Goal: Task Accomplishment & Management: Complete application form

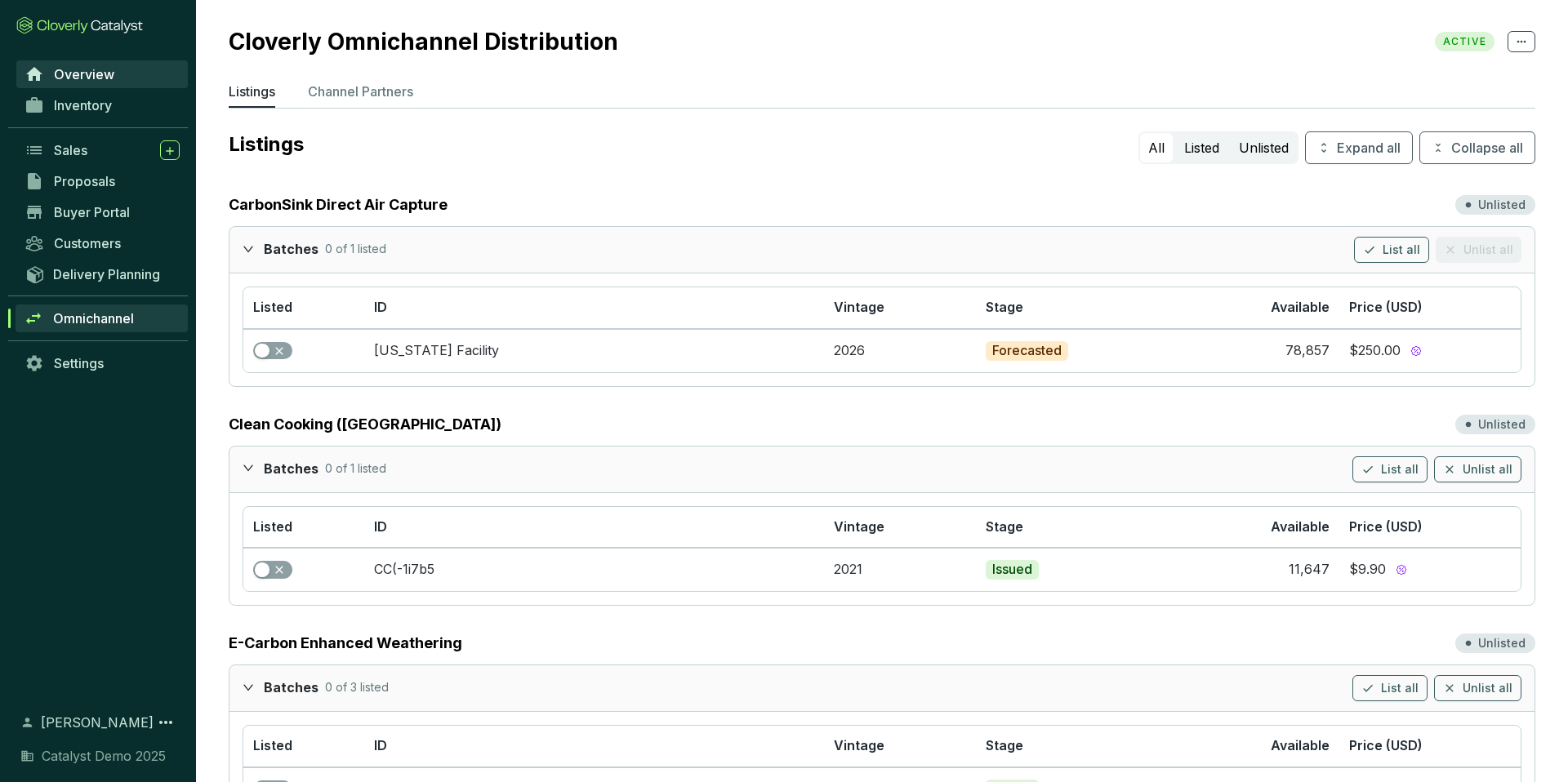
scroll to position [420, 0]
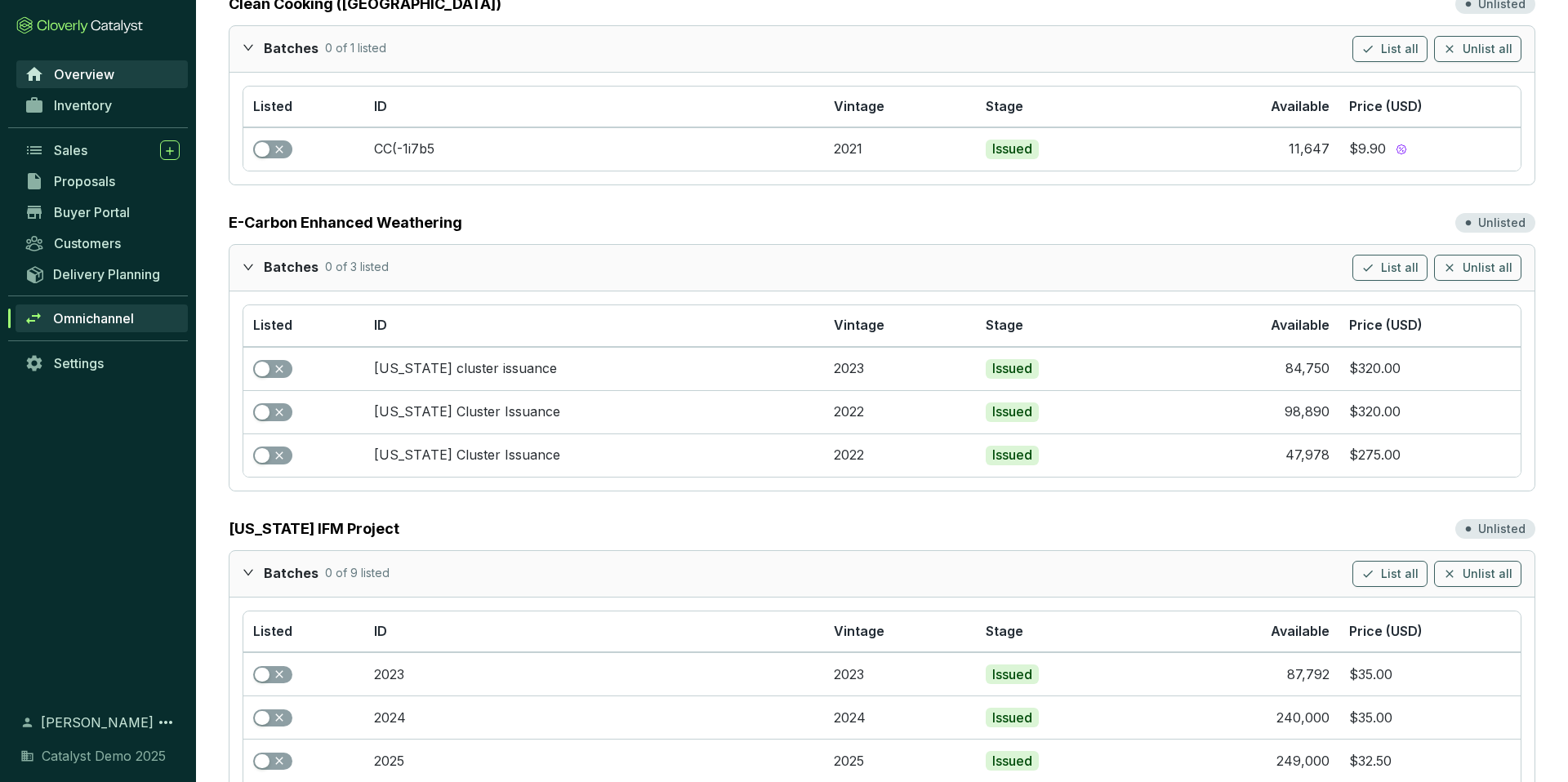
click at [134, 76] on link "Overview" at bounding box center [102, 75] width 172 height 28
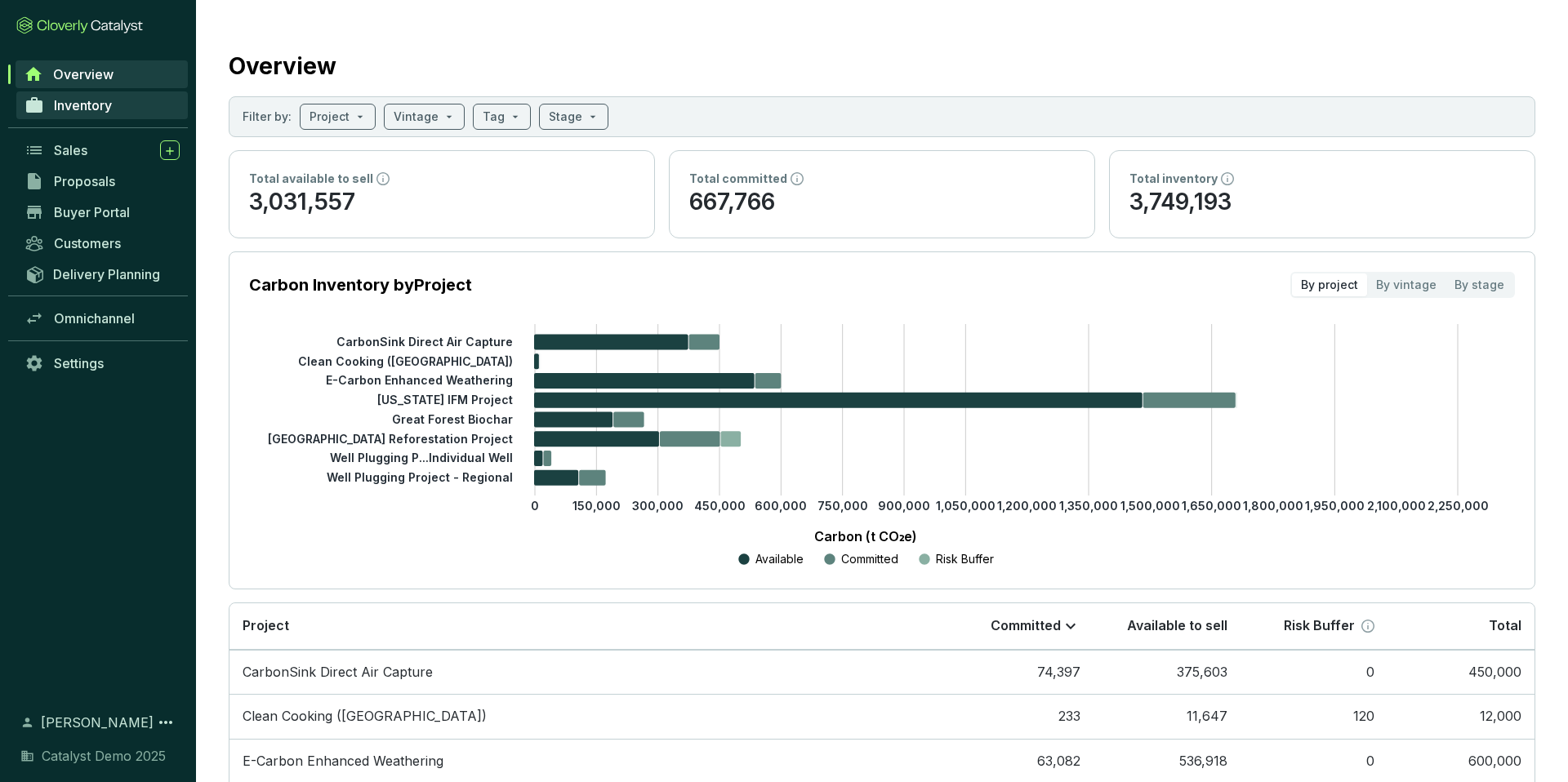
click at [98, 106] on span "Inventory" at bounding box center [82, 105] width 58 height 16
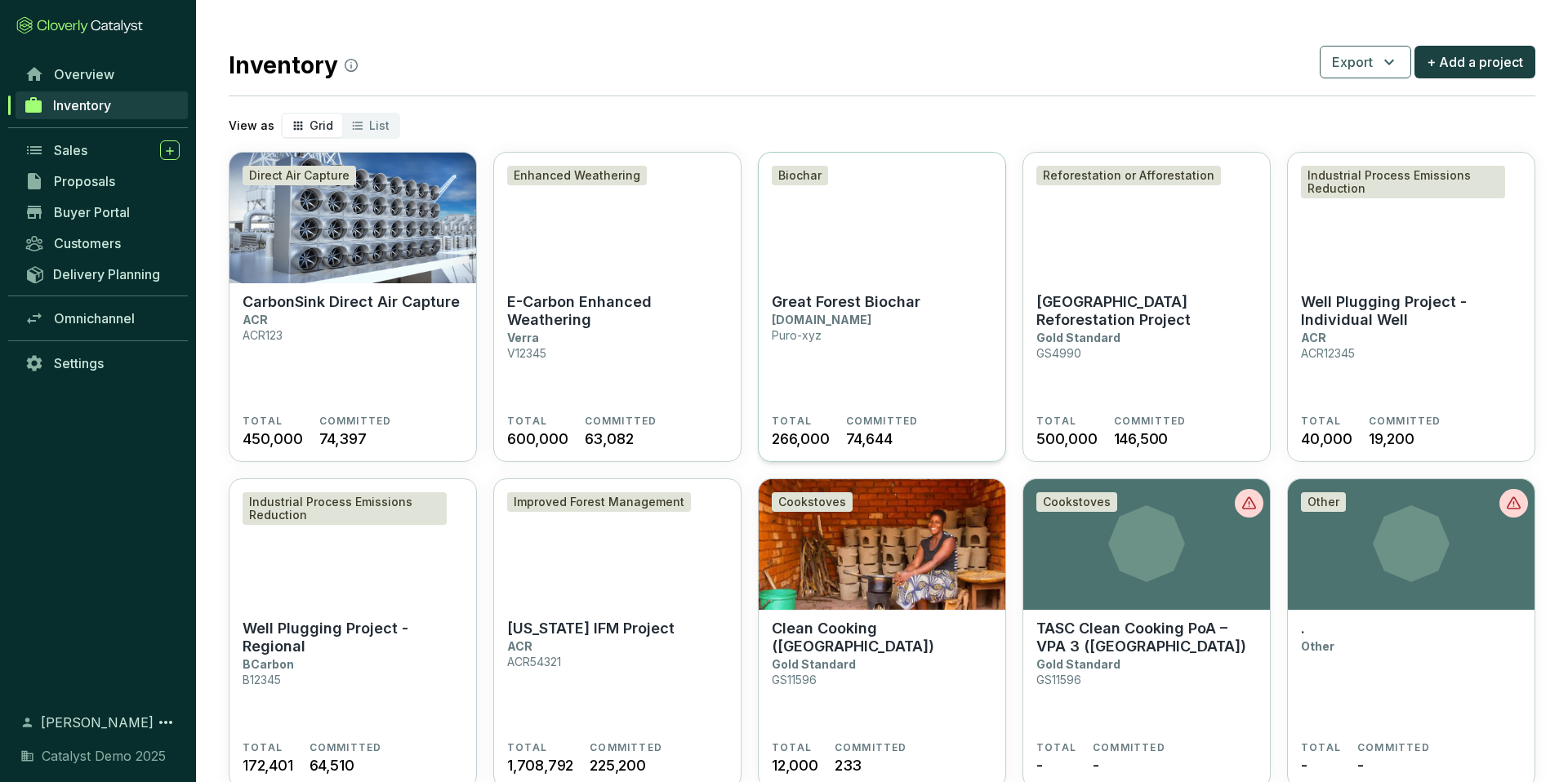
scroll to position [2, 0]
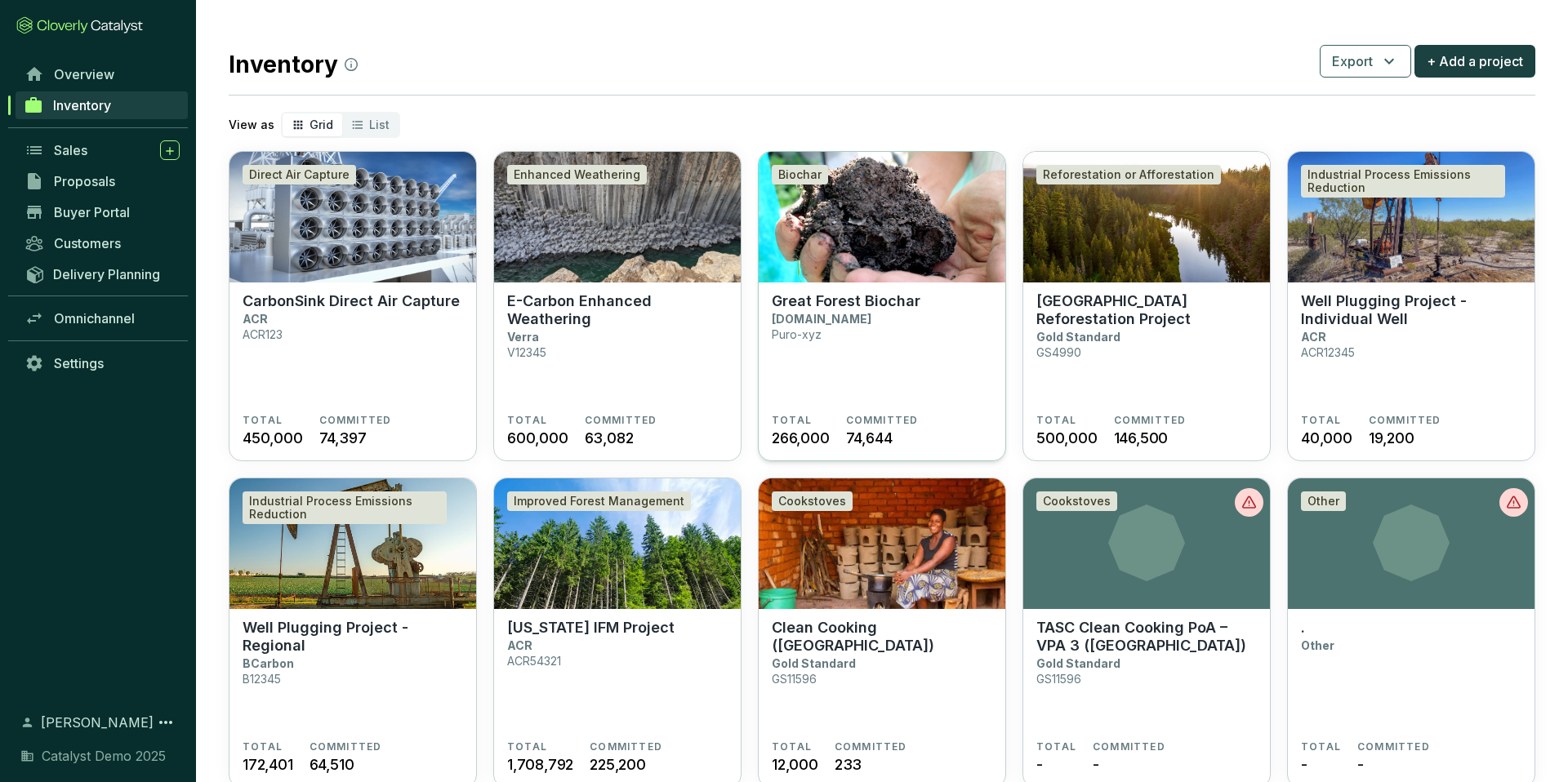
click at [927, 238] on img at bounding box center [882, 217] width 246 height 131
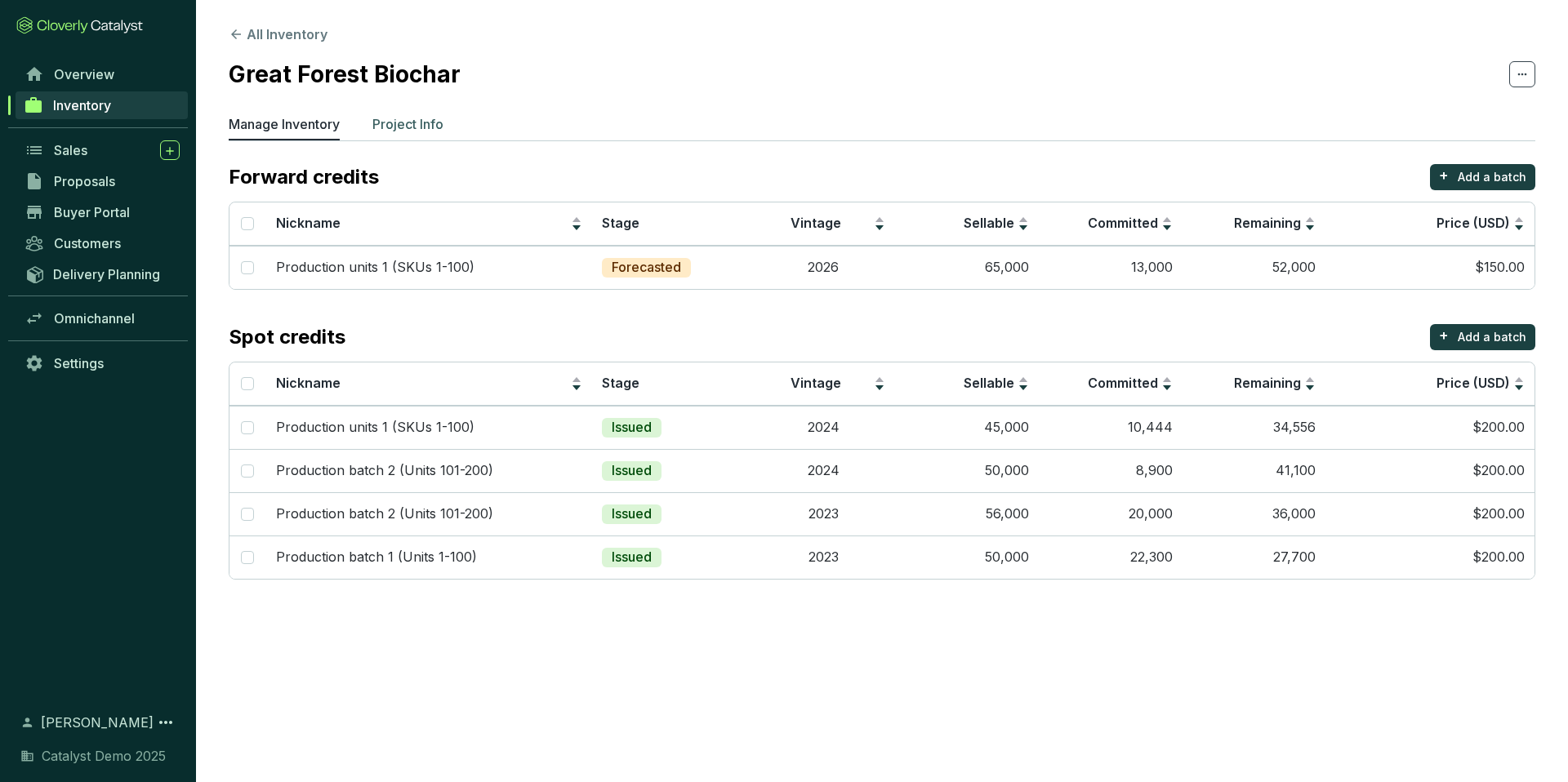
click at [441, 122] on p "Project Info" at bounding box center [408, 124] width 71 height 20
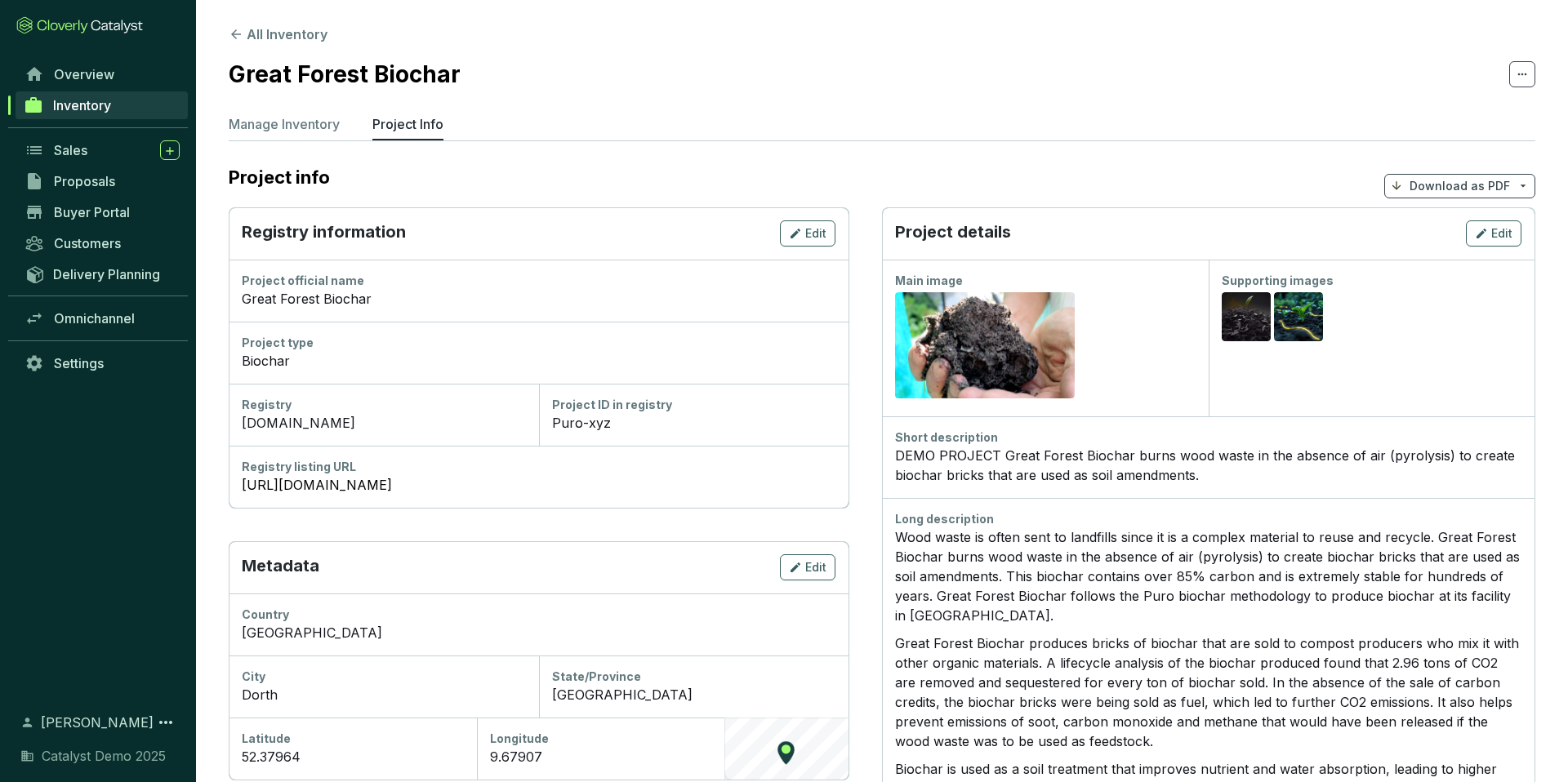
click at [1428, 179] on p "Download as PDF" at bounding box center [1460, 186] width 101 height 16
click at [1467, 229] on span "Show pricing" at bounding box center [1460, 224] width 75 height 13
click at [1399, 64] on section "Great Forest Biochar" at bounding box center [882, 75] width 1307 height 35
click at [1479, 187] on p "Download as PDF" at bounding box center [1460, 186] width 101 height 16
click at [1460, 252] on span "Hide pricing" at bounding box center [1457, 257] width 69 height 13
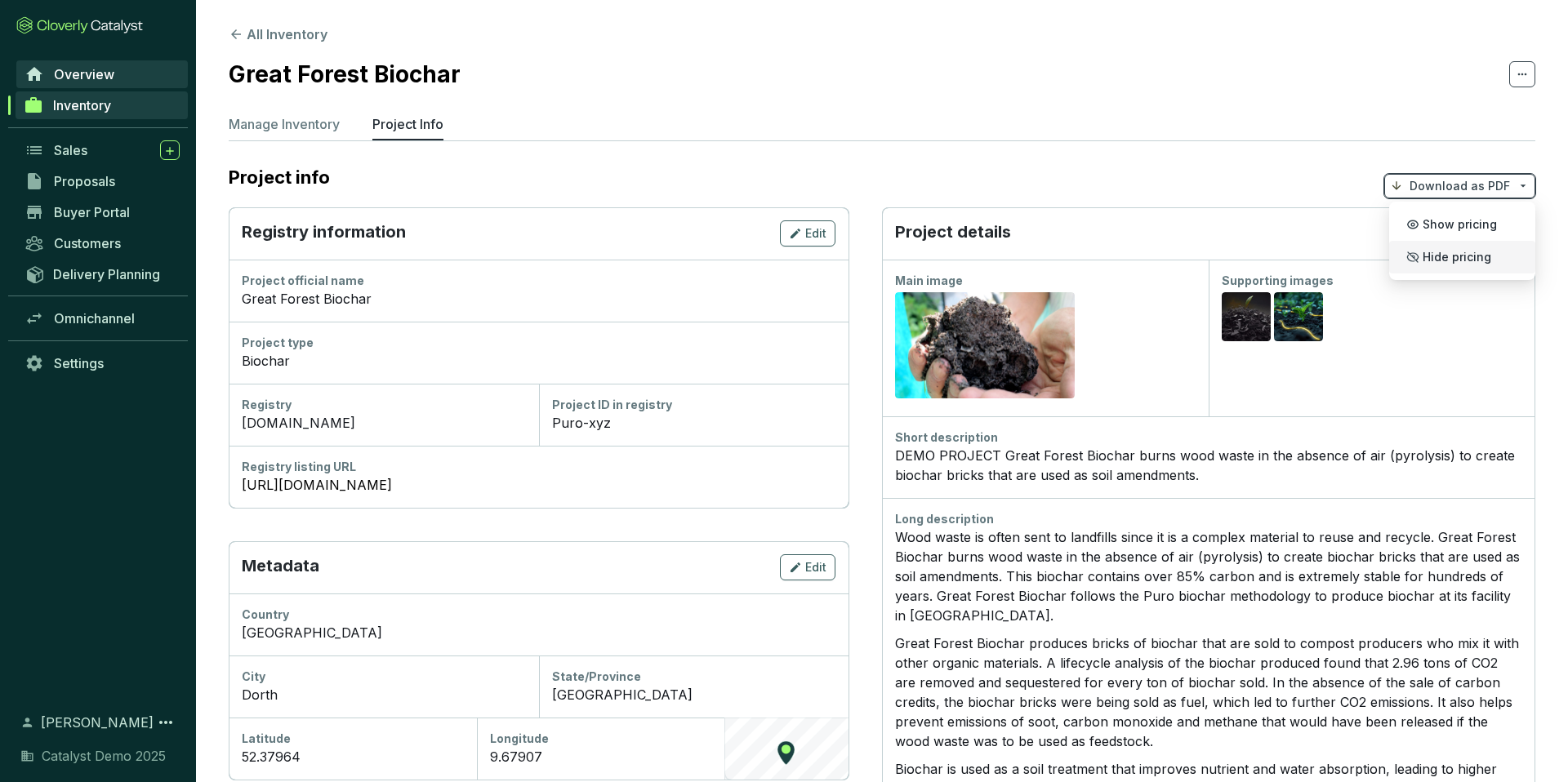
scroll to position [3, 0]
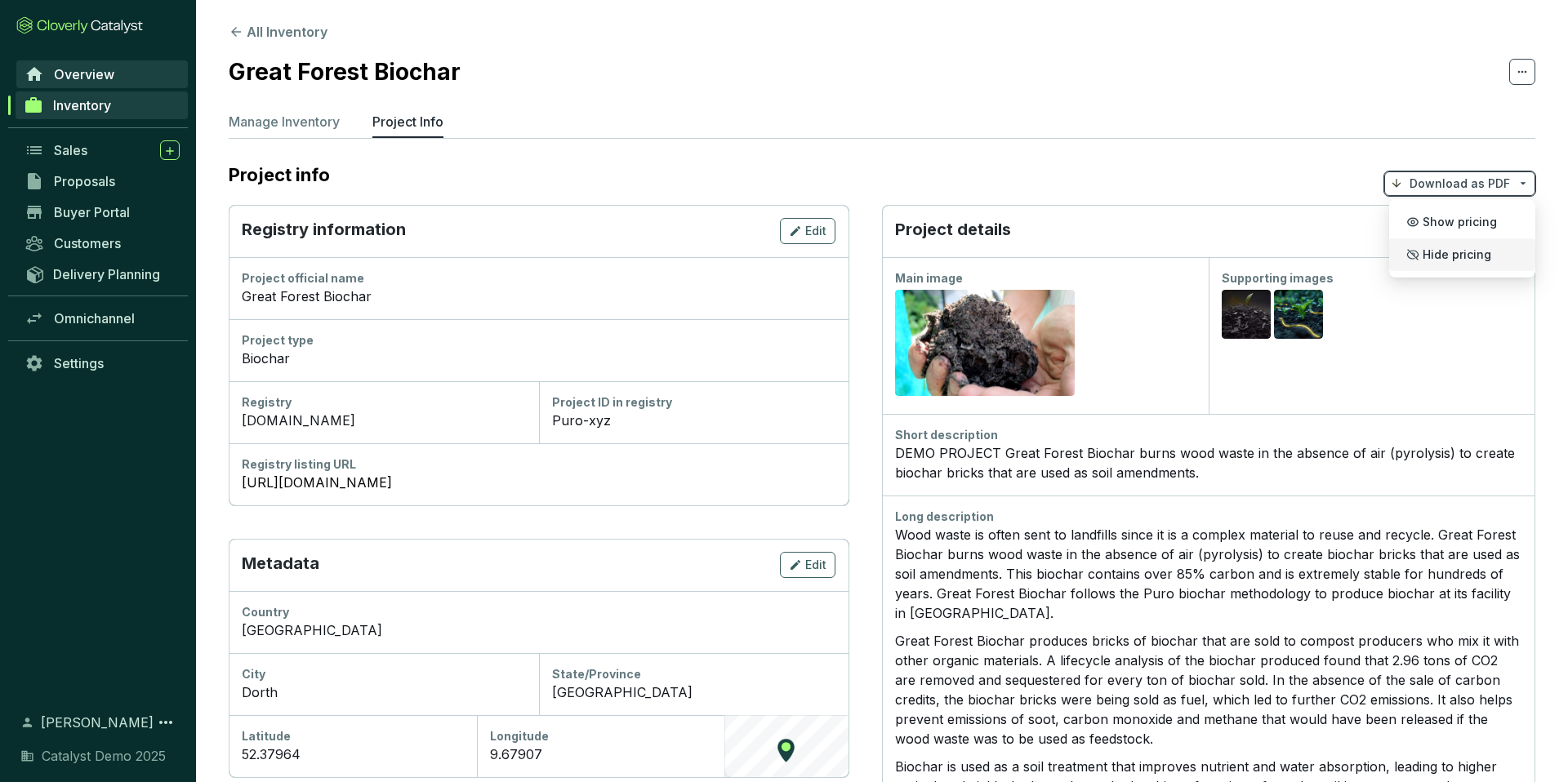
click at [98, 66] on span "Overview" at bounding box center [84, 74] width 61 height 16
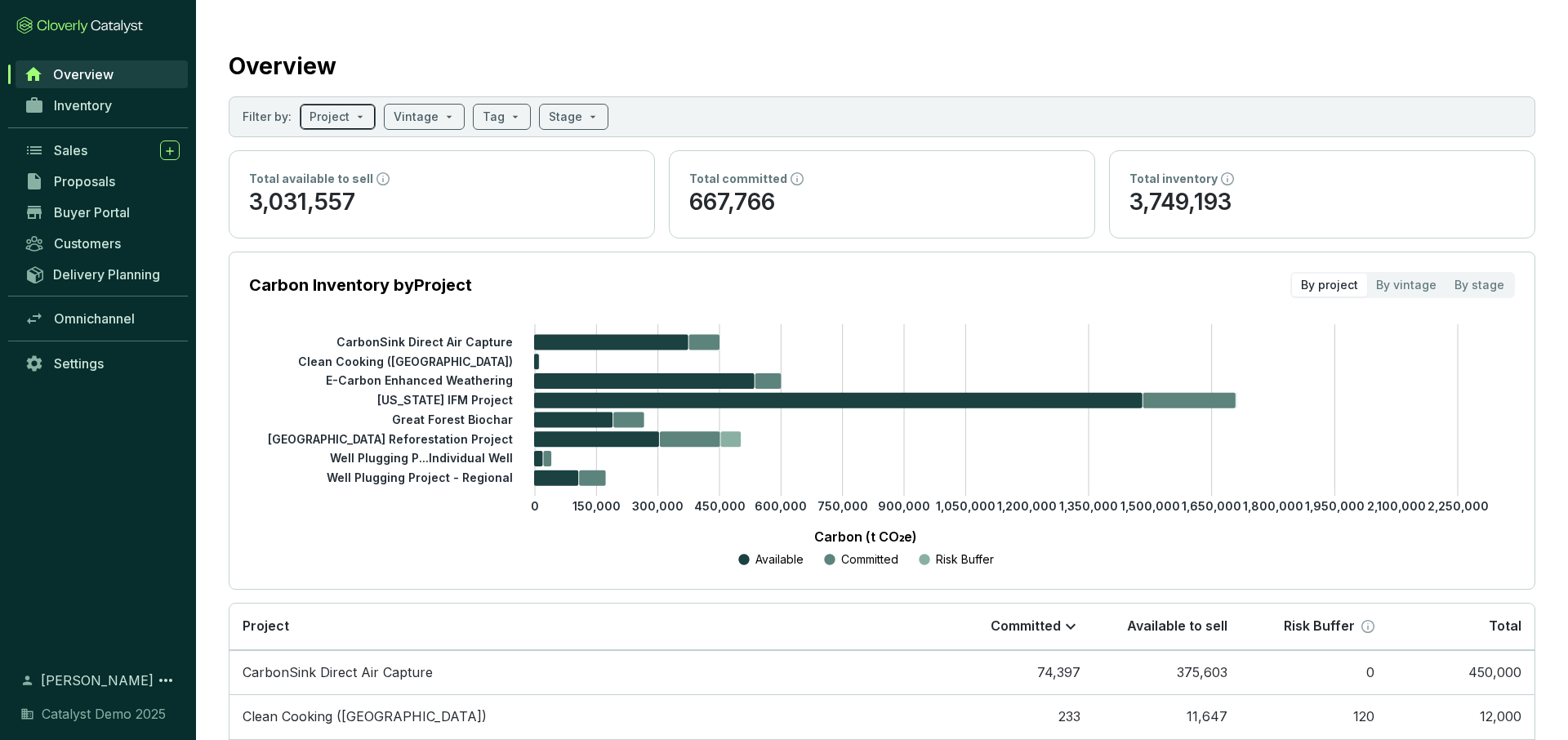
click at [352, 119] on span at bounding box center [337, 117] width 56 height 24
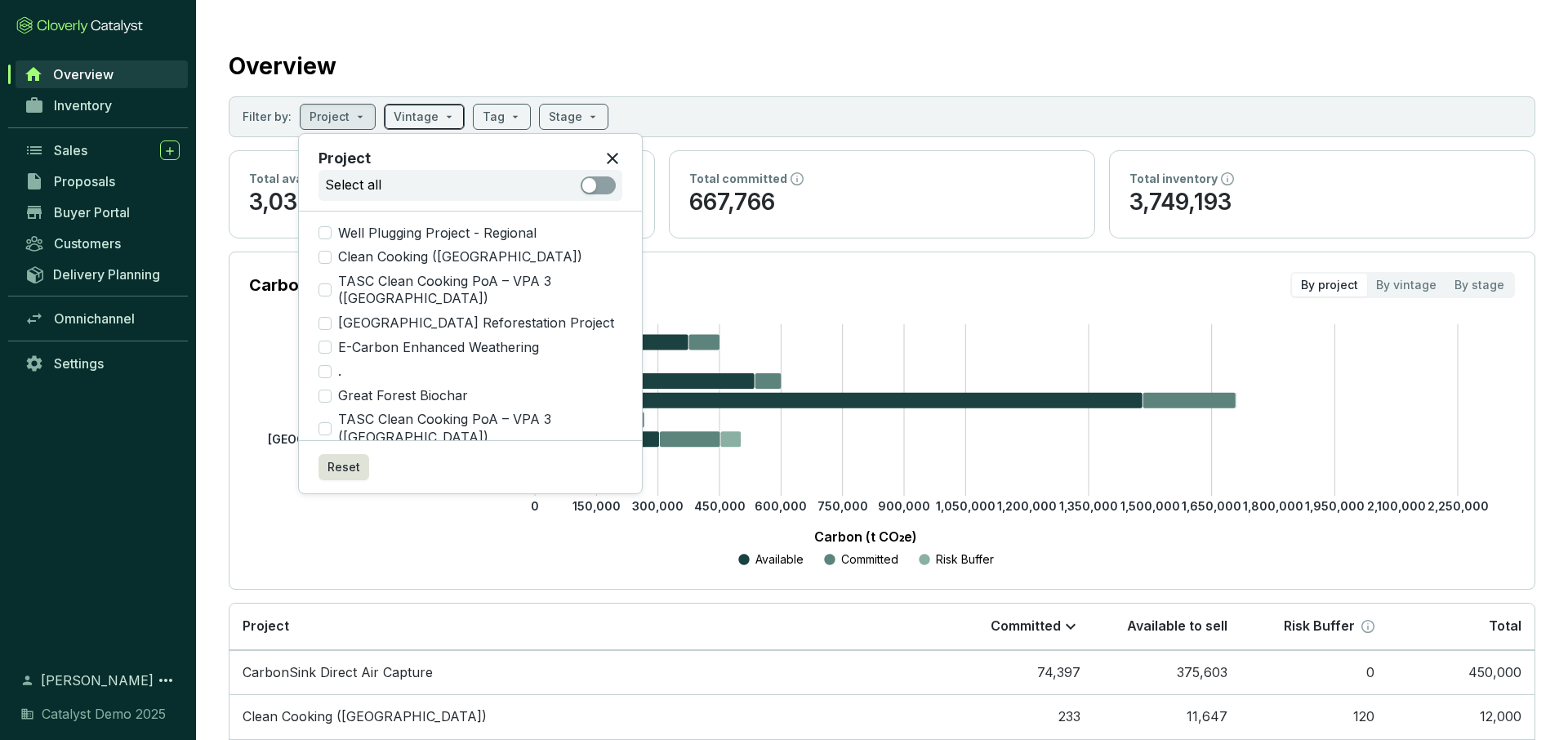
click at [425, 108] on input "search" at bounding box center [416, 117] width 45 height 24
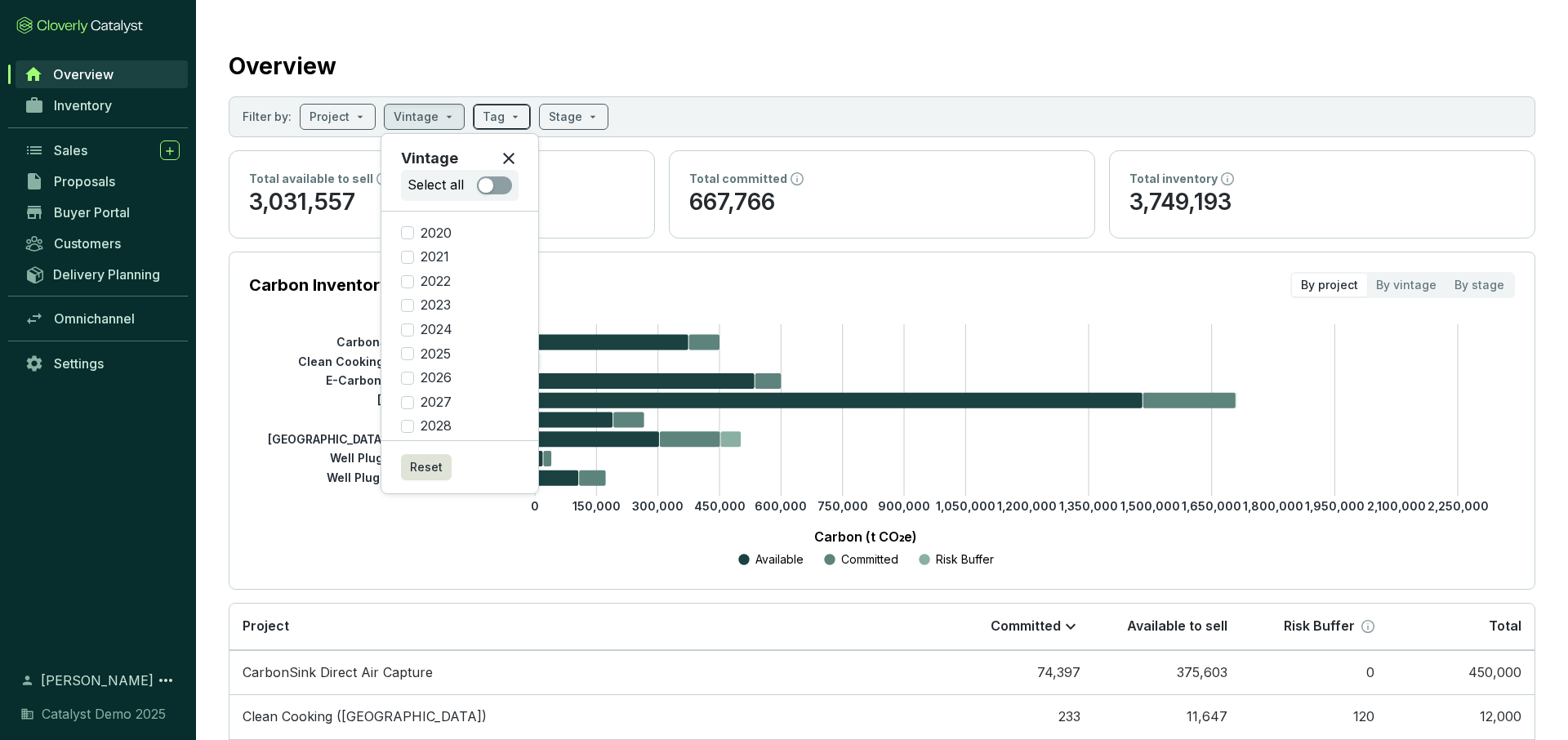
click at [487, 109] on input "search" at bounding box center [493, 117] width 22 height 24
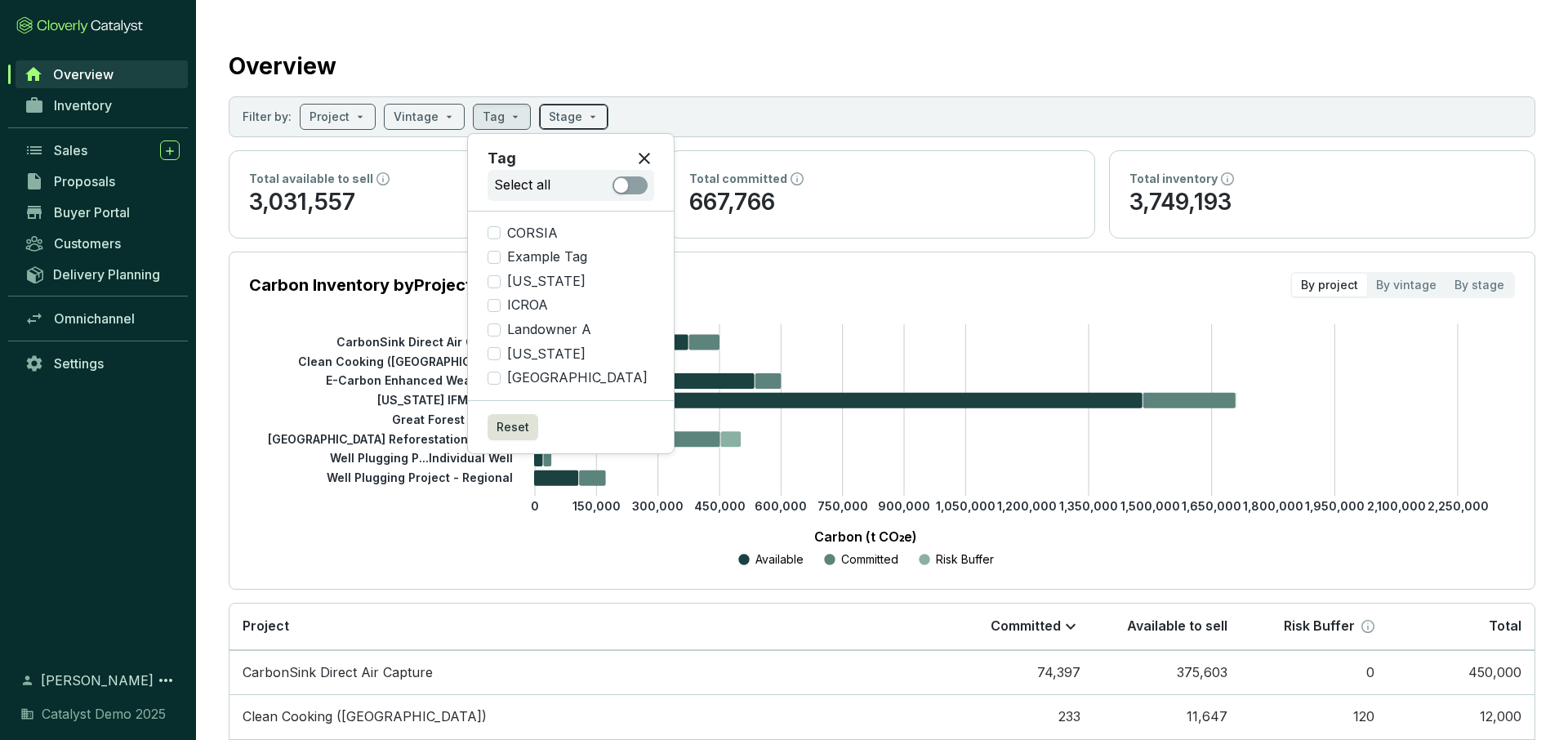
click at [565, 110] on input "search" at bounding box center [565, 117] width 34 height 24
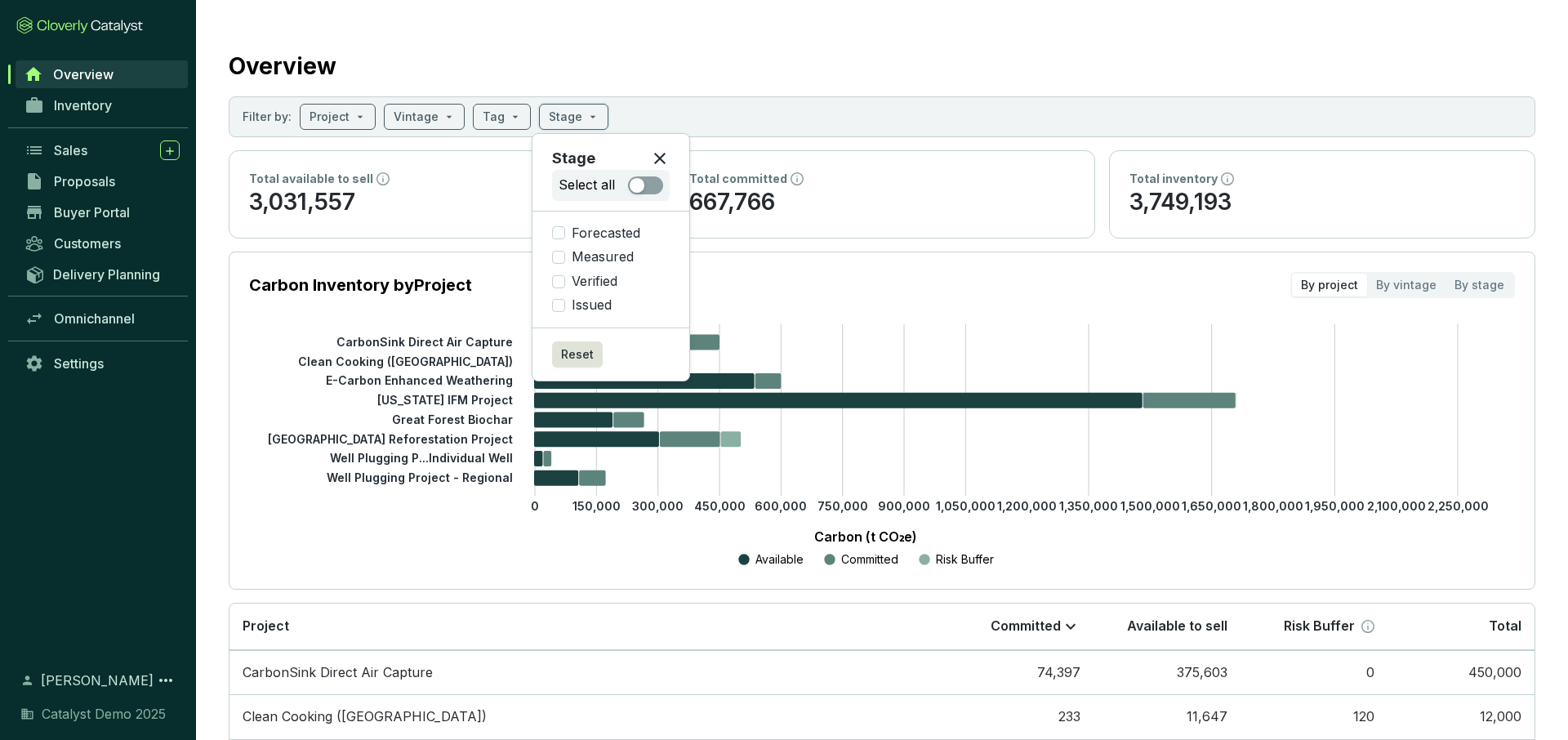
click at [554, 46] on div "Overview" at bounding box center [882, 62] width 1307 height 41
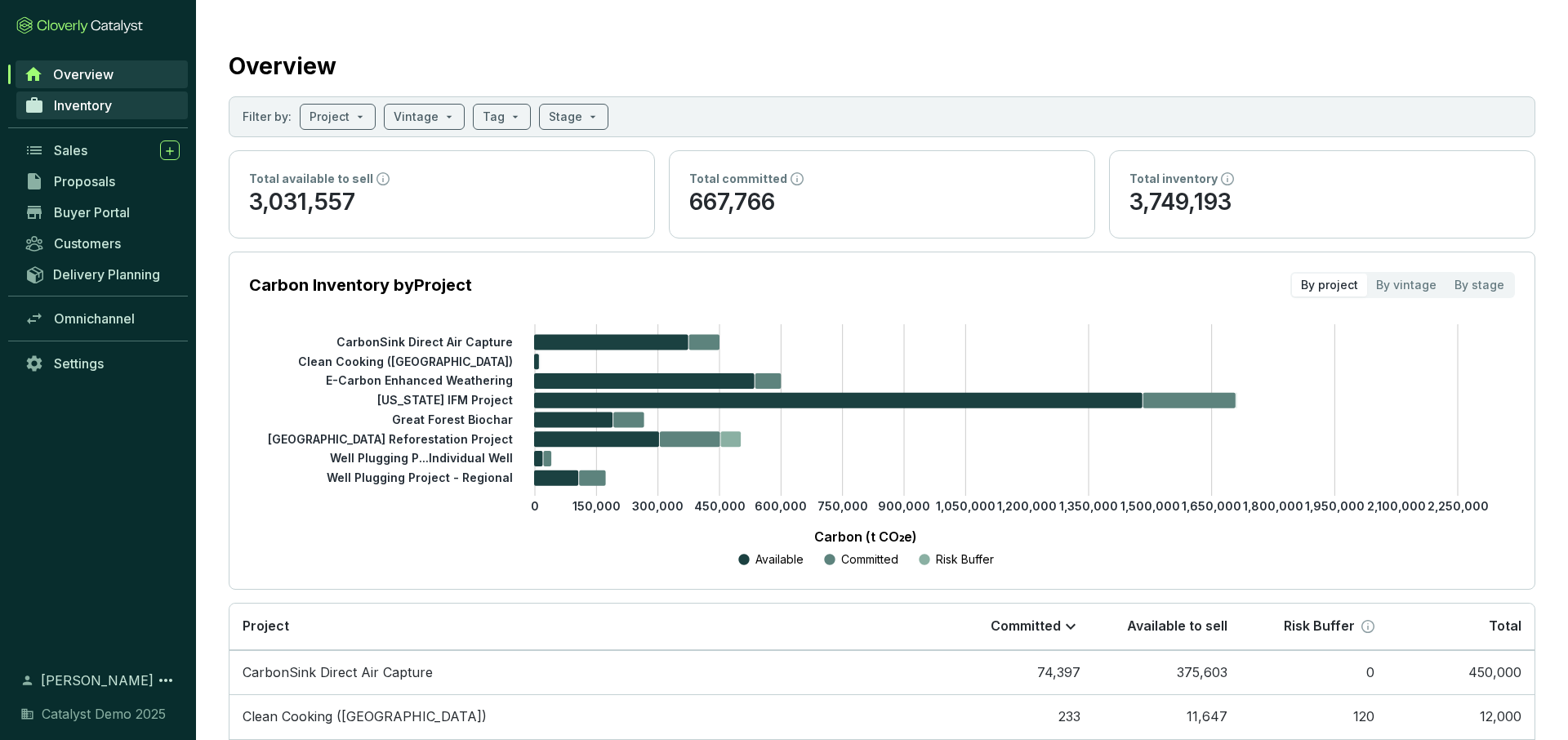
click at [107, 105] on span "Inventory" at bounding box center [82, 105] width 58 height 16
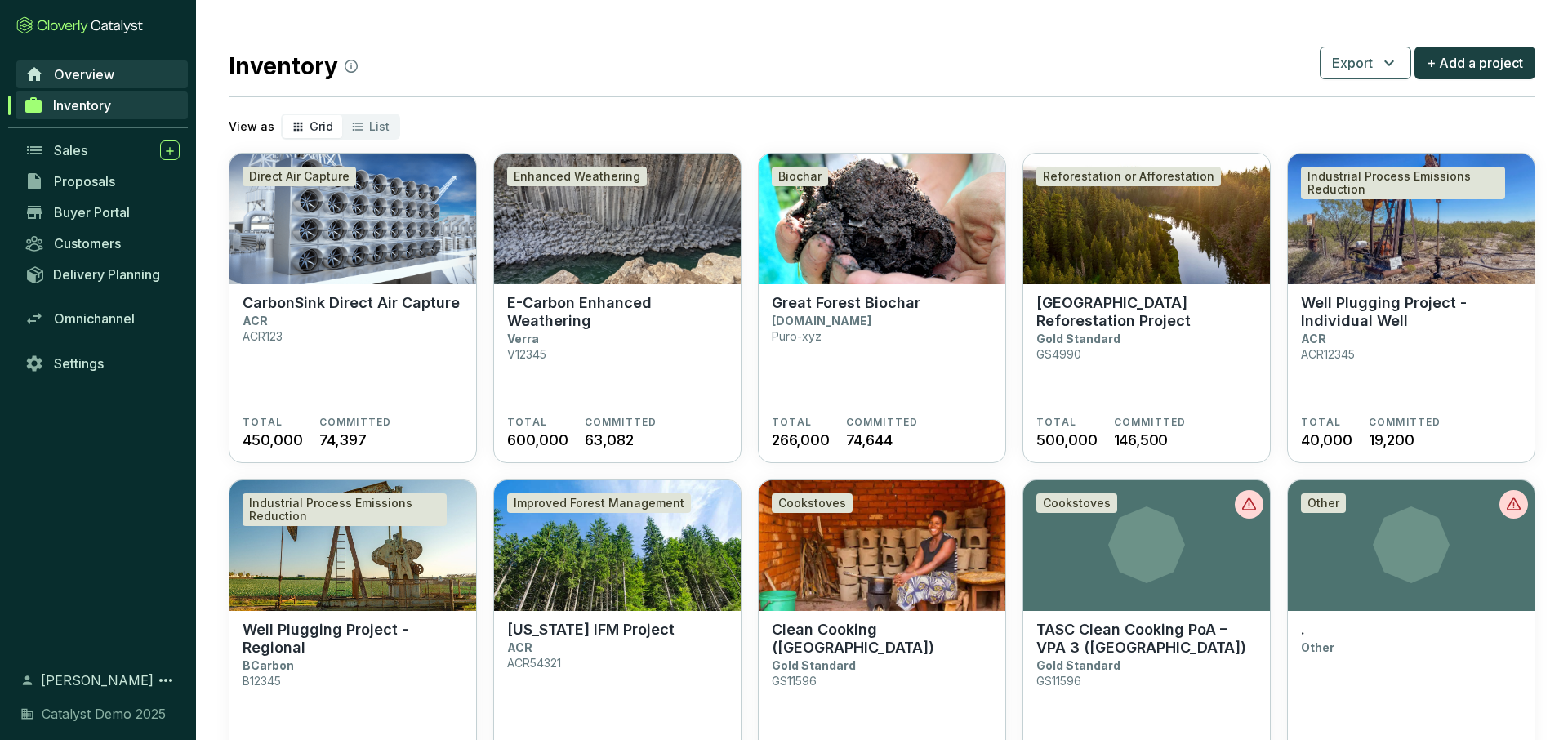
click at [97, 79] on span "Overview" at bounding box center [84, 74] width 61 height 16
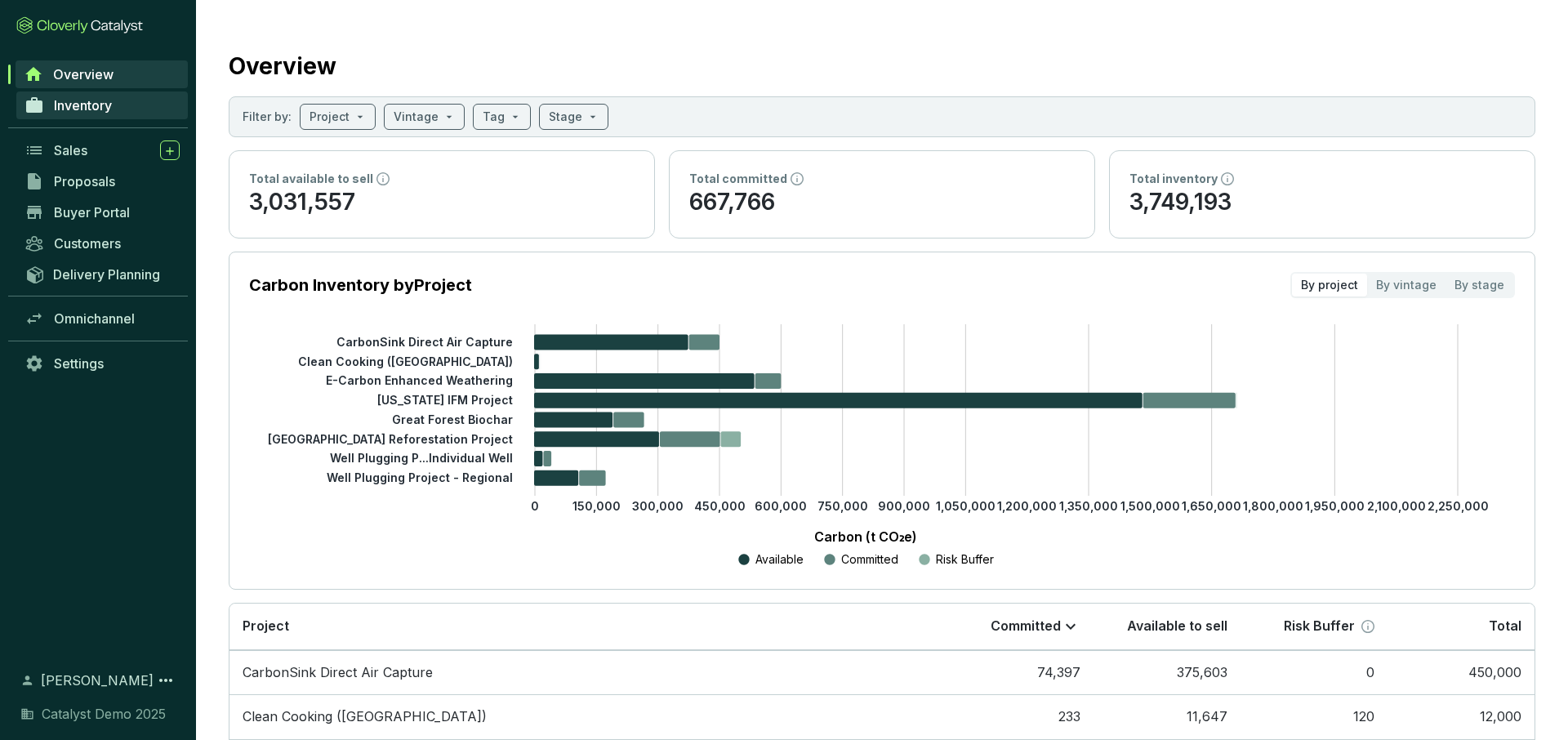
click at [55, 100] on span "Inventory" at bounding box center [82, 105] width 58 height 16
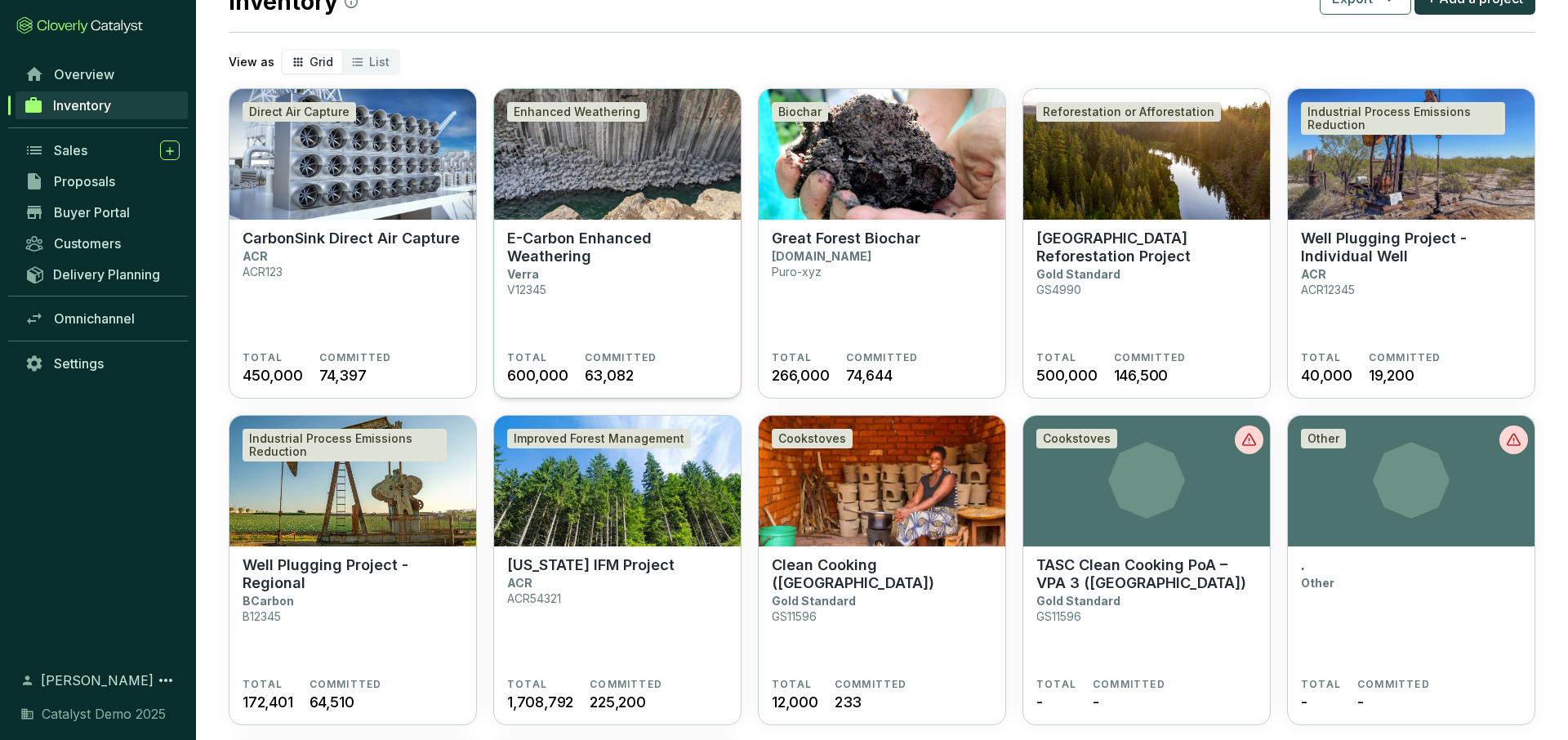
scroll to position [60, 0]
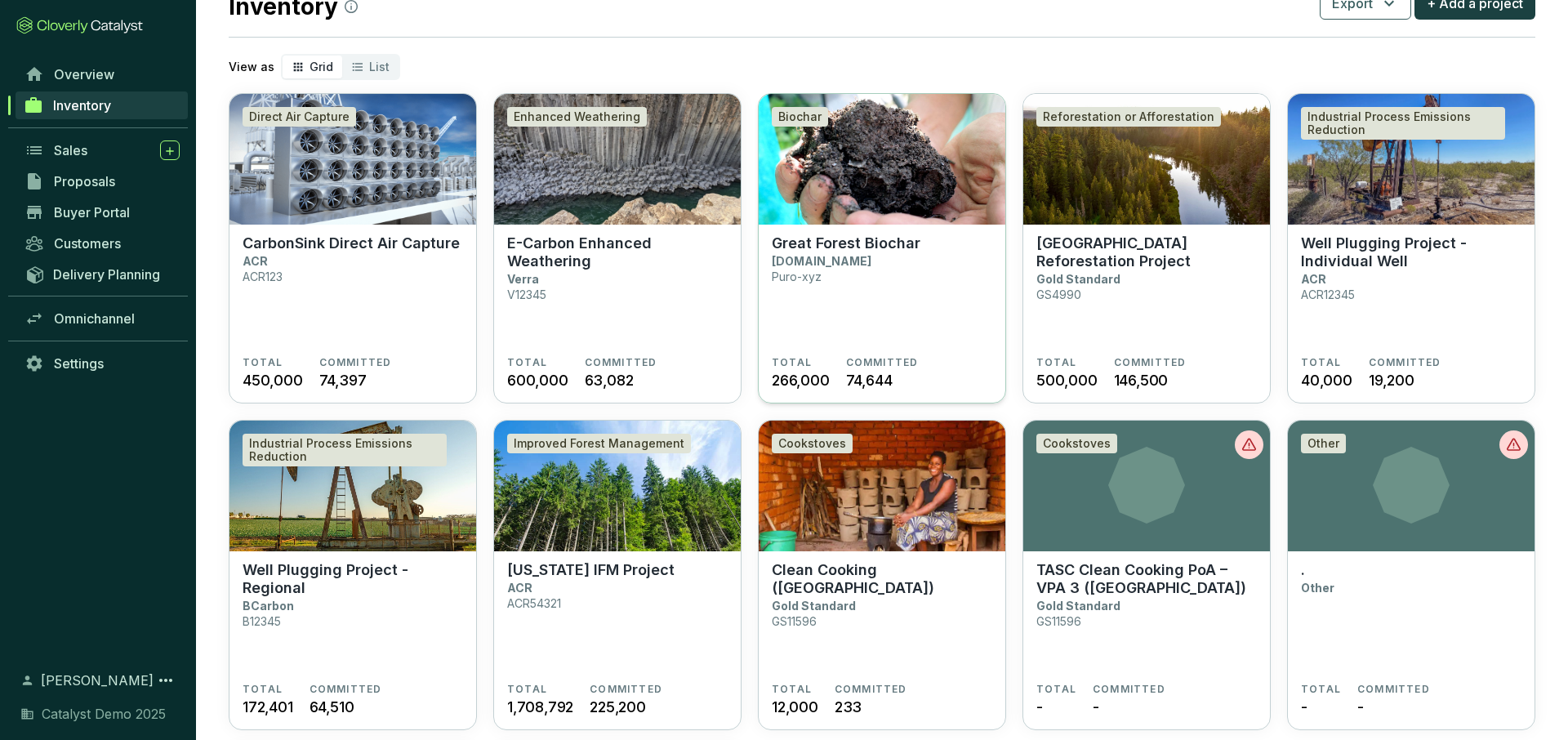
click at [878, 168] on img at bounding box center [882, 159] width 246 height 131
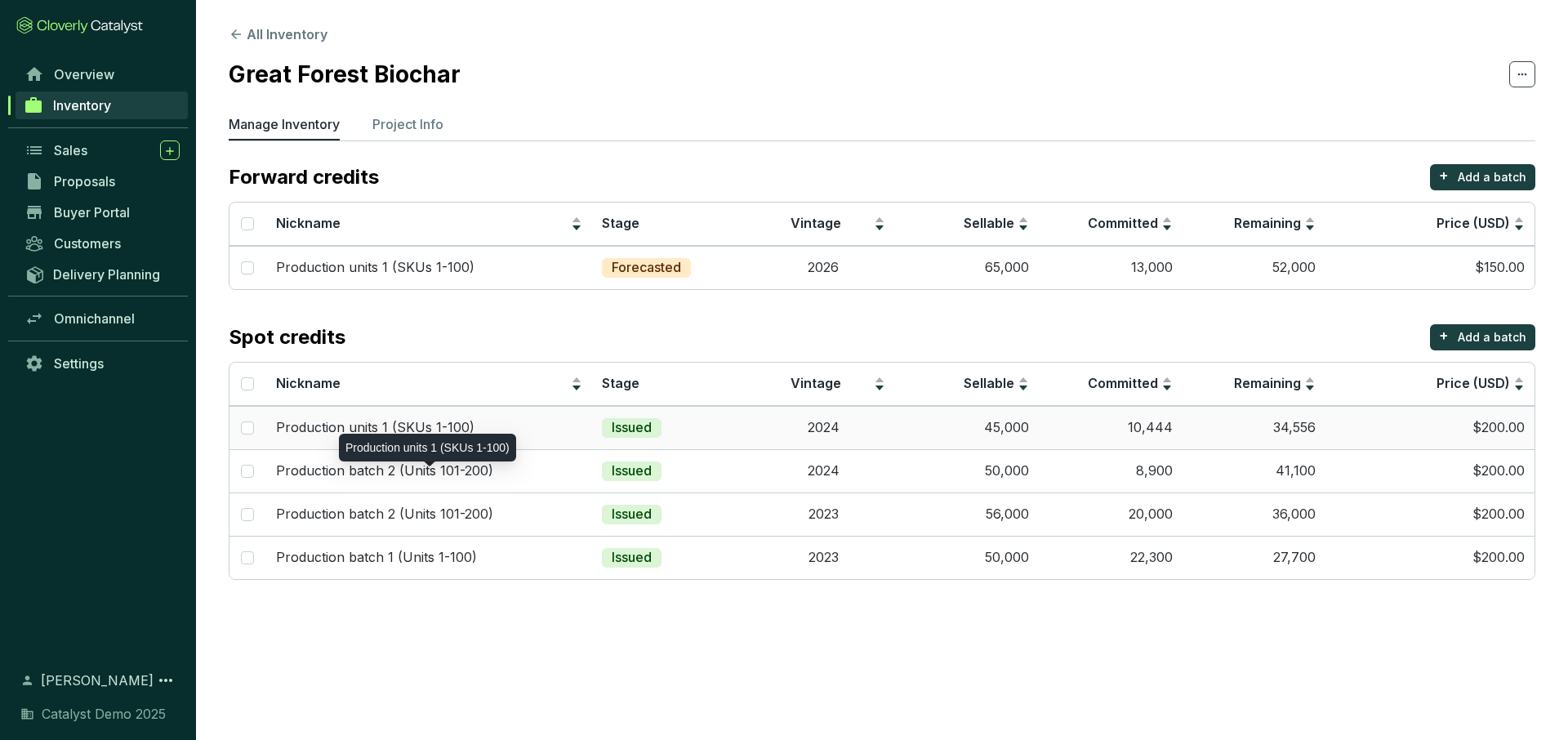
click at [539, 419] on div "Production units 1 (SKUs 1-100)" at bounding box center [429, 428] width 307 height 18
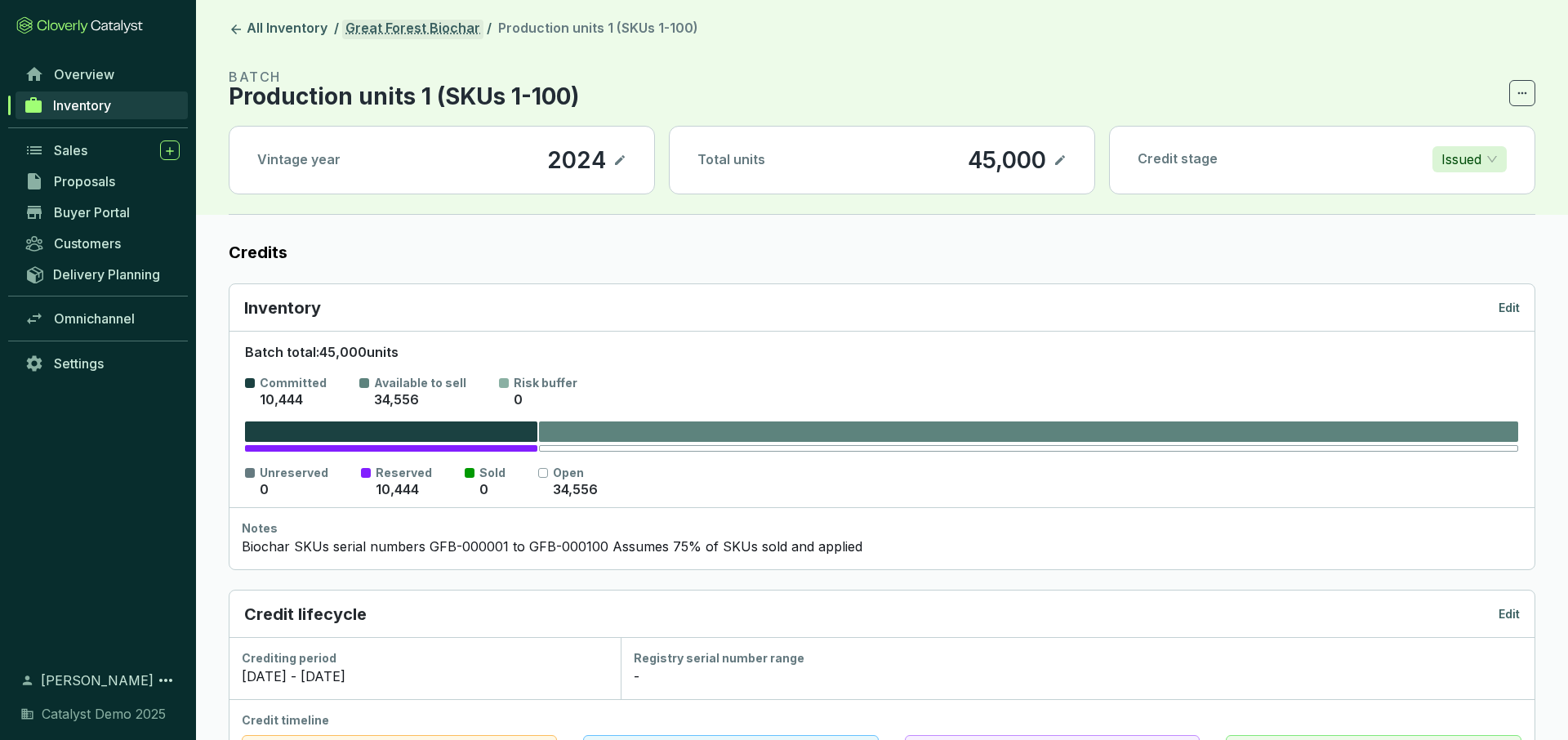
click at [430, 27] on link "Great Forest Biochar" at bounding box center [413, 29] width 141 height 20
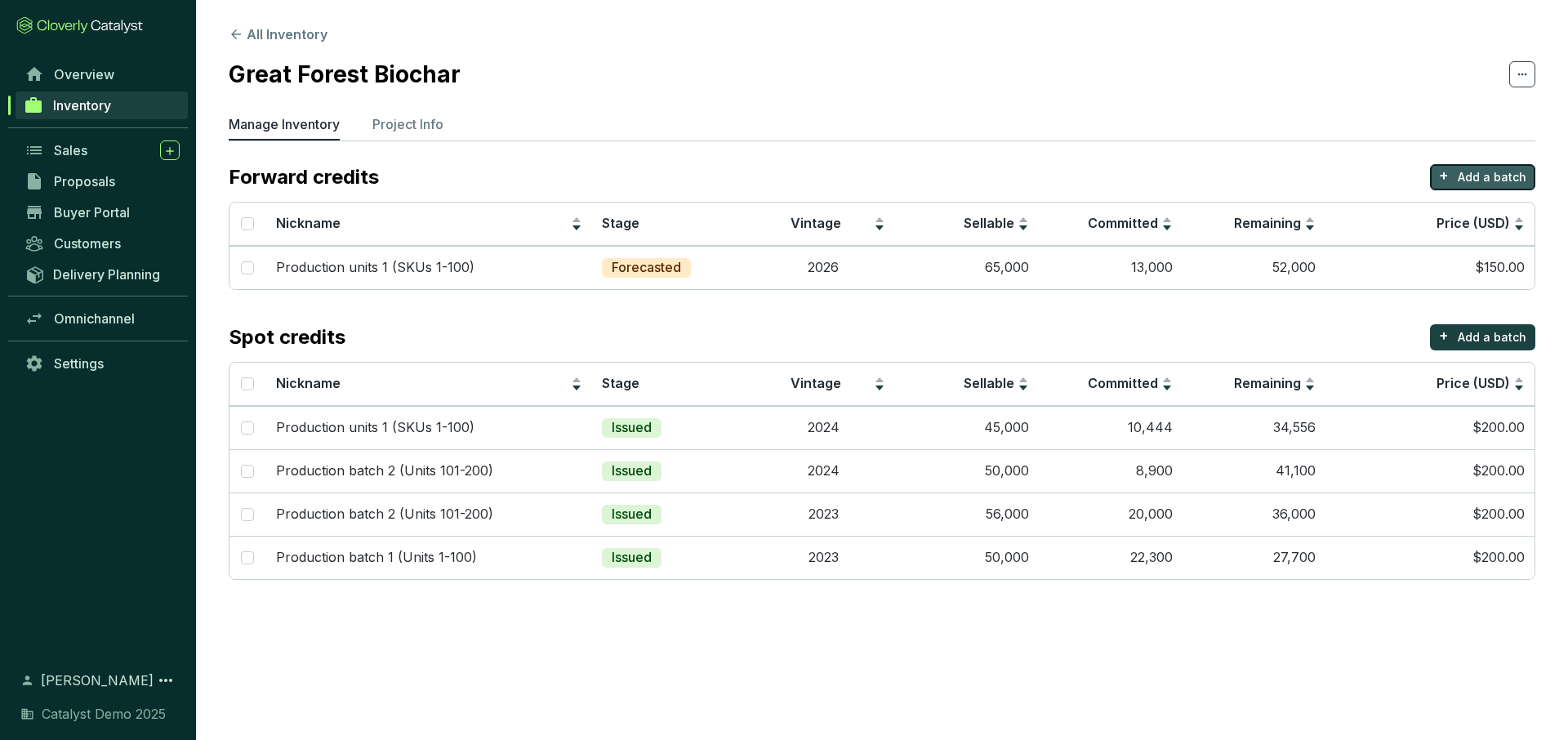
click at [1500, 174] on p "Add a batch" at bounding box center [1492, 177] width 69 height 16
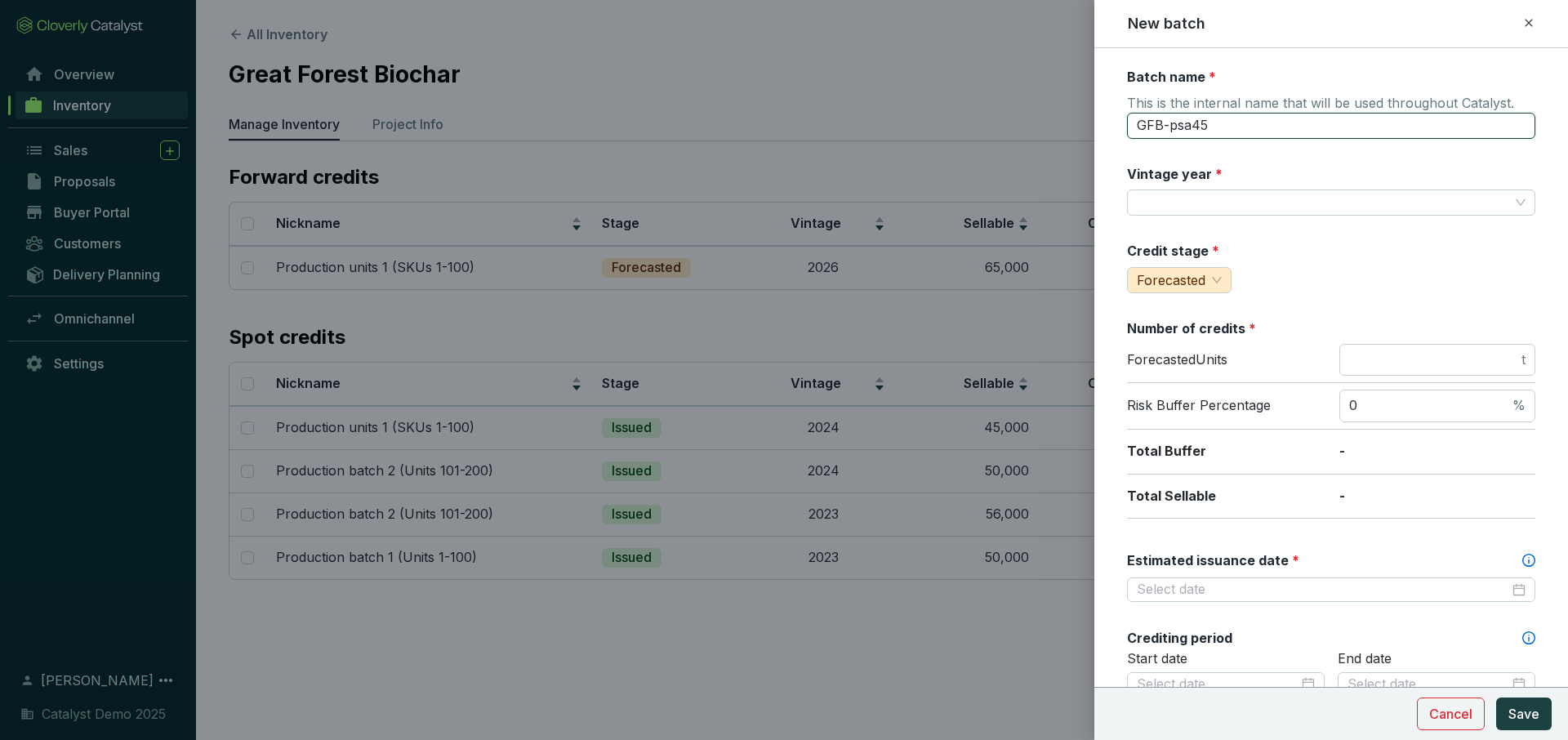
drag, startPoint x: 1254, startPoint y: 123, endPoint x: 1134, endPoint y: 125, distance: 120.0
click at [1134, 125] on input "GFB-psa45" at bounding box center [1331, 126] width 408 height 26
click at [1248, 163] on div "Batch name * This is the internal name that will be used throughout Catalyst. G…" at bounding box center [1331, 645] width 408 height 1156
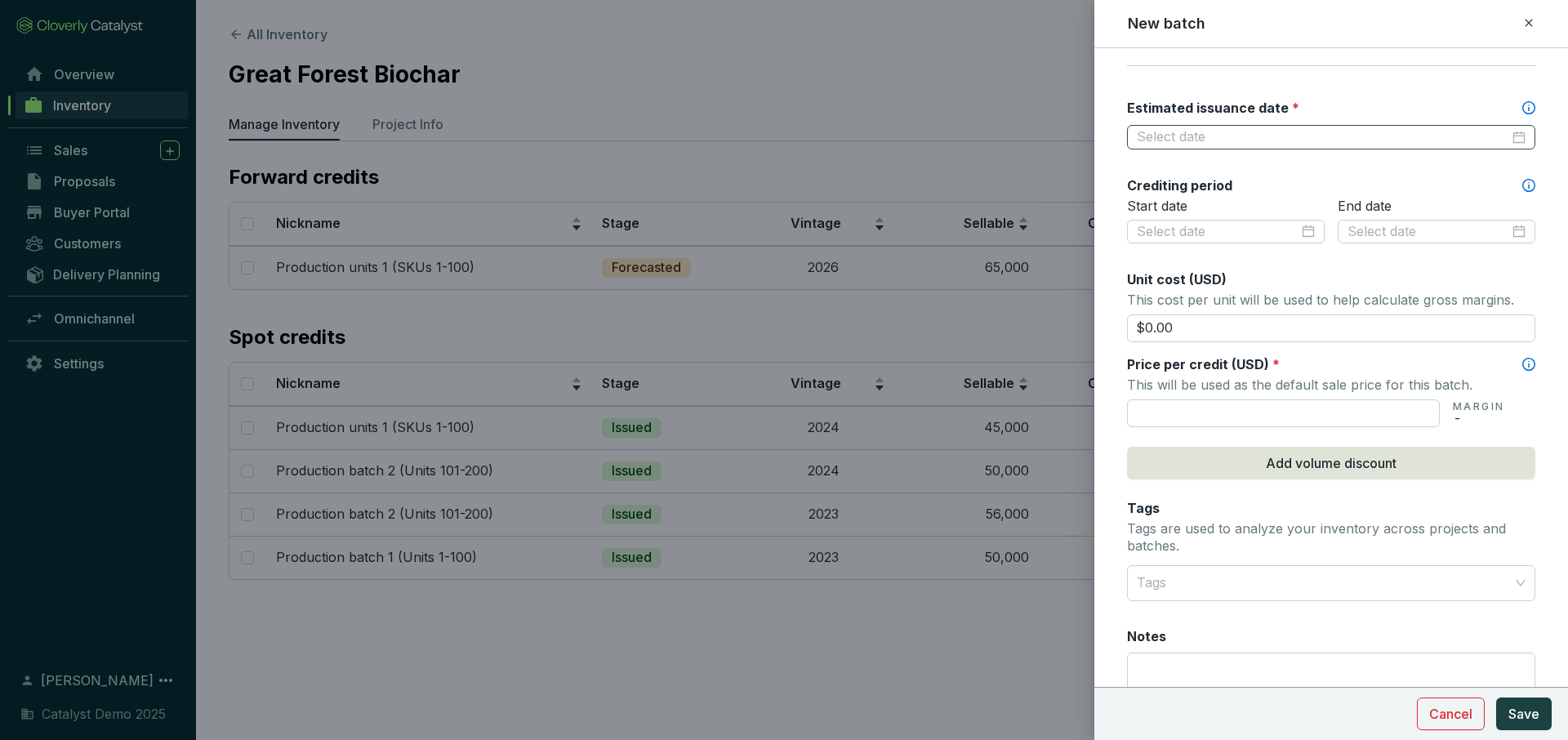
scroll to position [456, 0]
click at [1210, 401] on input "text" at bounding box center [1284, 410] width 313 height 28
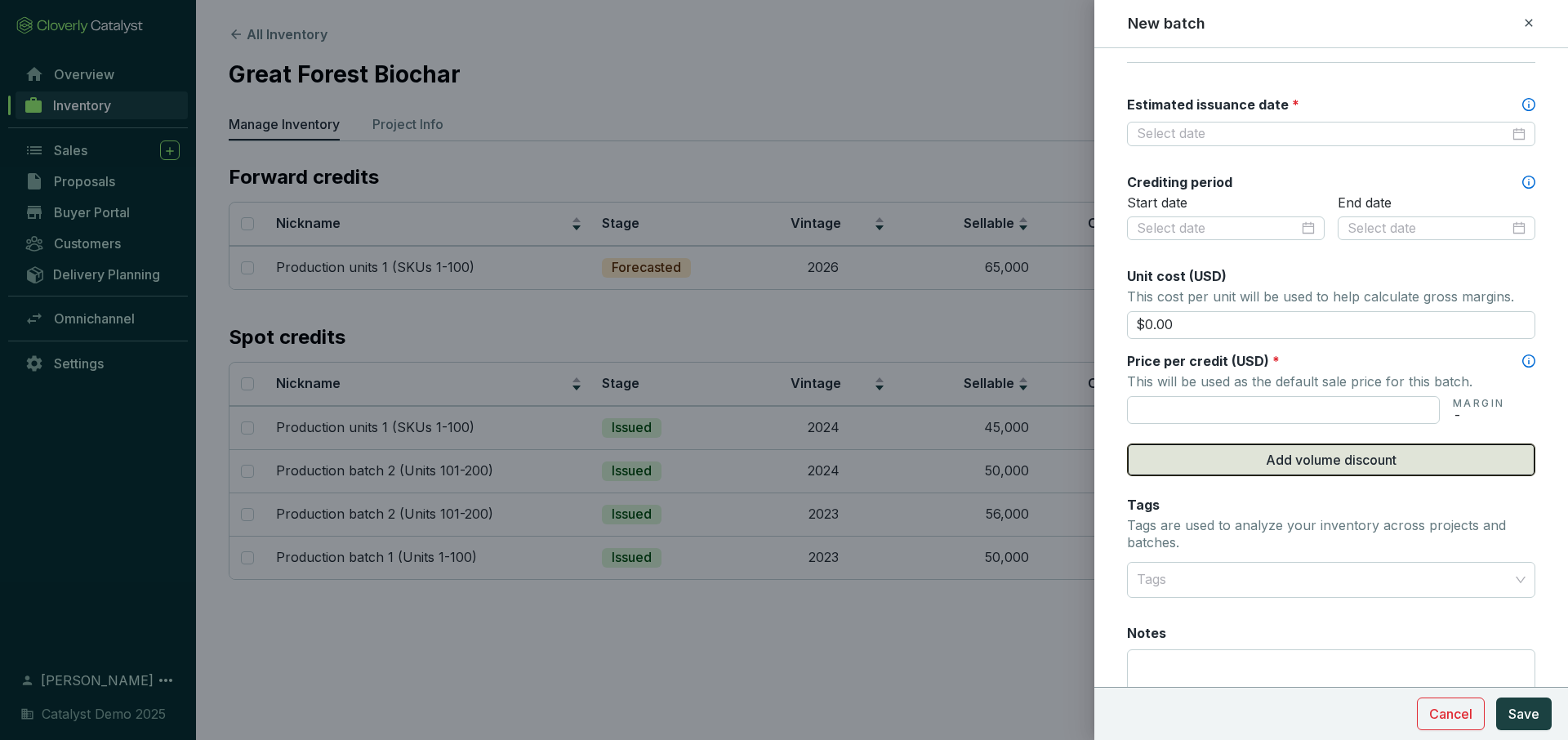
click at [1349, 457] on span "Add volume discount" at bounding box center [1331, 460] width 131 height 20
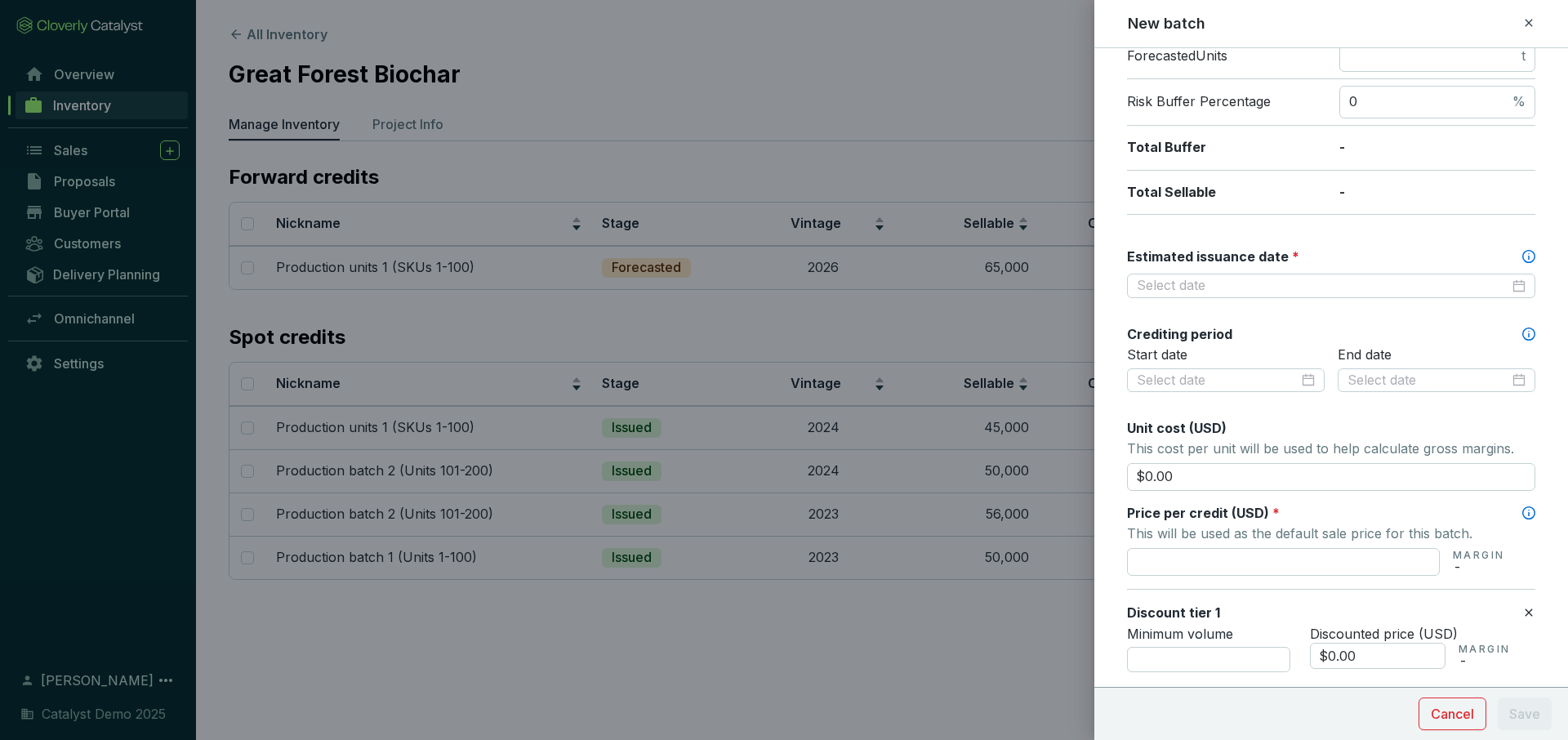
scroll to position [678, 0]
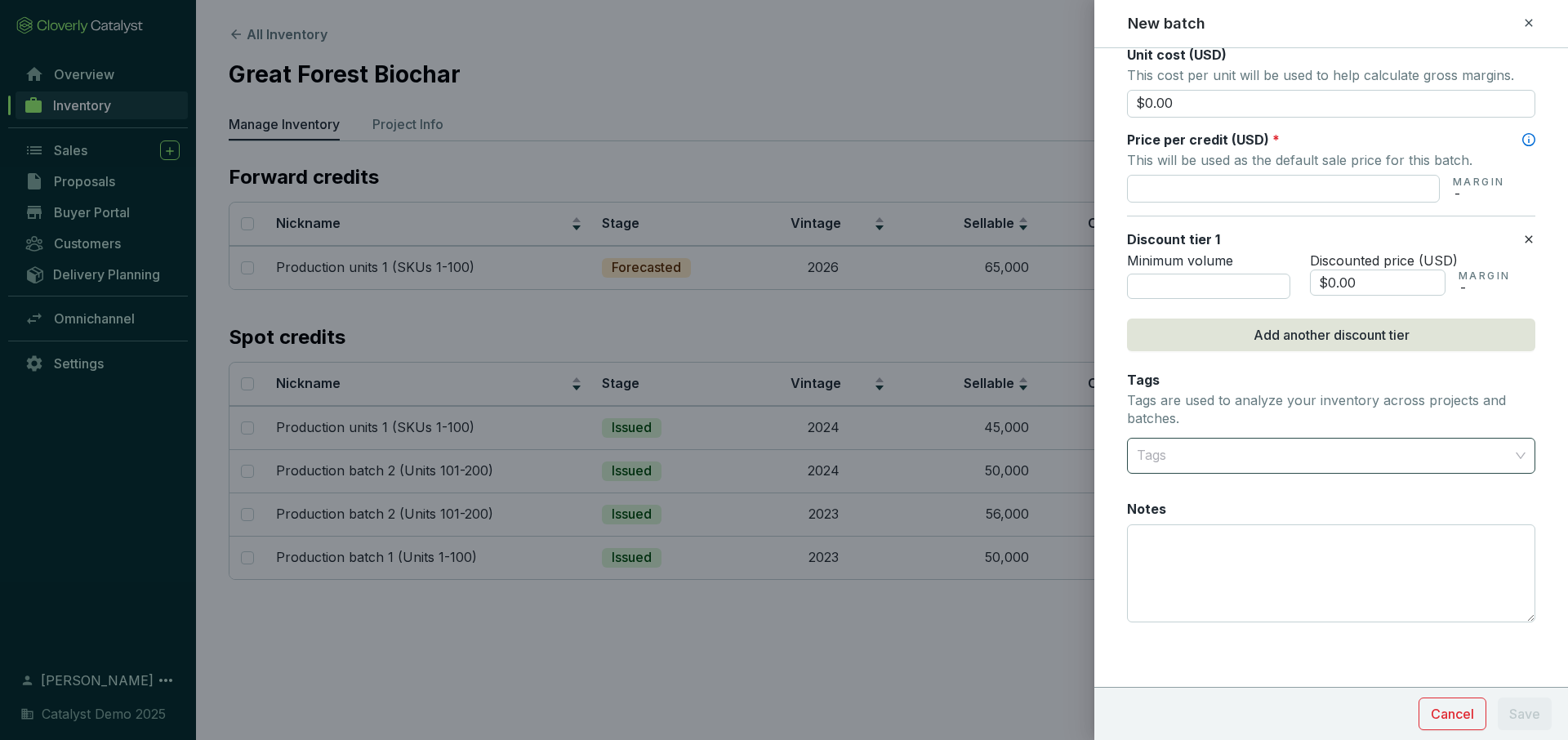
click at [1284, 456] on div at bounding box center [1322, 456] width 383 height 33
click at [1526, 27] on icon at bounding box center [1528, 23] width 13 height 20
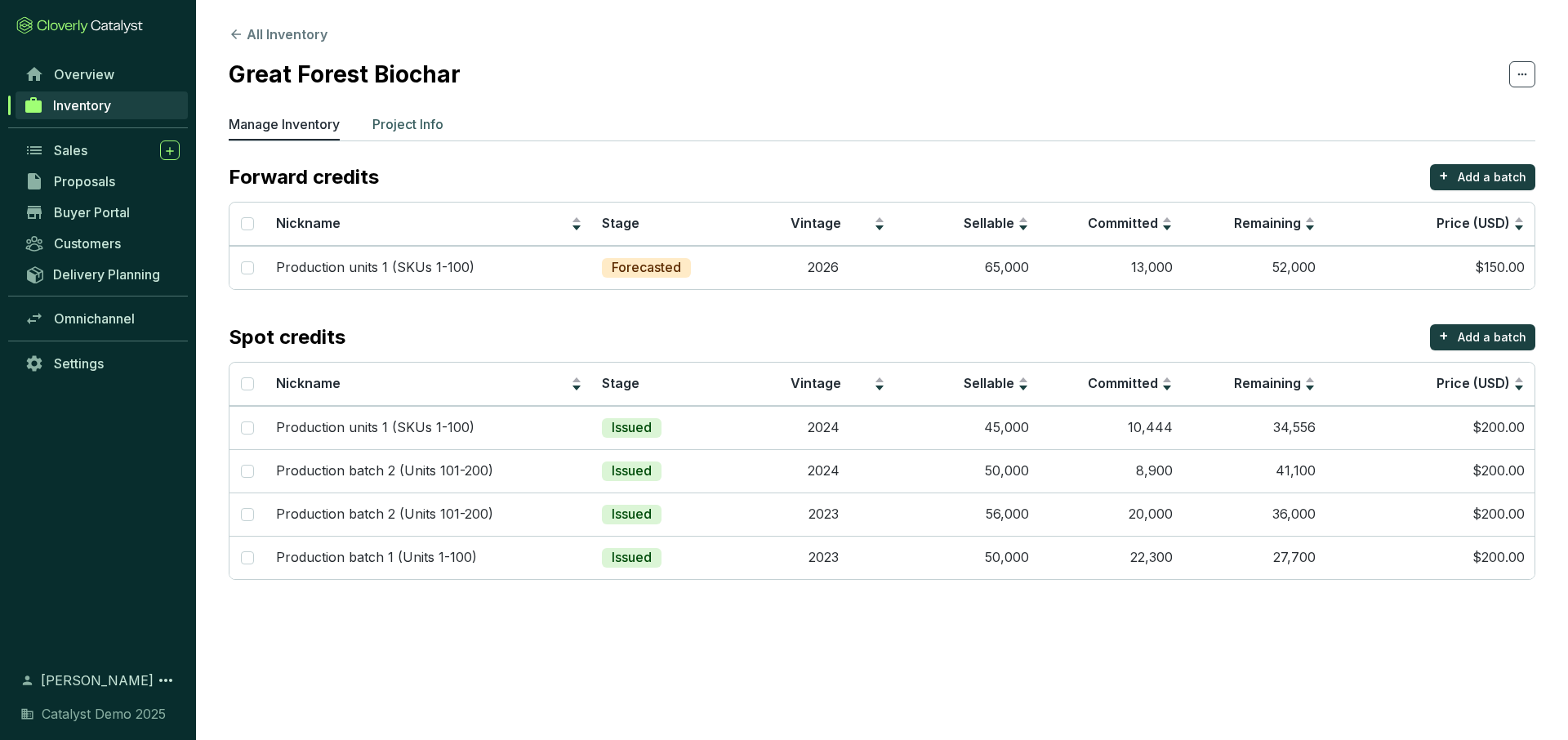
click at [414, 115] on p "Project Info" at bounding box center [408, 124] width 71 height 20
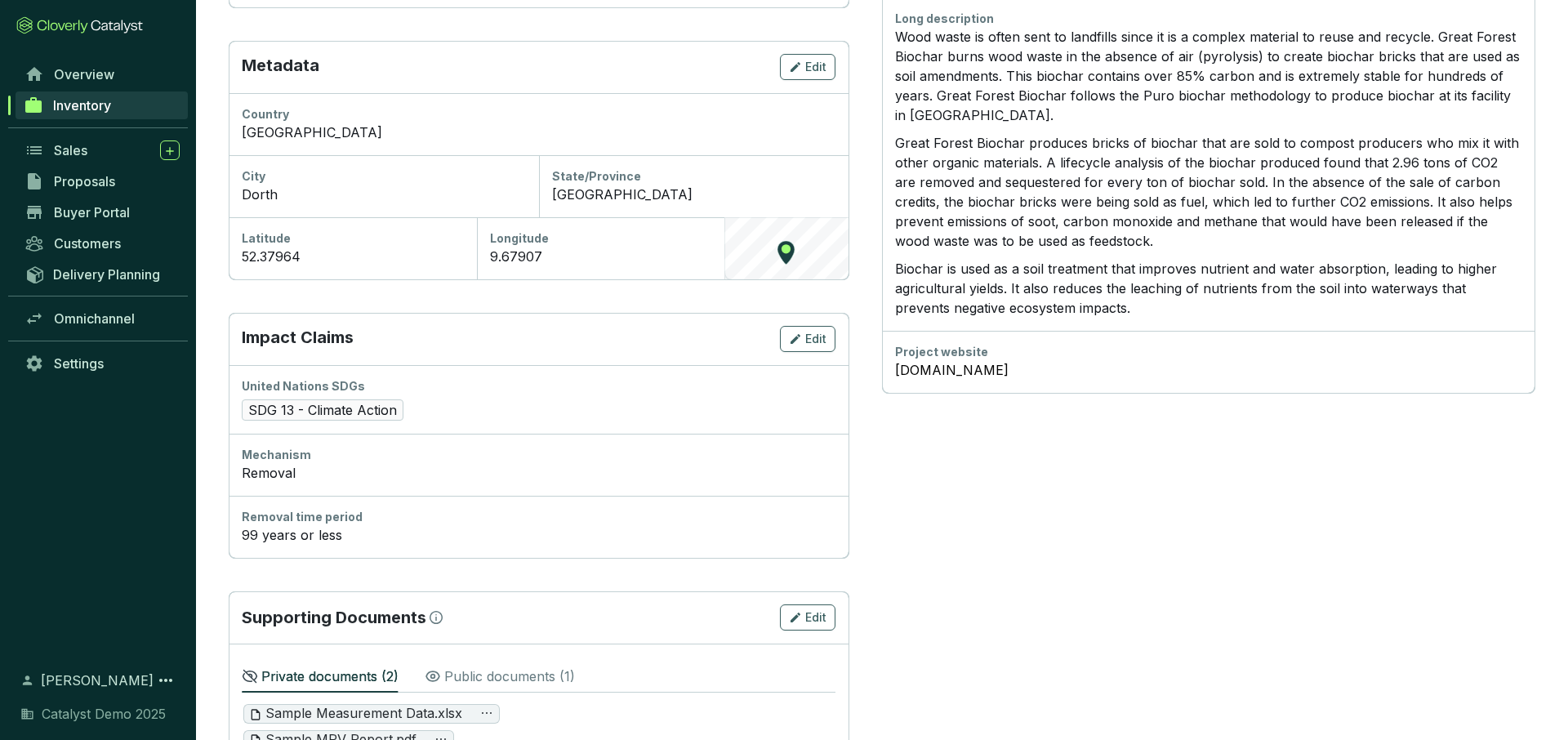
scroll to position [558, 0]
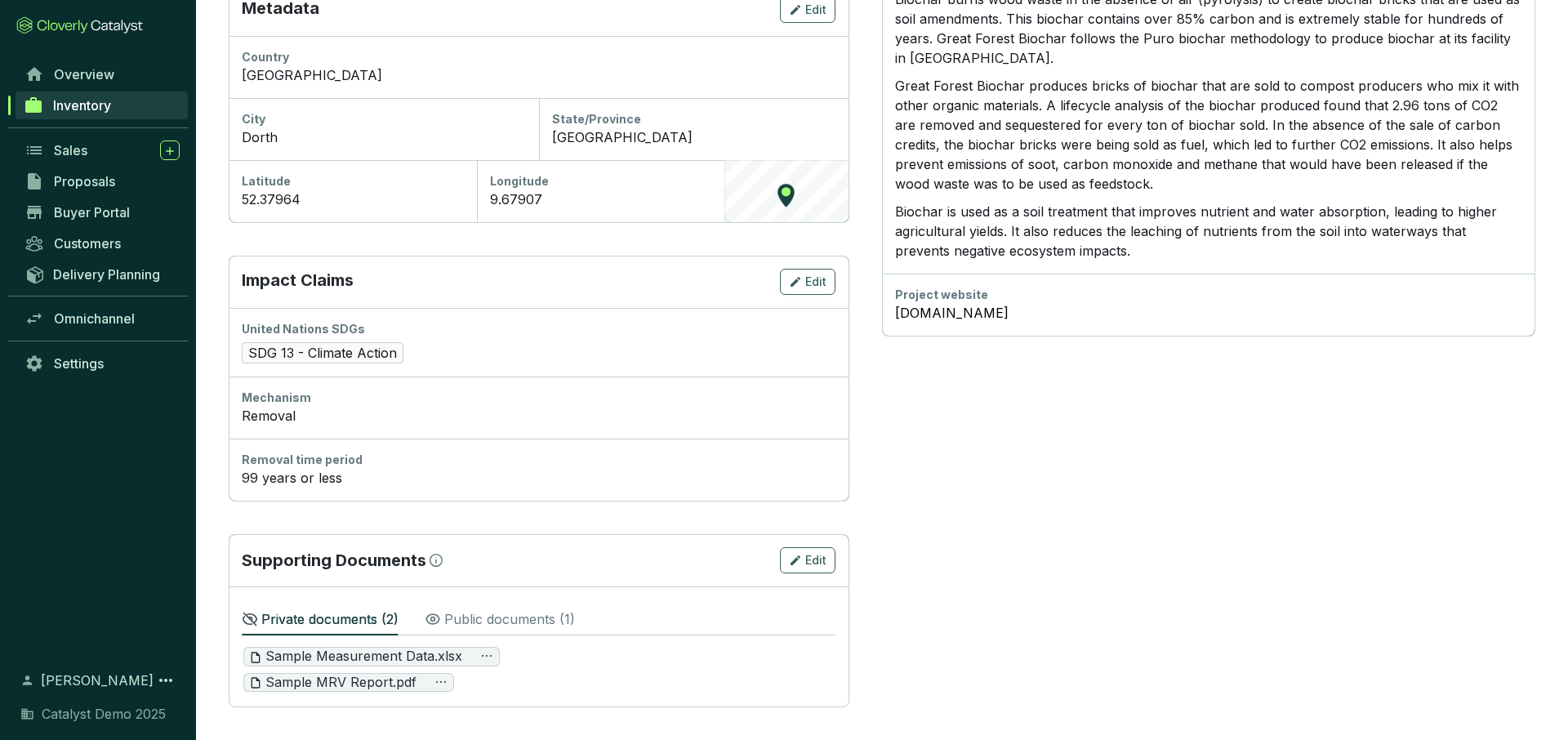
click at [475, 625] on p "Public documents ( 1 )" at bounding box center [509, 619] width 131 height 20
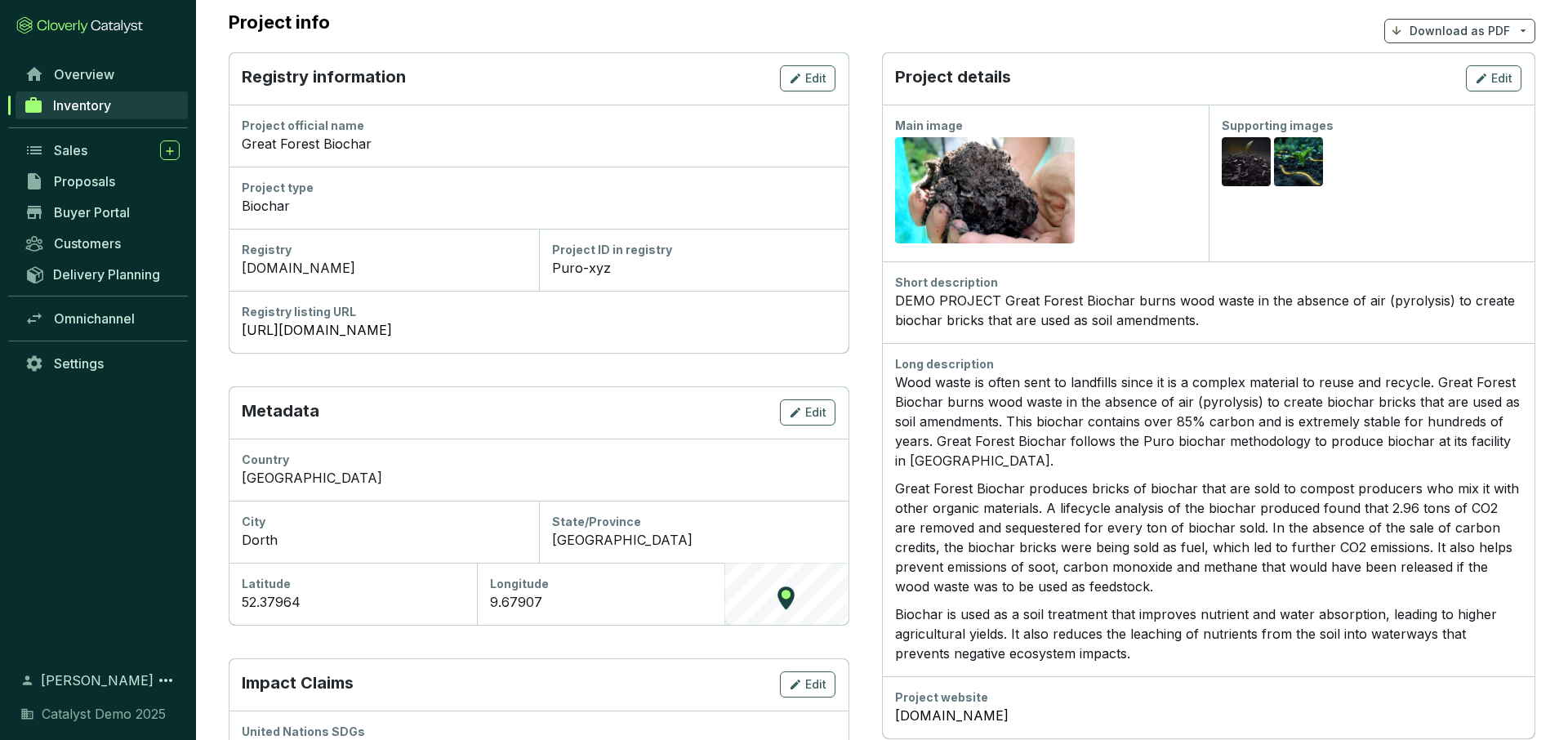
scroll to position [161, 0]
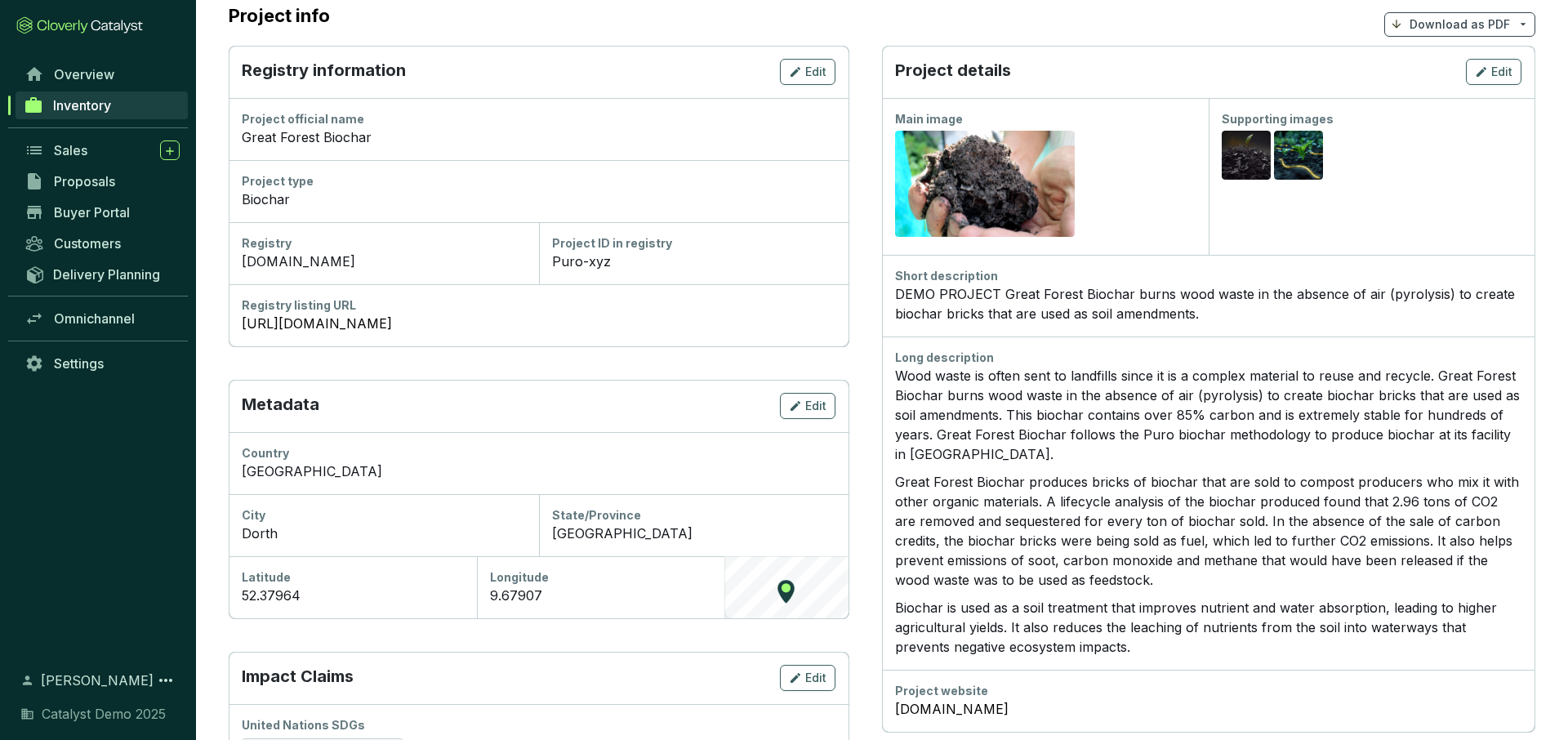
click at [1435, 29] on p "Download as PDF" at bounding box center [1460, 24] width 101 height 16
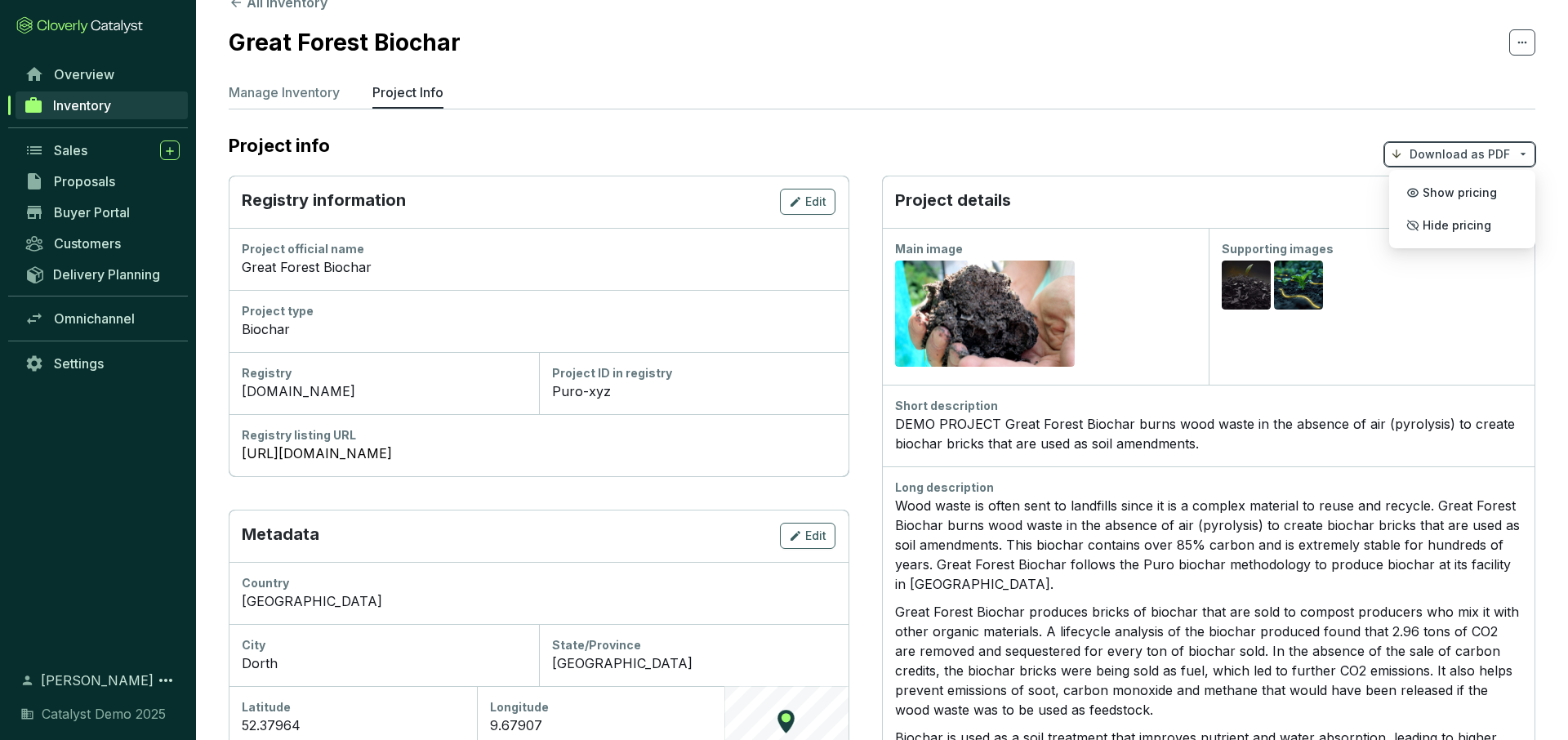
scroll to position [0, 0]
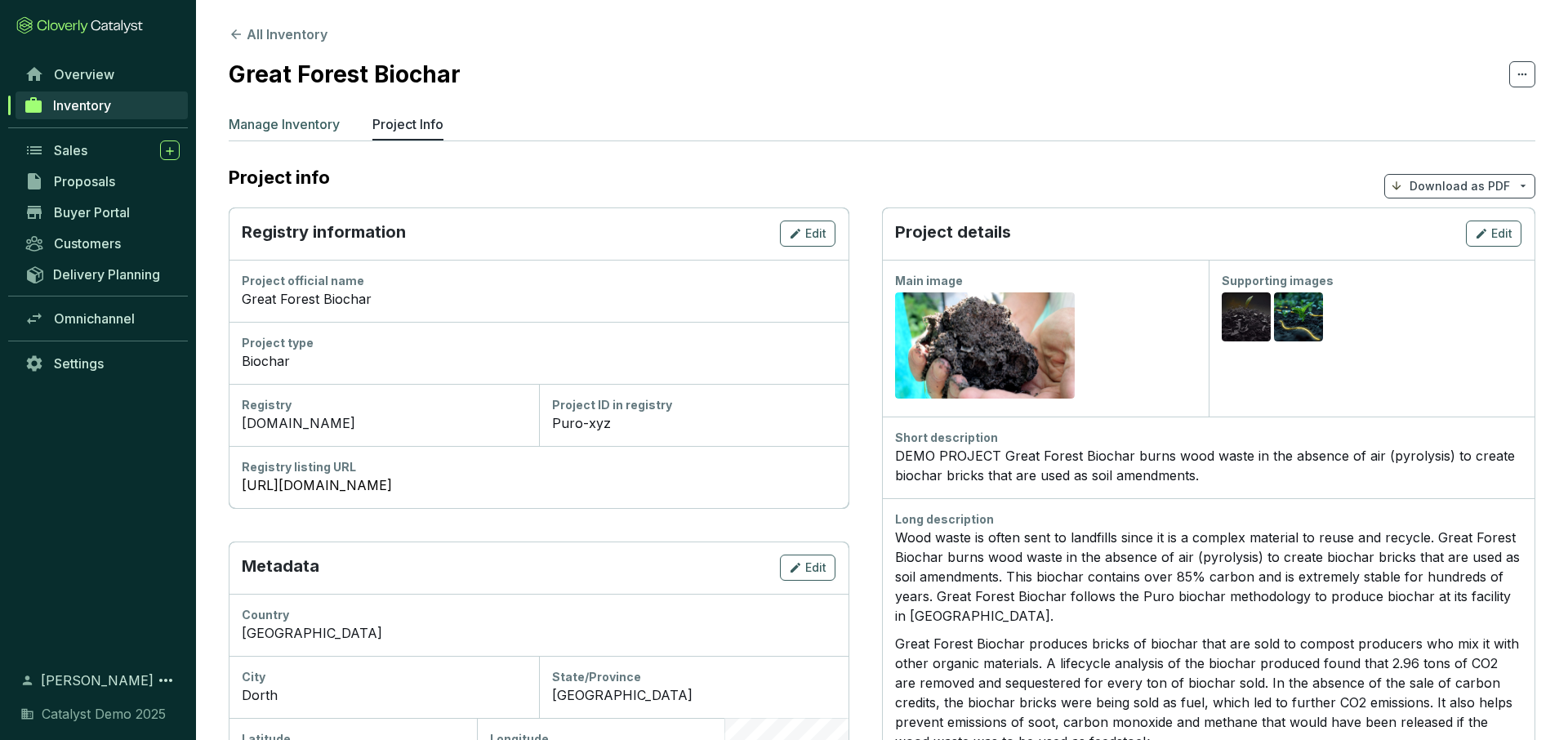
click at [273, 127] on p "Manage Inventory" at bounding box center [284, 124] width 111 height 20
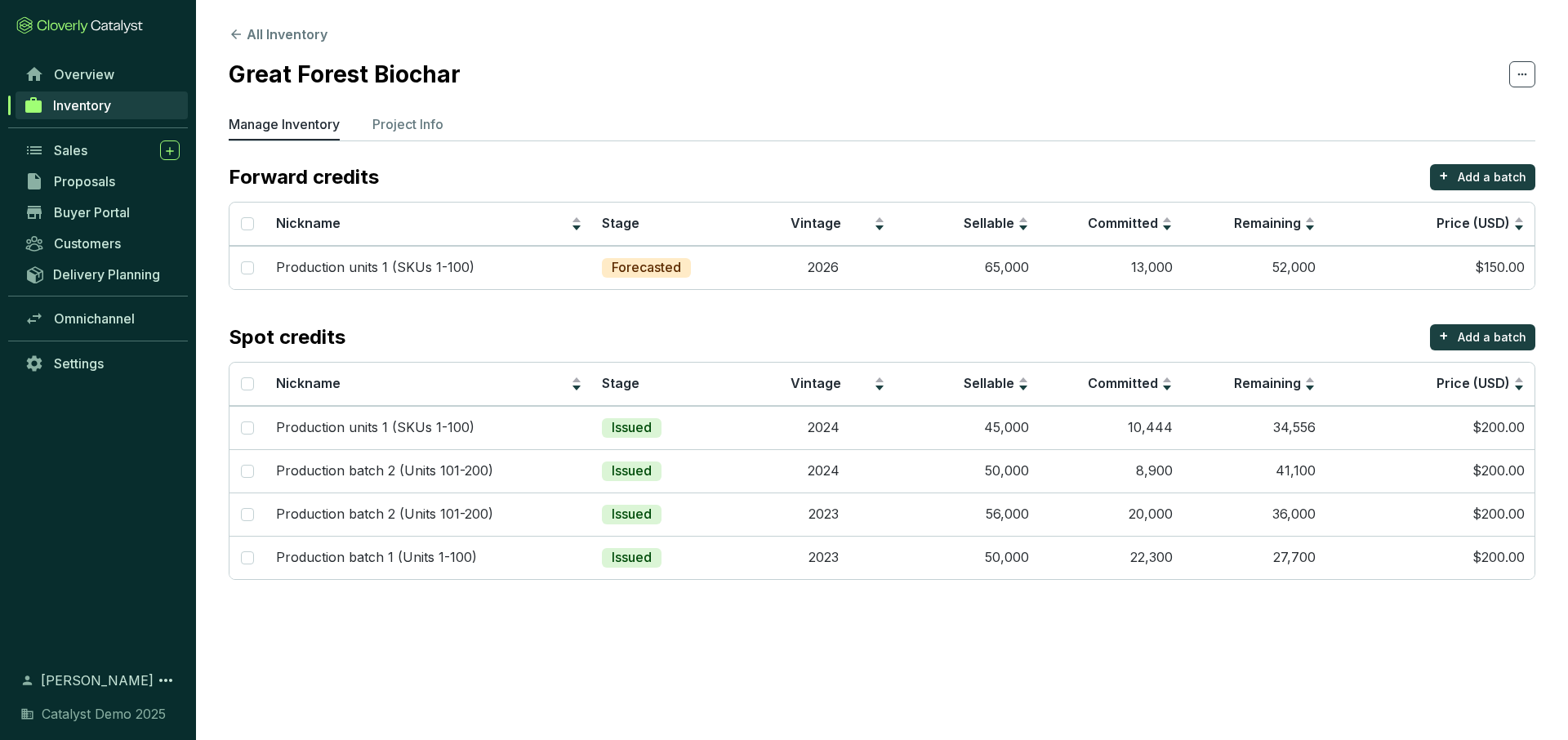
click at [111, 107] on span "Inventory" at bounding box center [82, 105] width 58 height 16
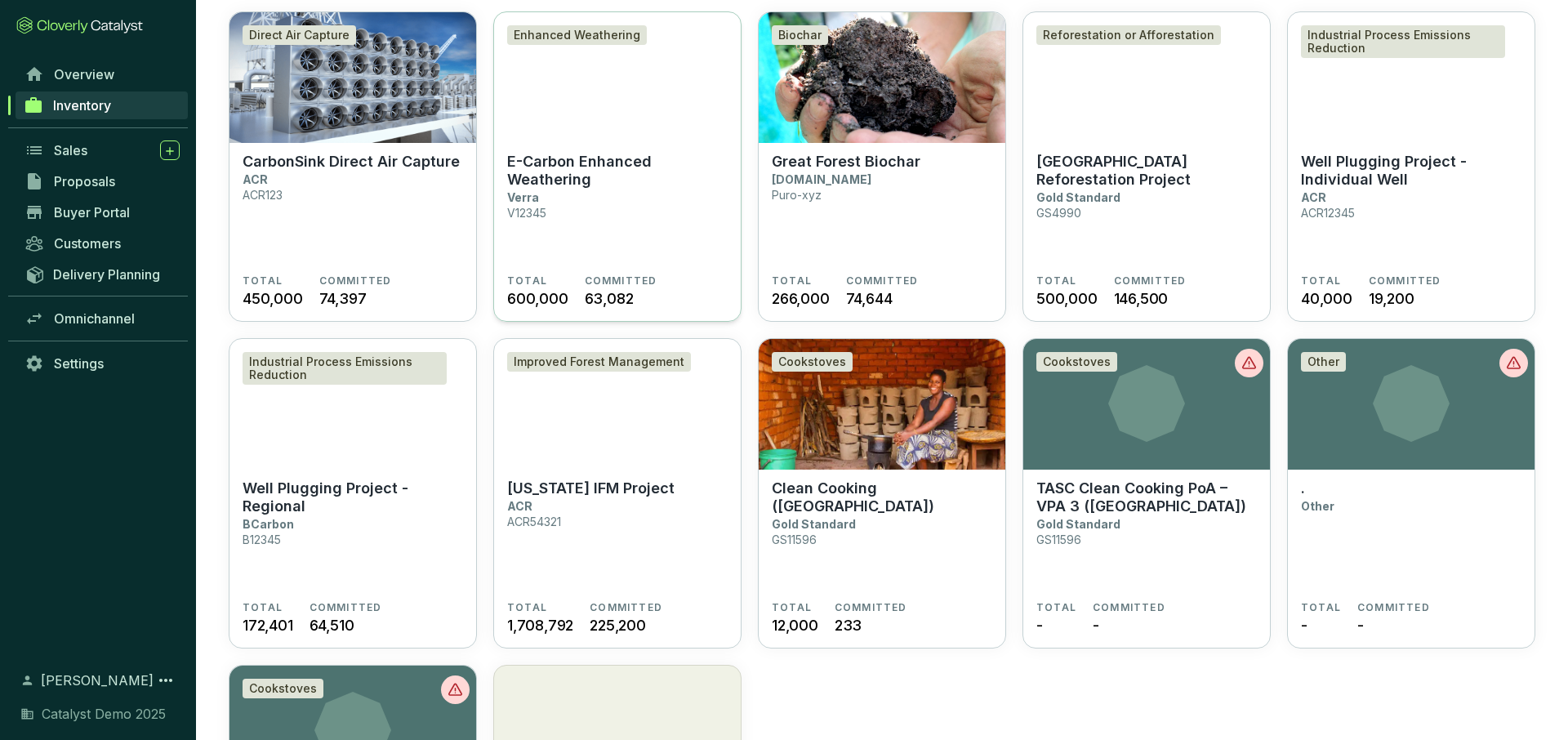
scroll to position [143, 0]
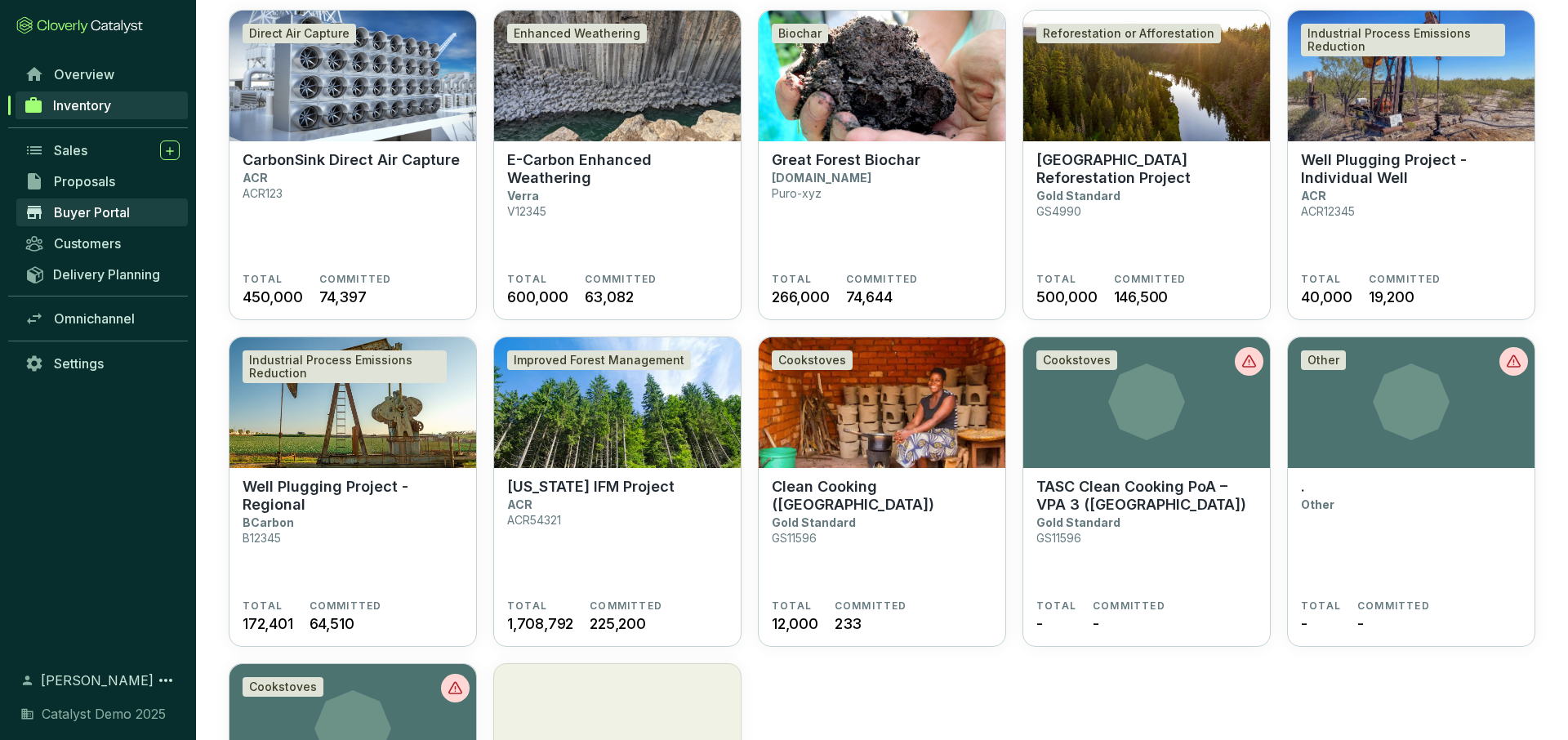
click at [98, 214] on span "Buyer Portal" at bounding box center [92, 212] width 76 height 16
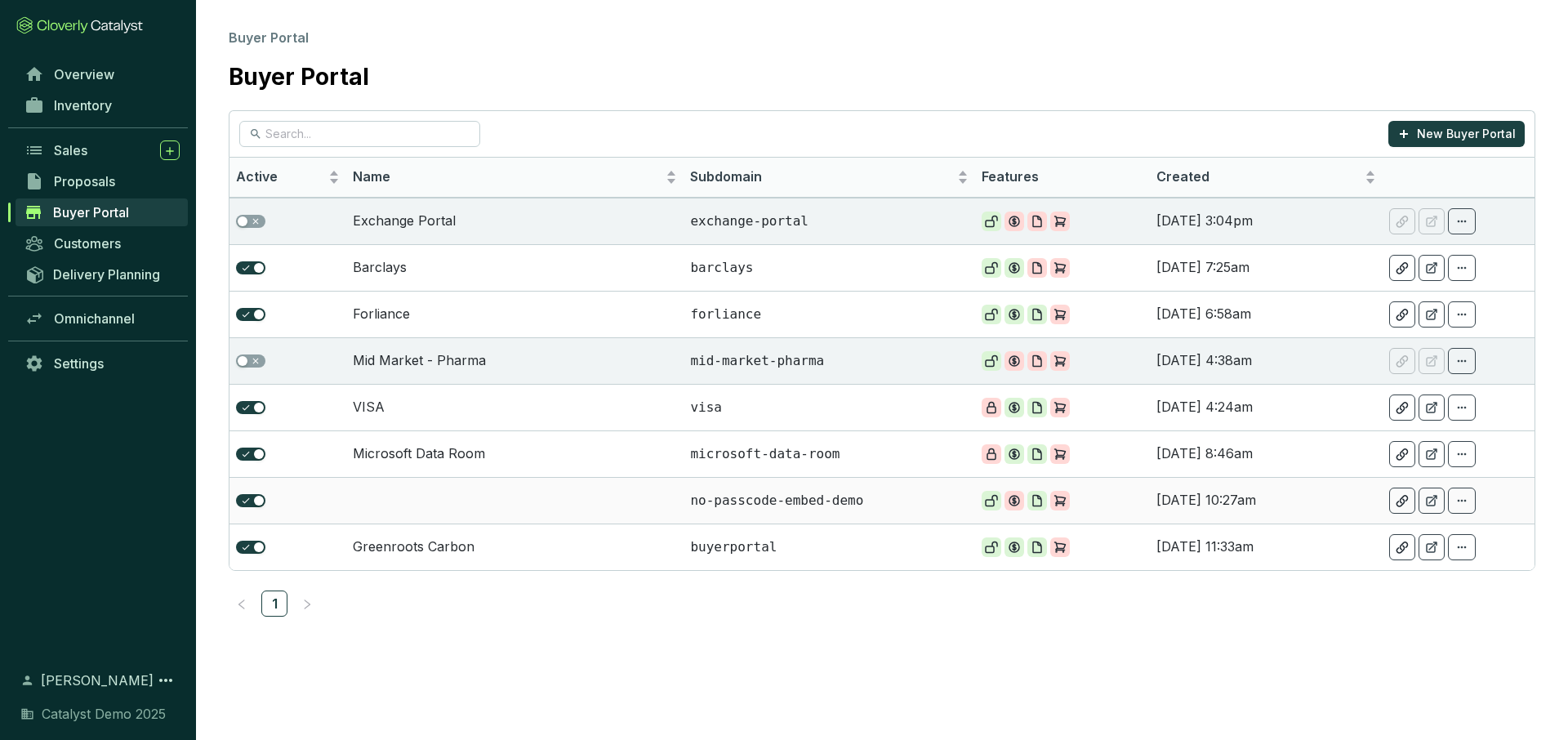
click at [448, 498] on td at bounding box center [515, 501] width 338 height 47
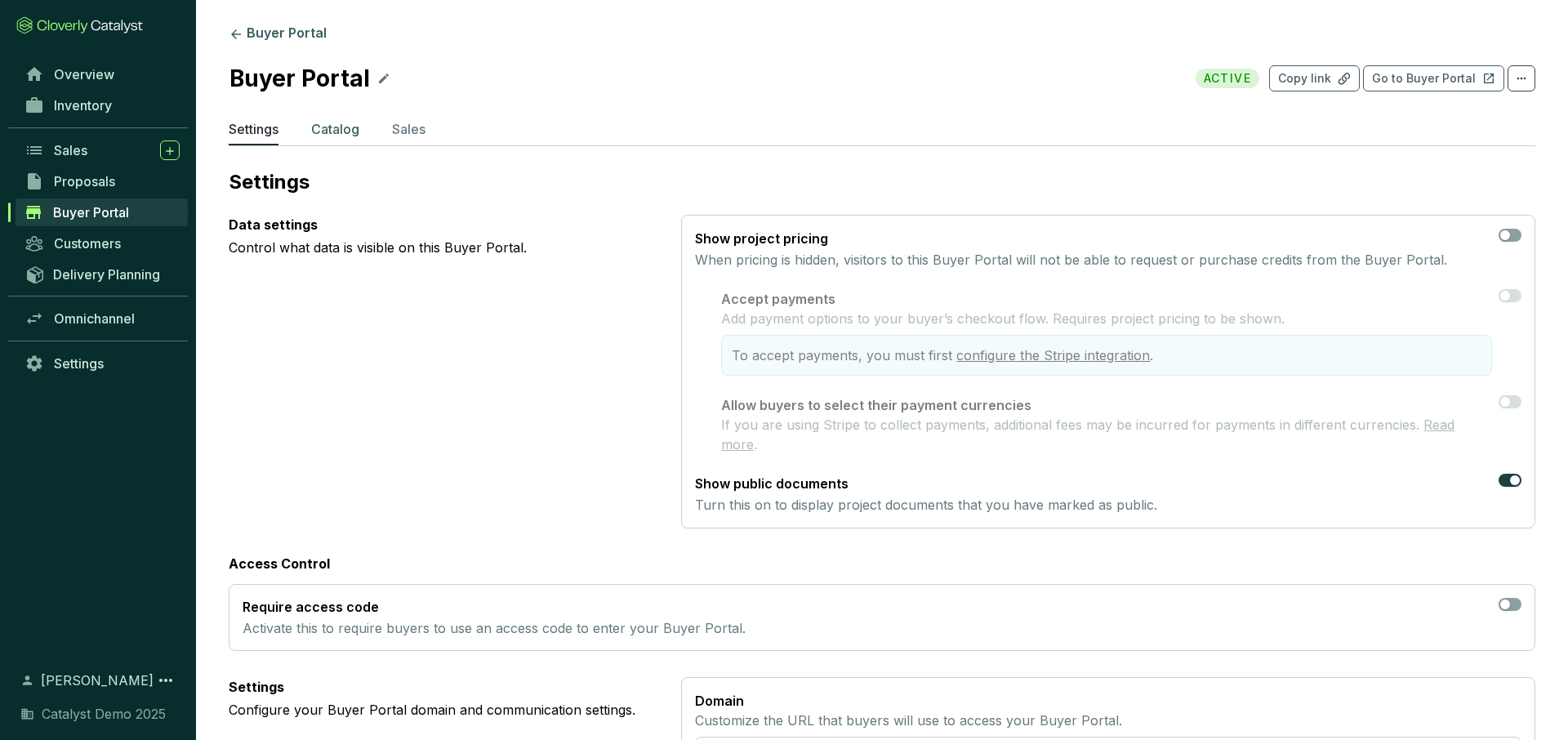
click at [331, 133] on p "Catalog" at bounding box center [336, 129] width 49 height 20
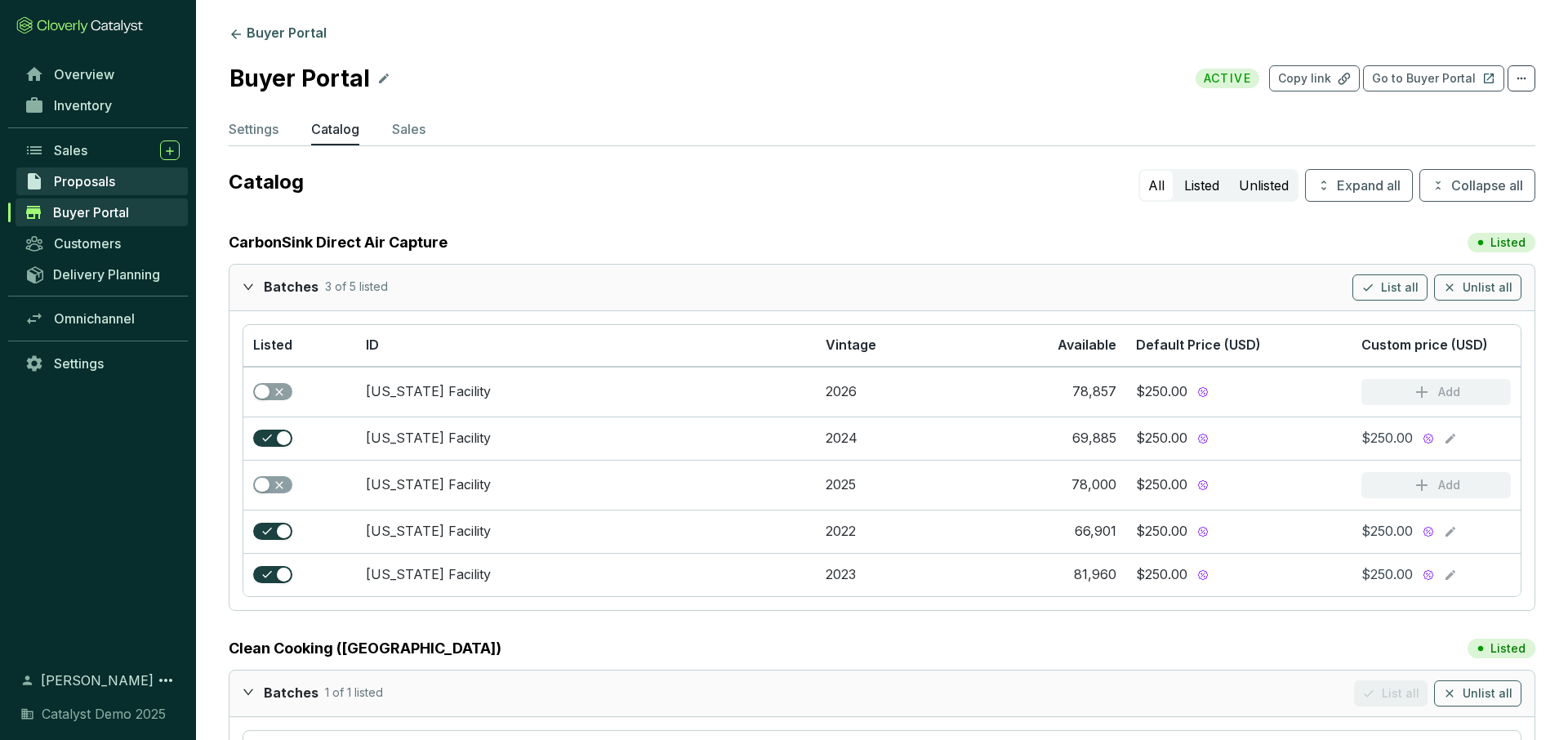
click at [114, 181] on span "Proposals" at bounding box center [84, 181] width 62 height 16
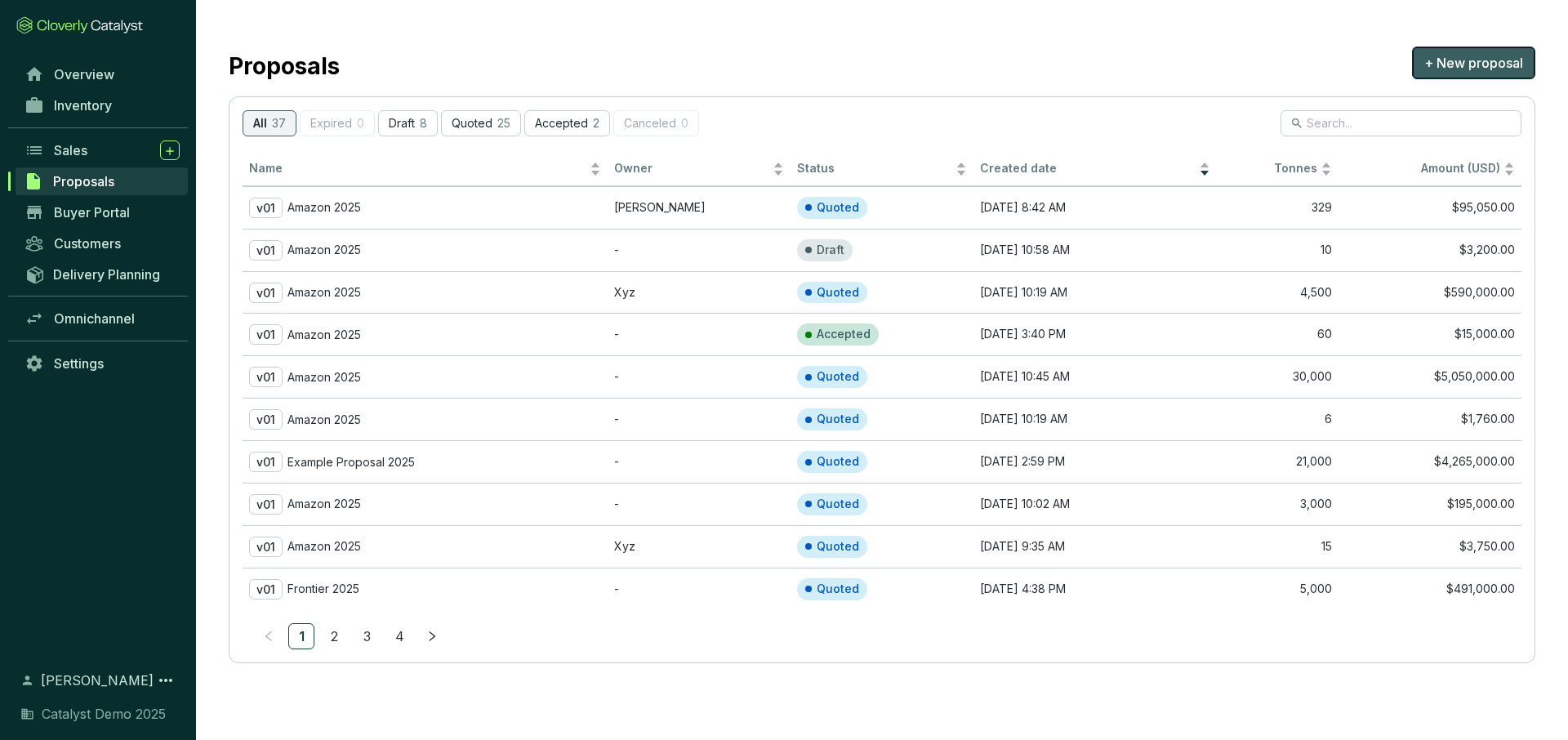
click at [1441, 63] on span "+ New proposal" at bounding box center [1473, 62] width 99 height 20
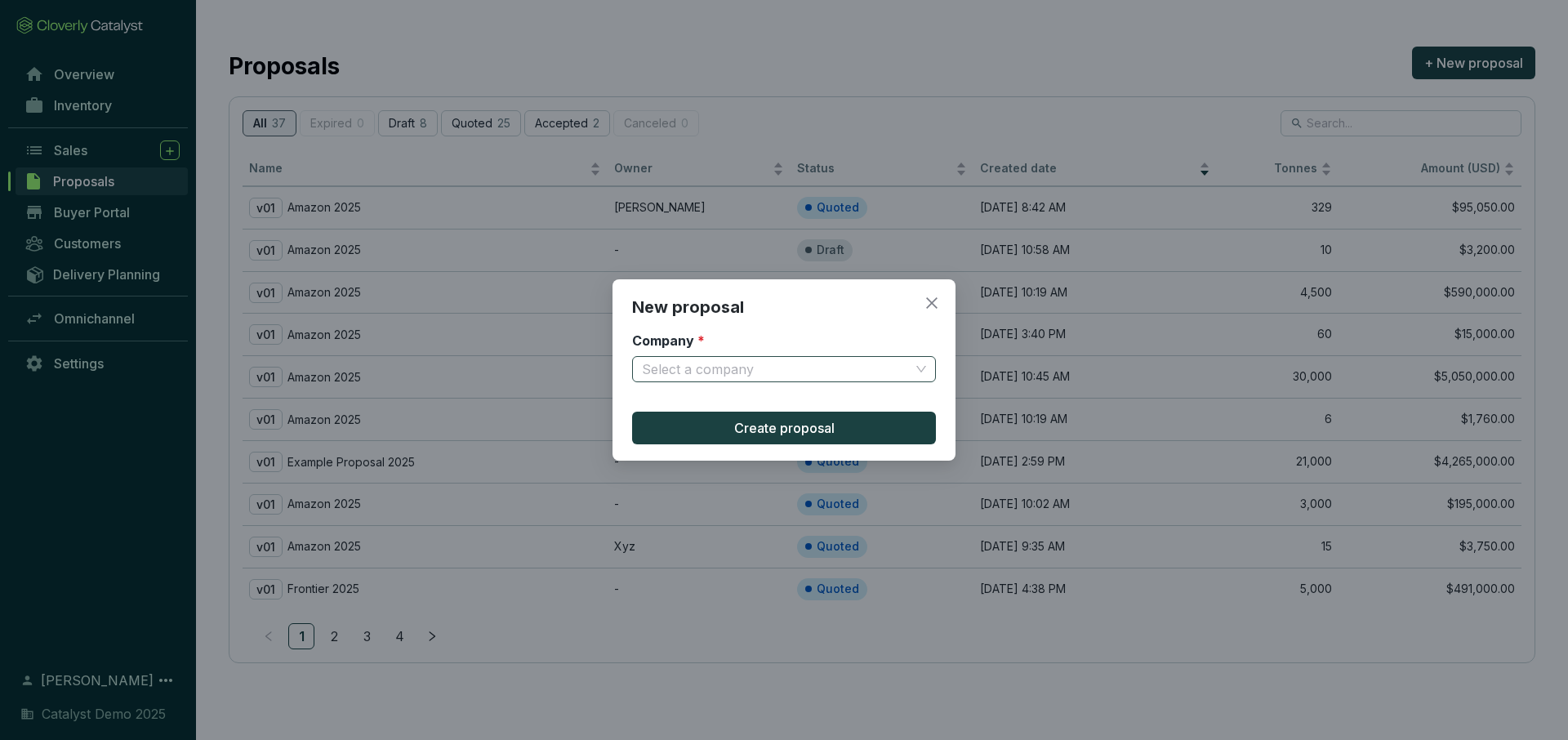
click at [807, 363] on input "Company *" at bounding box center [775, 370] width 268 height 24
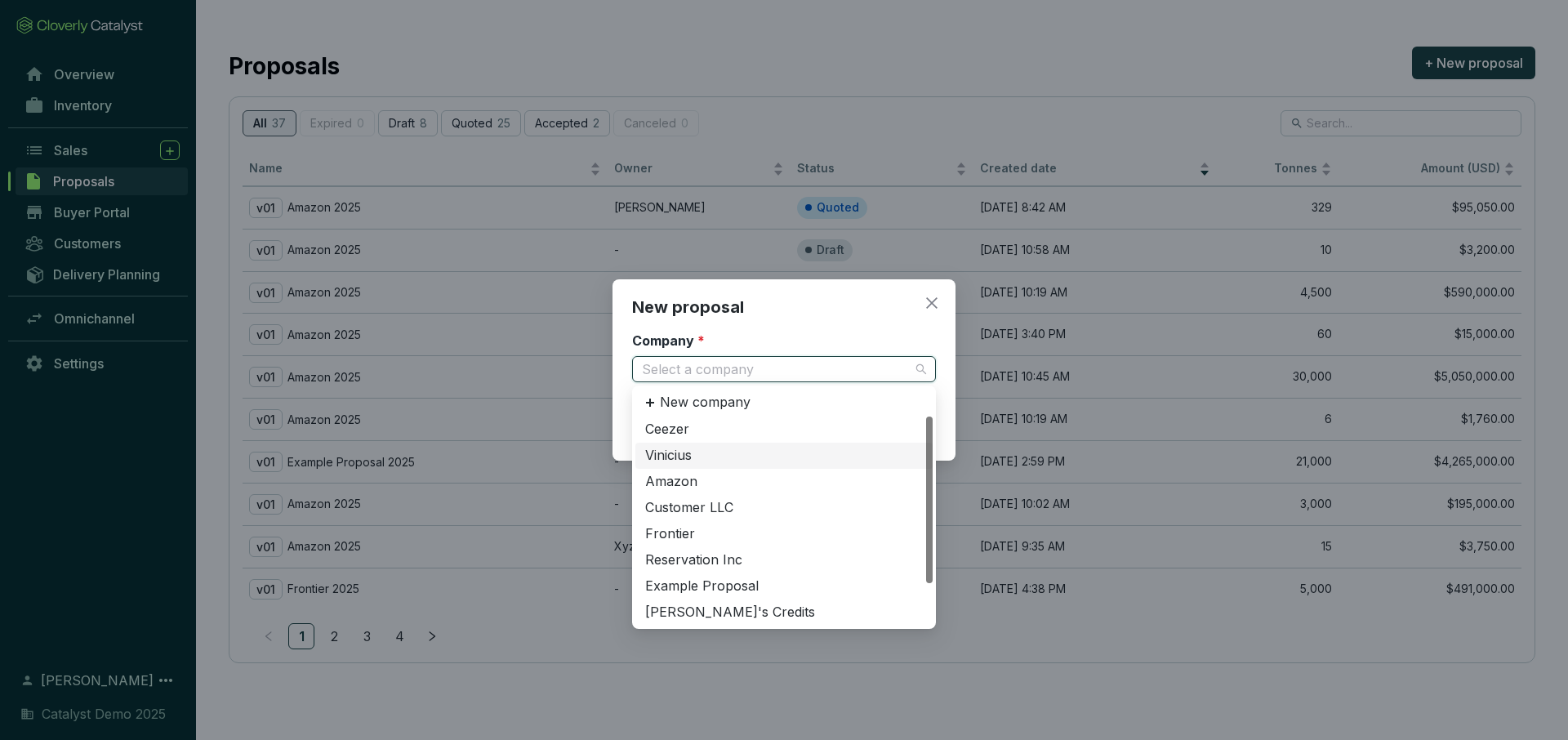
click at [691, 455] on div "Vinicius" at bounding box center [784, 455] width 278 height 18
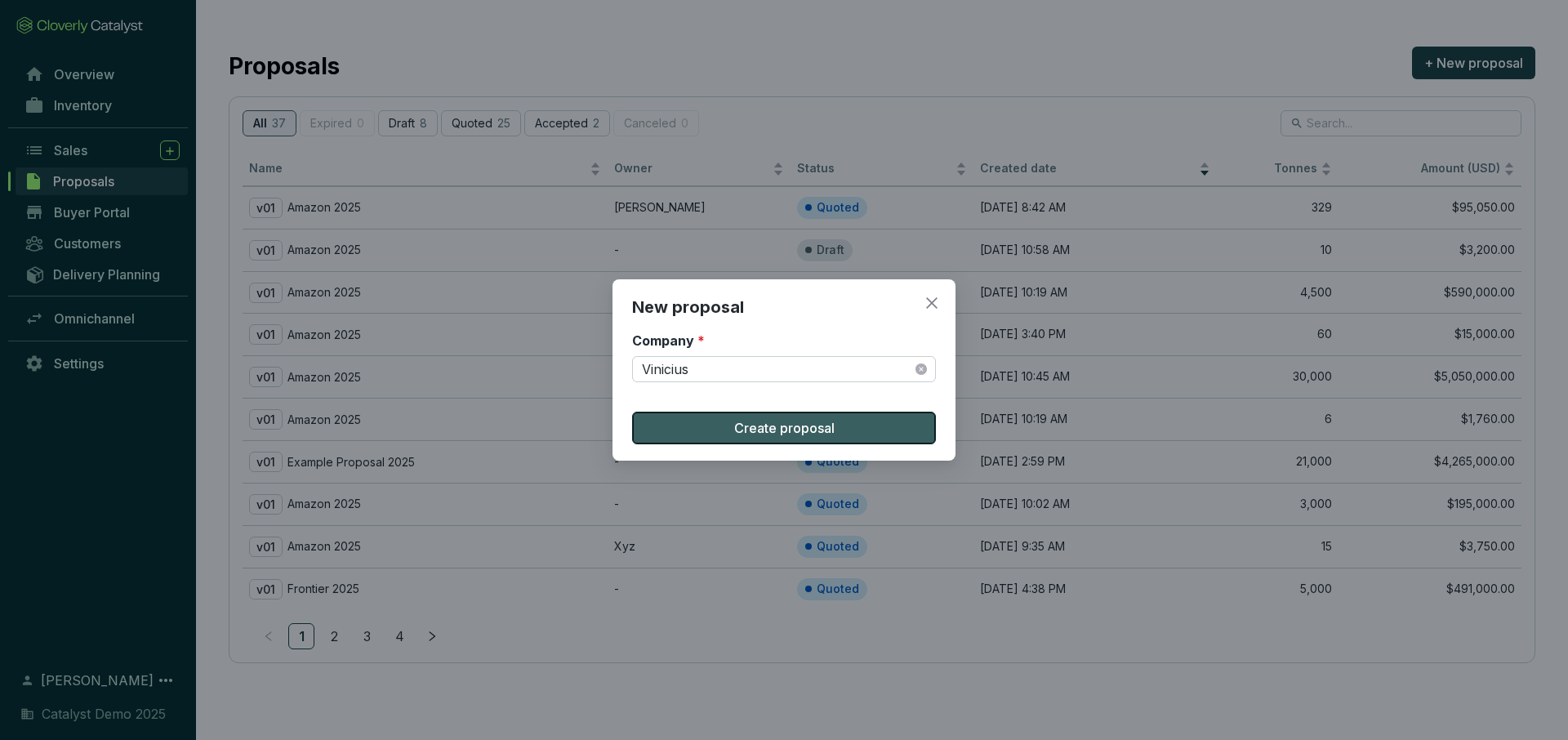
click at [767, 423] on span "Create proposal" at bounding box center [785, 428] width 101 height 20
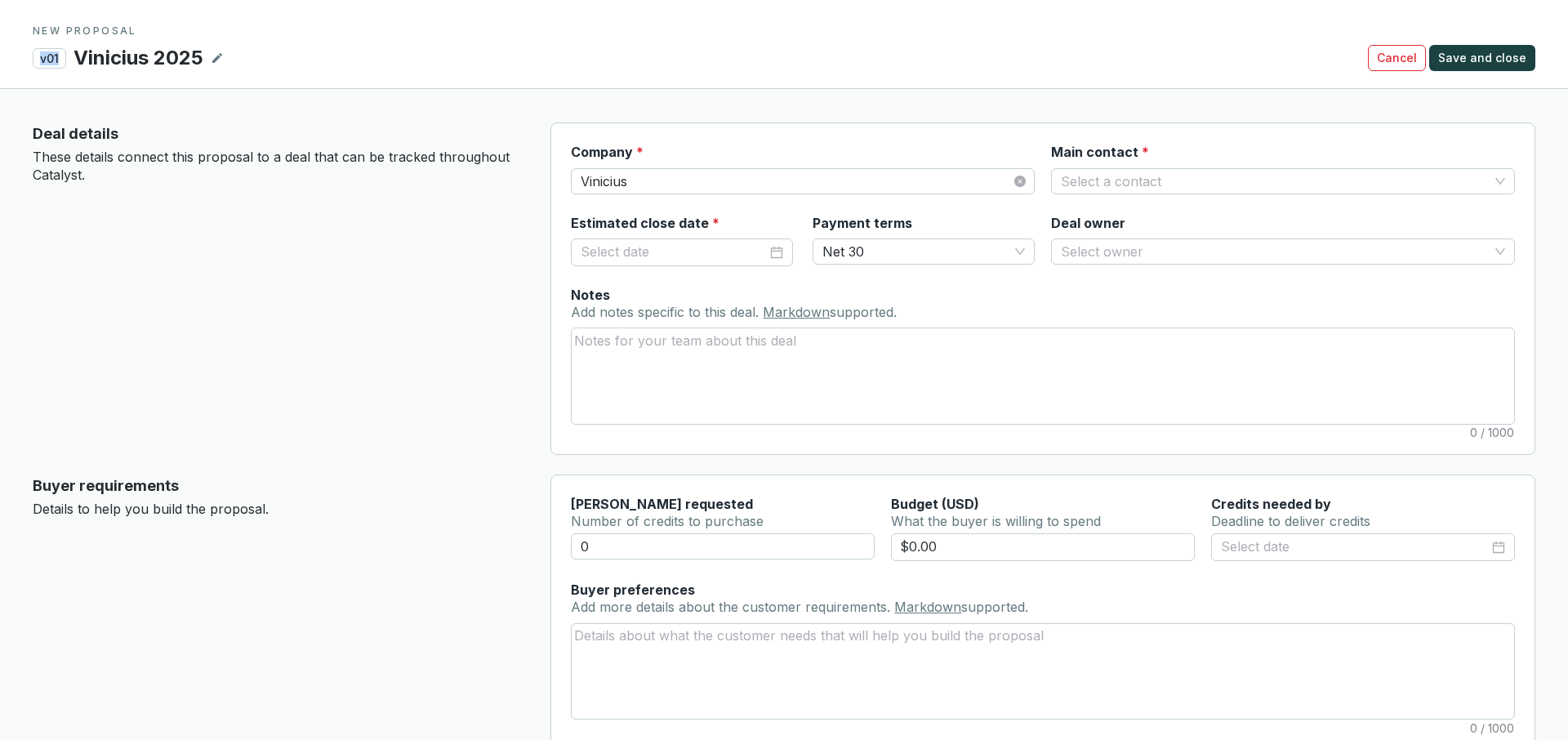
drag, startPoint x: 60, startPoint y: 57, endPoint x: 41, endPoint y: 58, distance: 19.0
click at [36, 57] on p "v01" at bounding box center [49, 59] width 34 height 21
click at [892, 247] on span "Net 30" at bounding box center [924, 252] width 203 height 24
click at [717, 375] on textarea "Notes Add notes specific to this deal. Markdown supported." at bounding box center [1042, 376] width 943 height 95
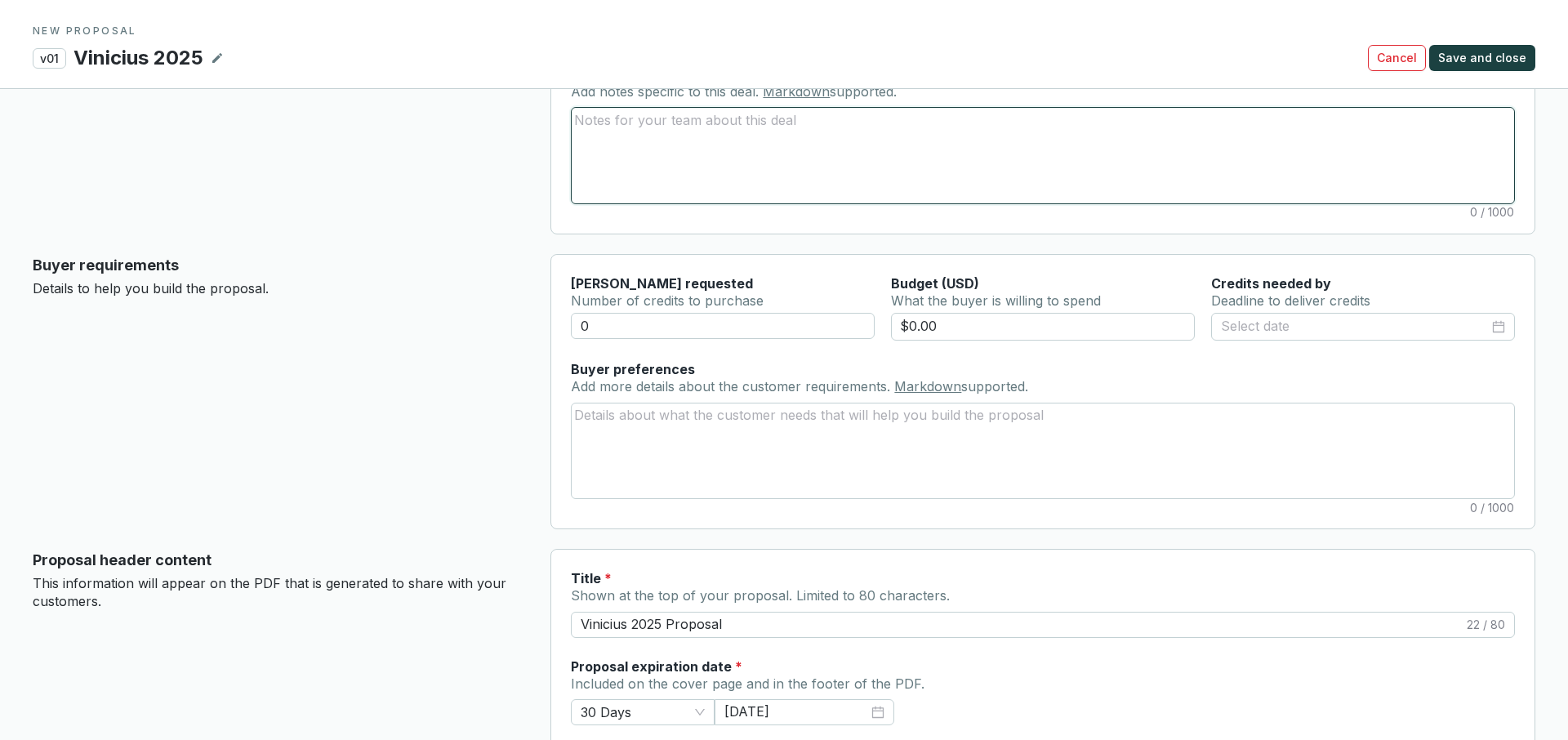
scroll to position [218, 0]
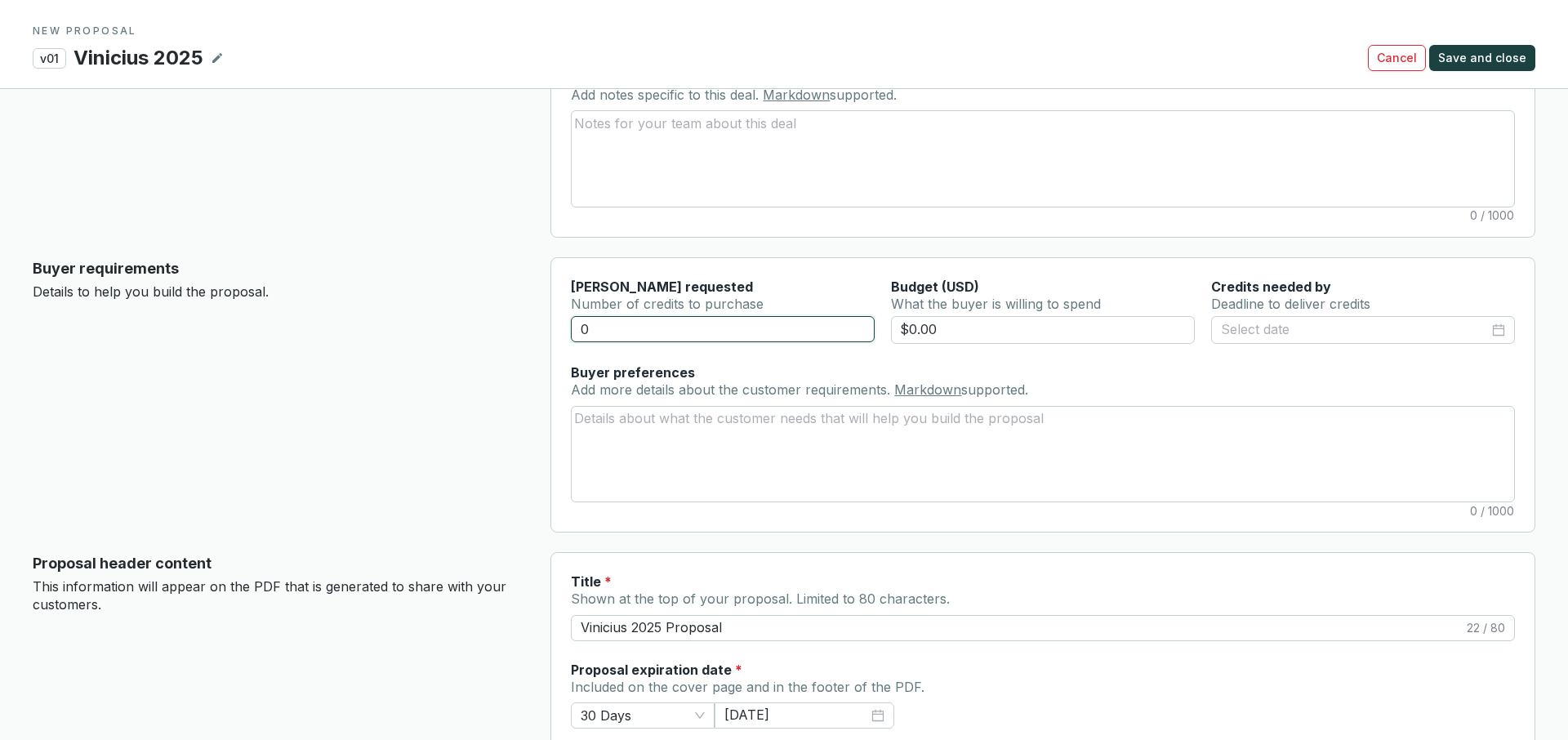
click at [670, 337] on input "0" at bounding box center [722, 329] width 304 height 26
click at [1032, 332] on input "$0.00" at bounding box center [1042, 330] width 304 height 28
click at [1257, 324] on input at bounding box center [1355, 330] width 268 height 21
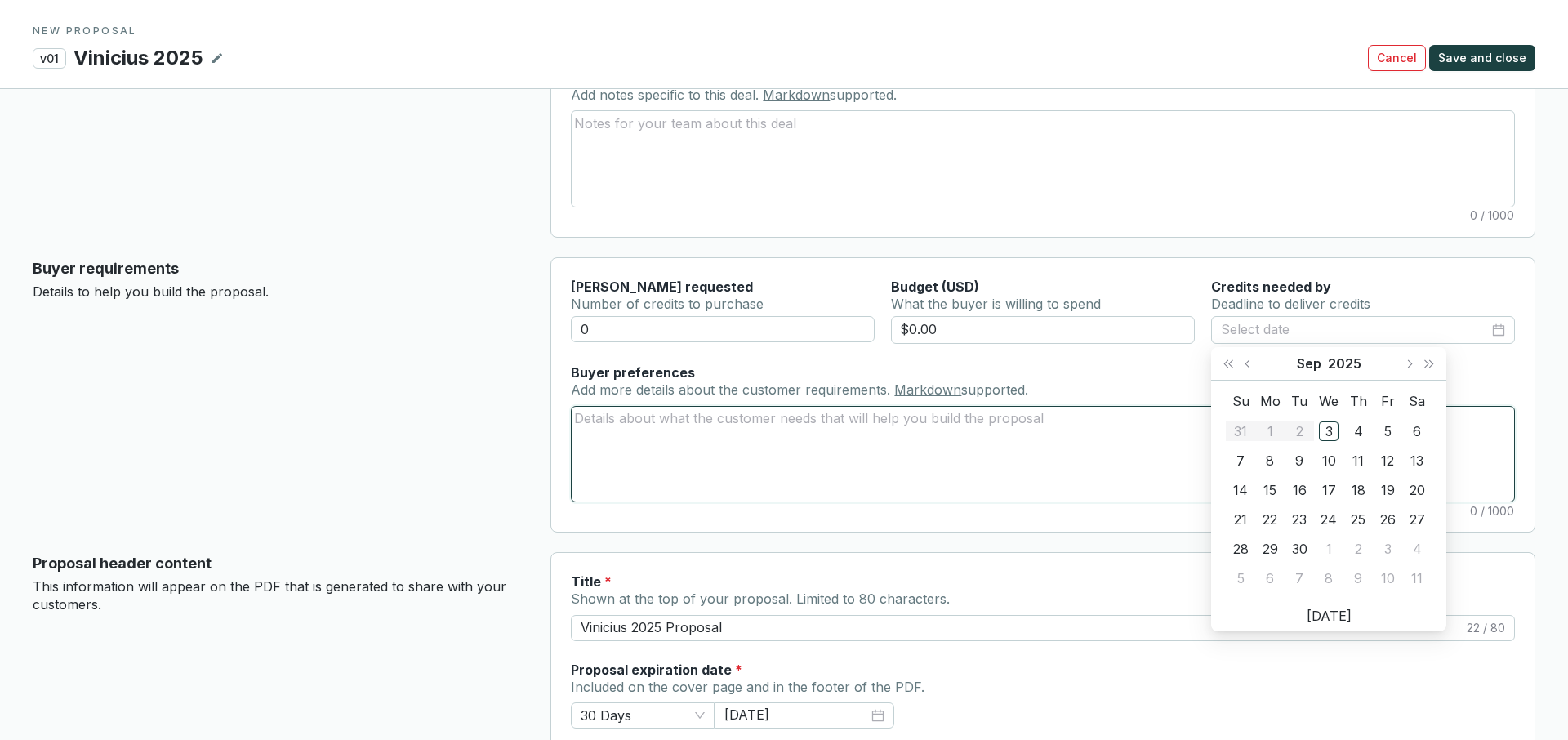
click at [604, 417] on textarea "Buyer preferences Add more details about the customer requirements. Markdown su…" at bounding box center [1042, 454] width 943 height 95
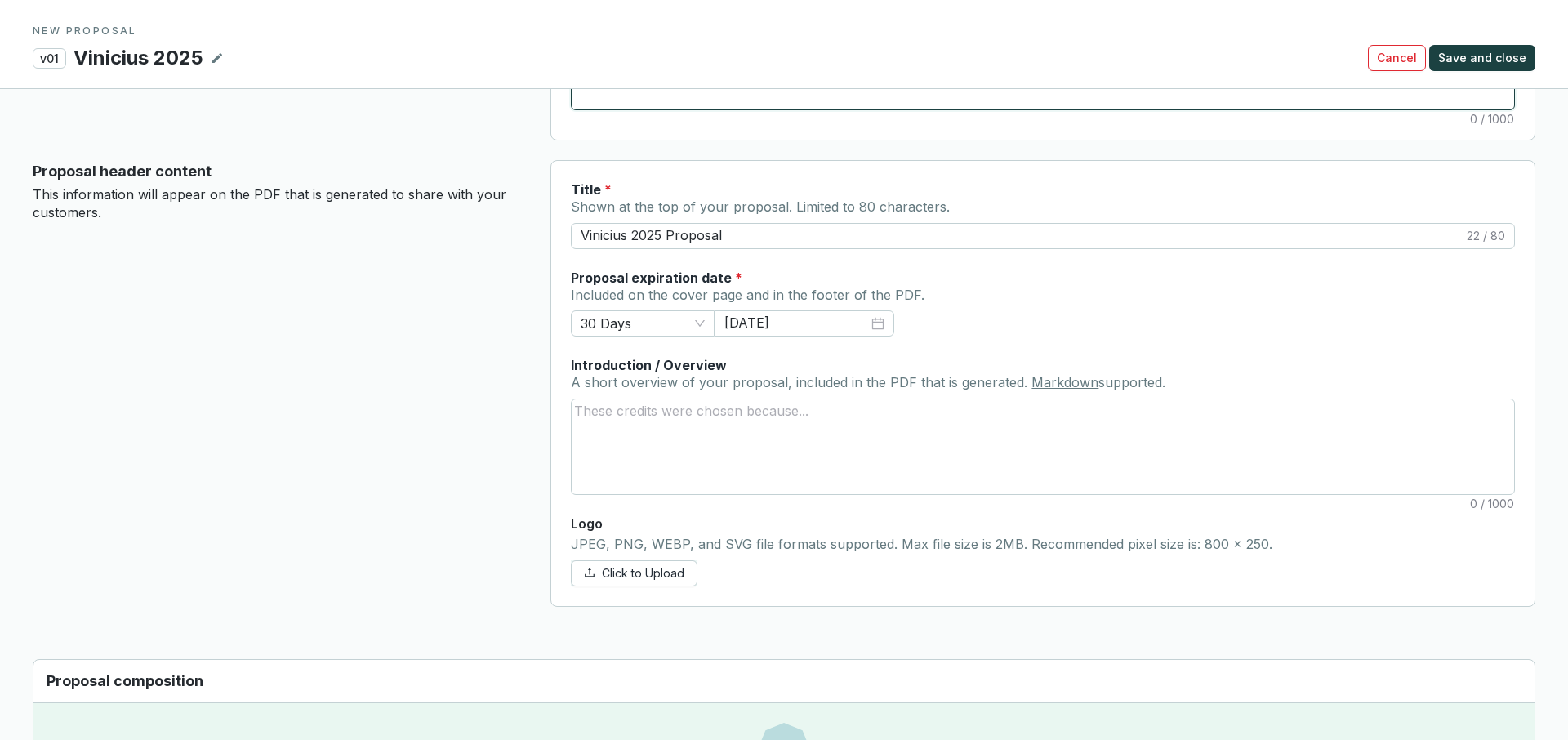
scroll to position [608, 0]
click at [650, 420] on textarea "Introduction / Overview A short overview of your proposal, included in the PDF …" at bounding box center [1042, 448] width 943 height 95
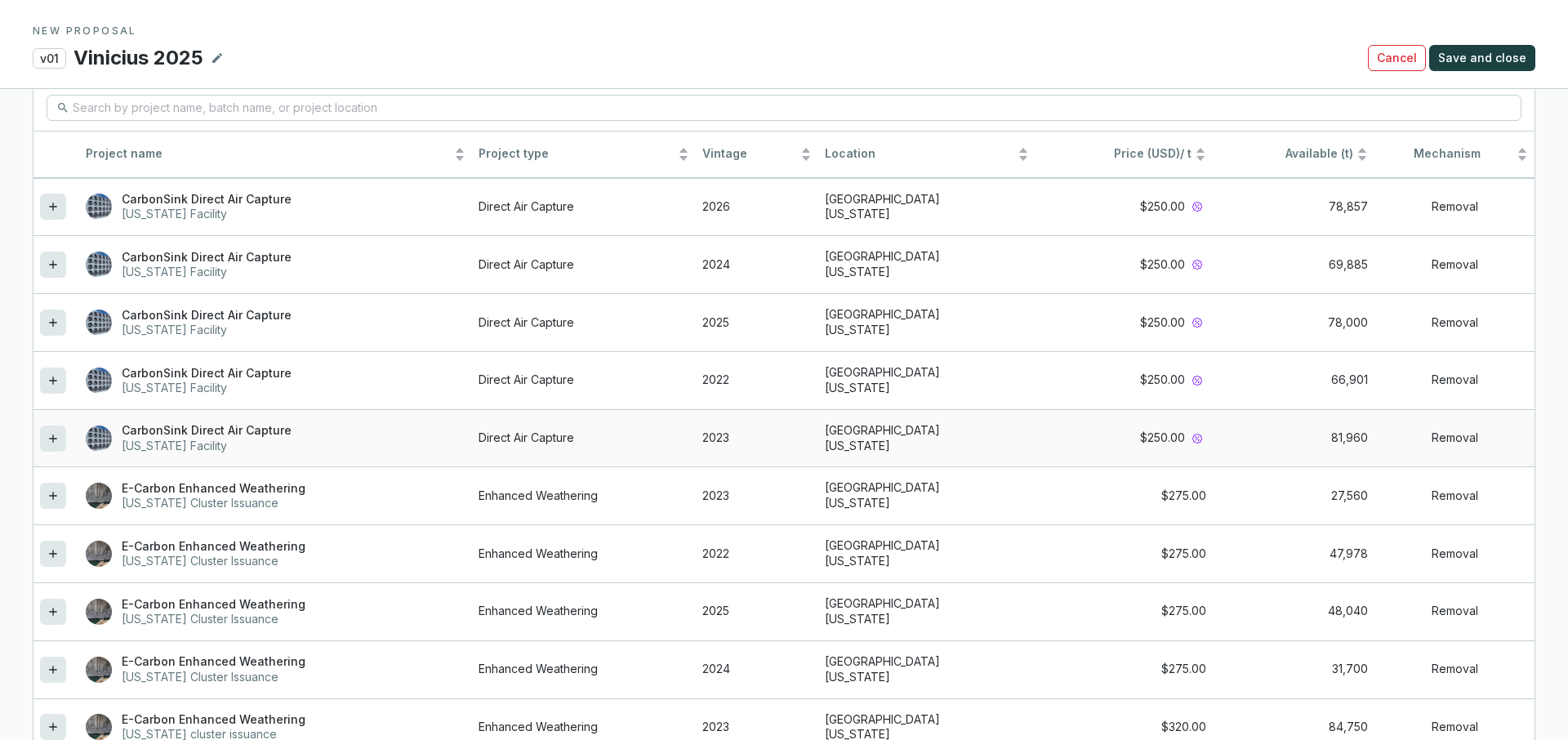
scroll to position [1442, 0]
click at [51, 386] on icon at bounding box center [53, 382] width 13 height 20
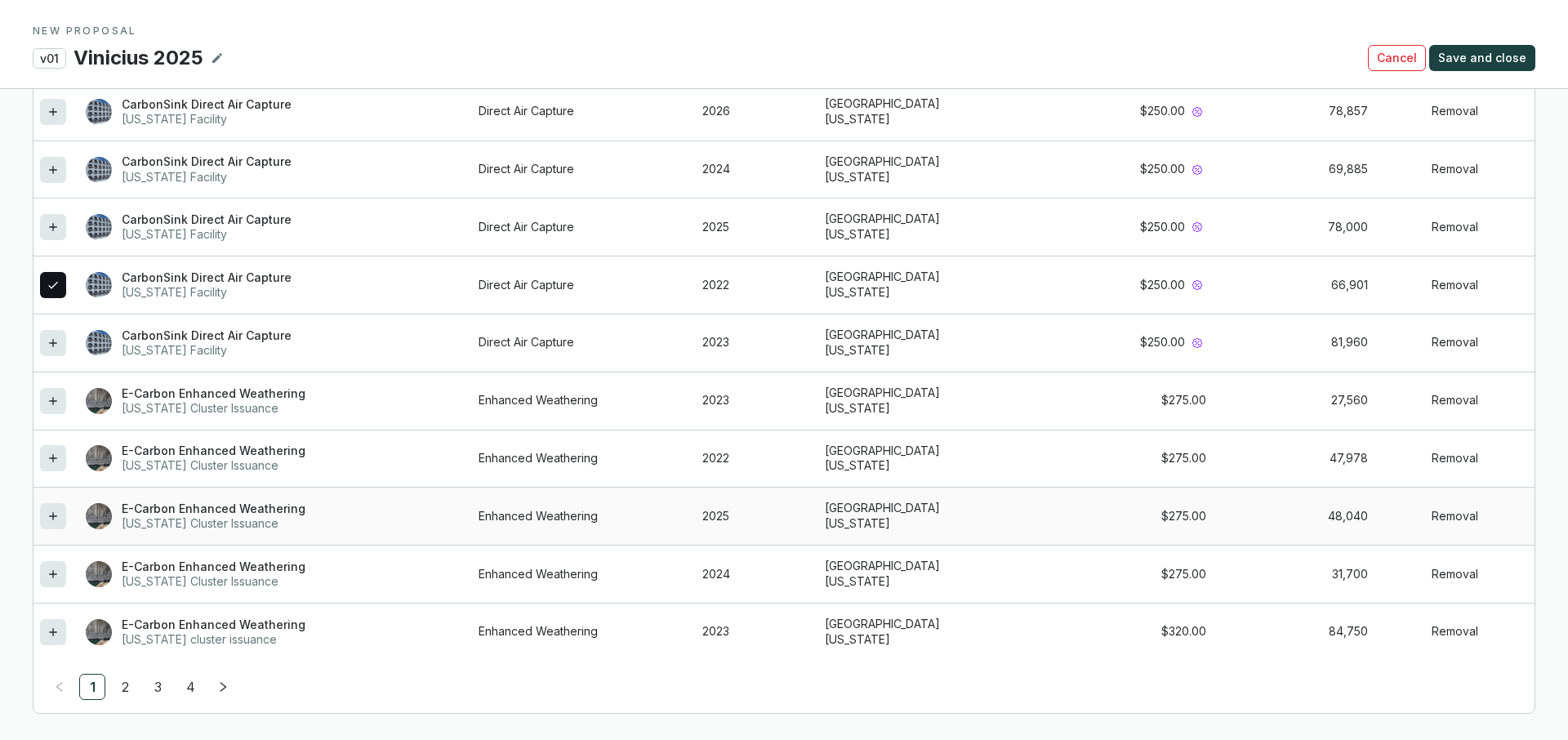
click at [42, 507] on div at bounding box center [53, 516] width 26 height 26
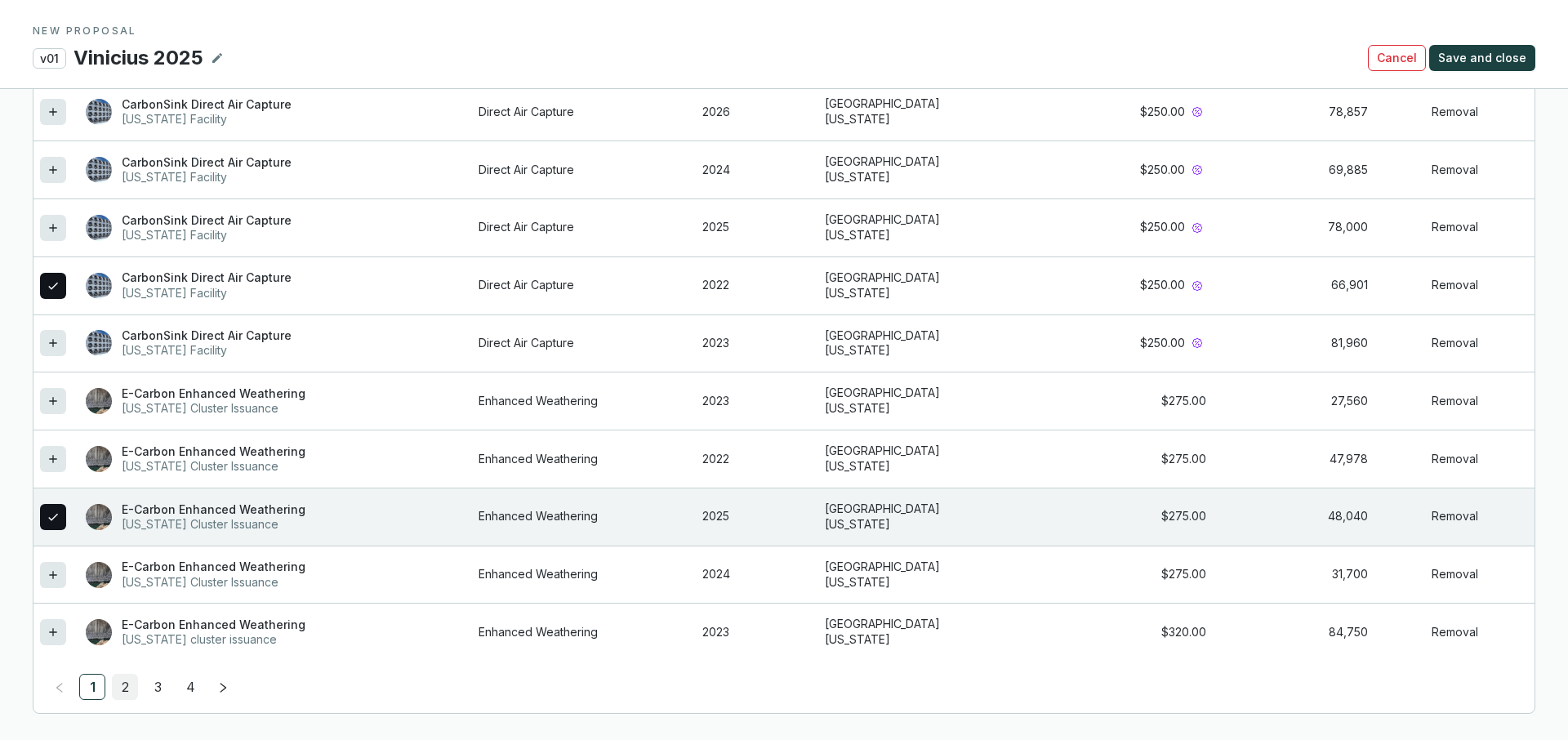
click at [126, 683] on link "2" at bounding box center [125, 687] width 24 height 24
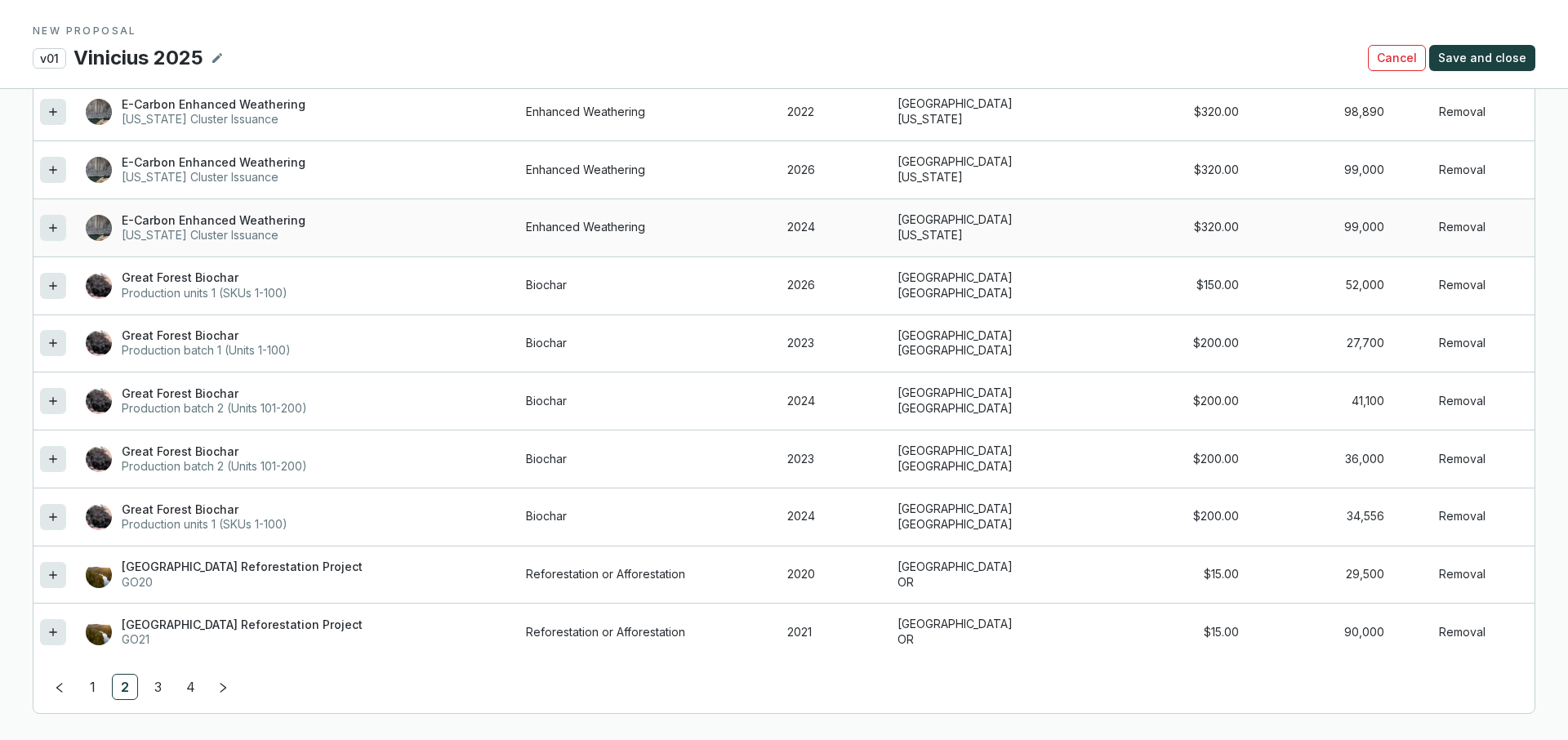
drag, startPoint x: 49, startPoint y: 231, endPoint x: 52, endPoint y: 273, distance: 42.1
click at [49, 231] on icon at bounding box center [53, 227] width 13 height 20
click at [49, 454] on icon at bounding box center [53, 459] width 13 height 20
drag, startPoint x: 165, startPoint y: 691, endPoint x: 155, endPoint y: 670, distance: 23.3
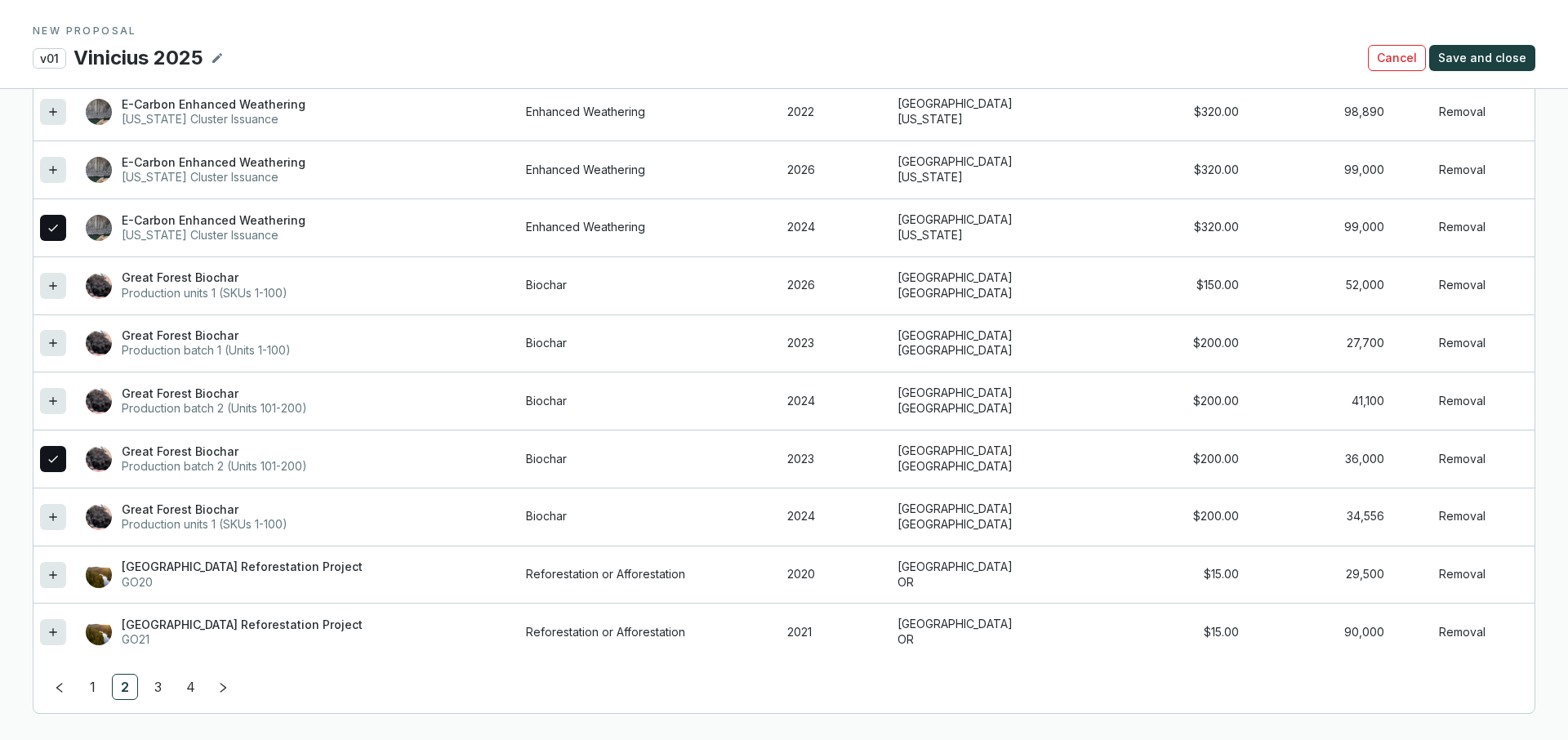
click at [163, 689] on link "3" at bounding box center [158, 687] width 24 height 24
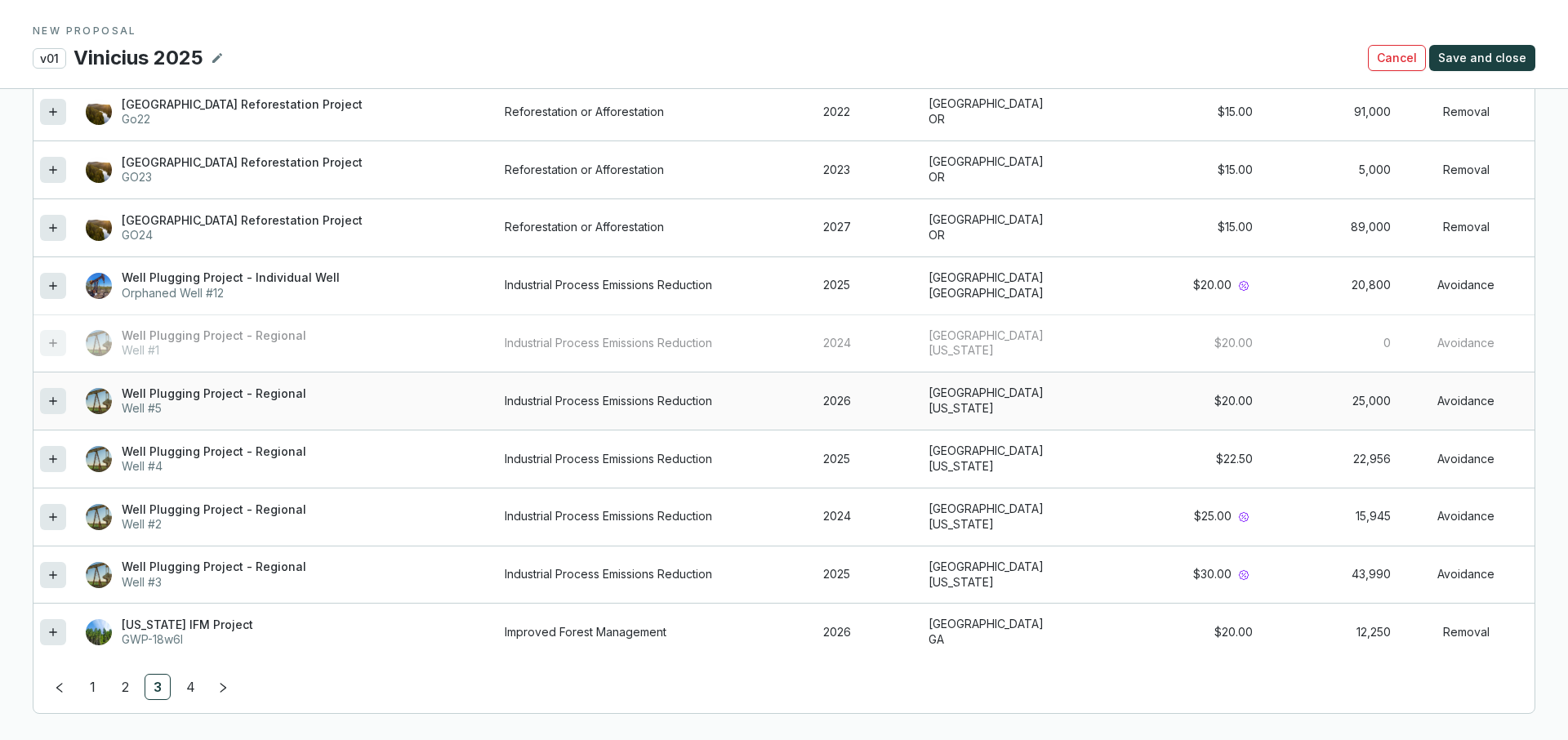
click at [55, 407] on icon at bounding box center [53, 401] width 13 height 20
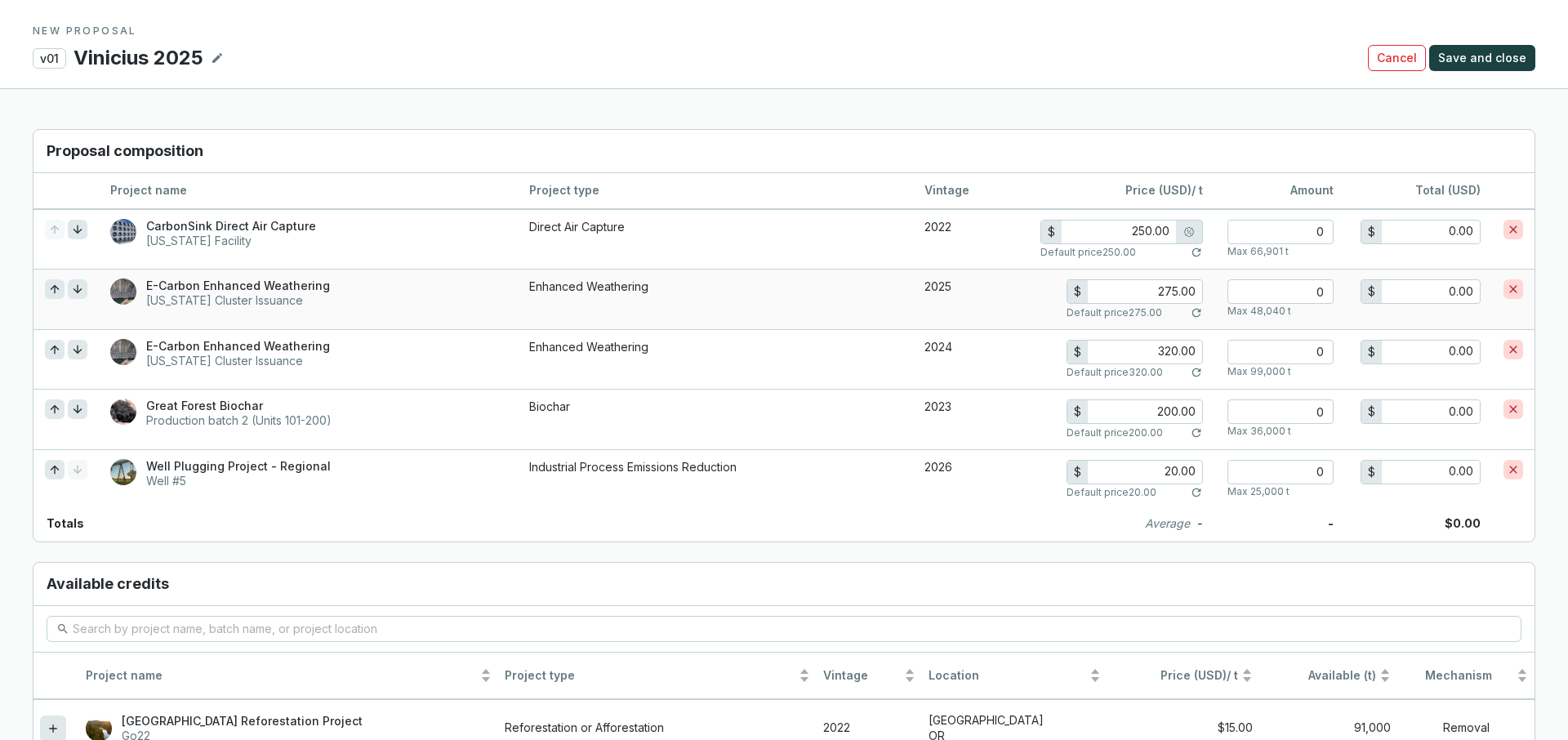
scroll to position [1142, 0]
click at [1297, 291] on input "number" at bounding box center [1281, 290] width 106 height 24
type input "4"
type input "1,100.00"
type input "40"
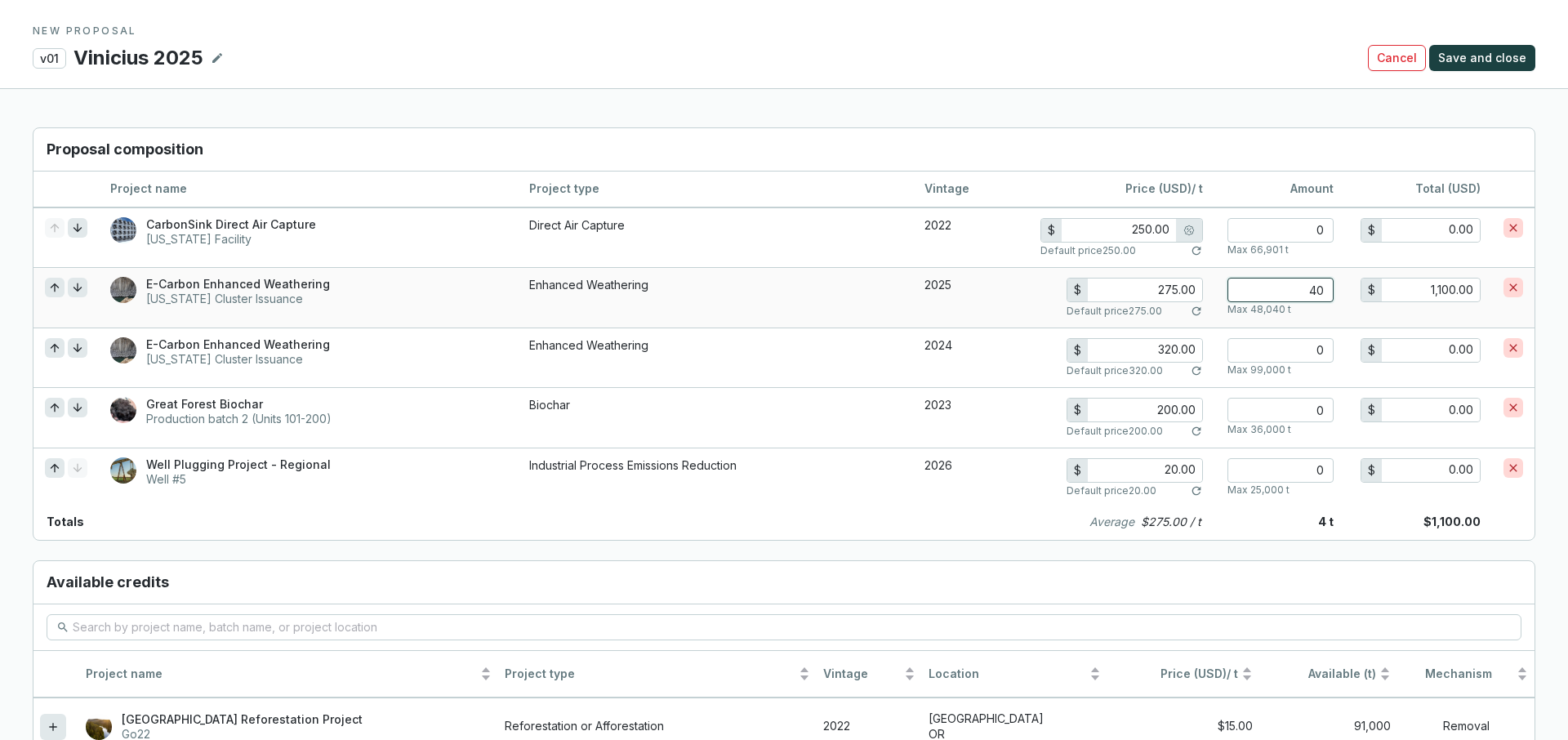
type input "11,000.00"
type input "400"
type input "110,000.00"
type input "4000"
type input "1,100,000.00"
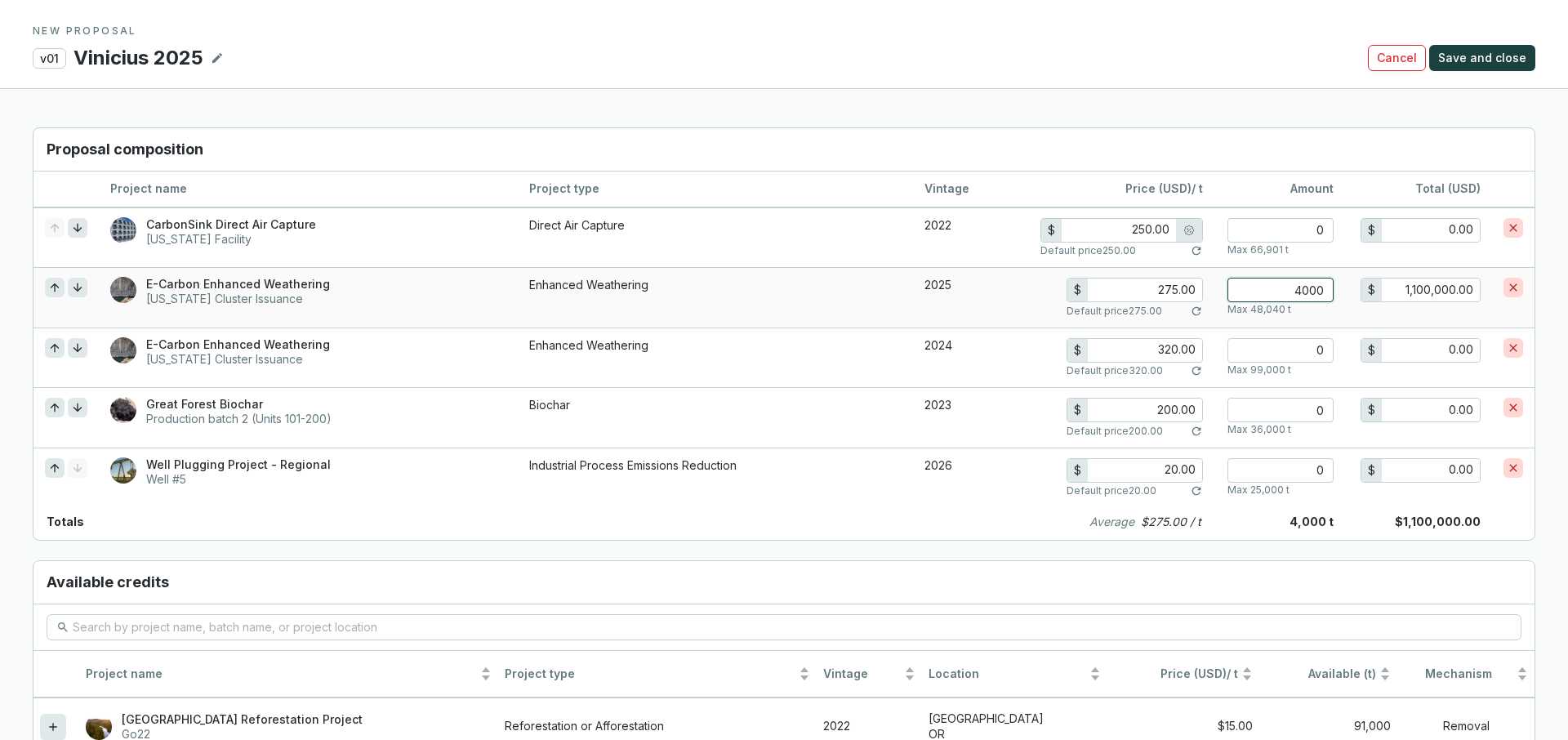
type input "4000"
click at [1307, 234] on input "number" at bounding box center [1281, 230] width 106 height 24
type input "6"
type input "1,500.00"
type input "60"
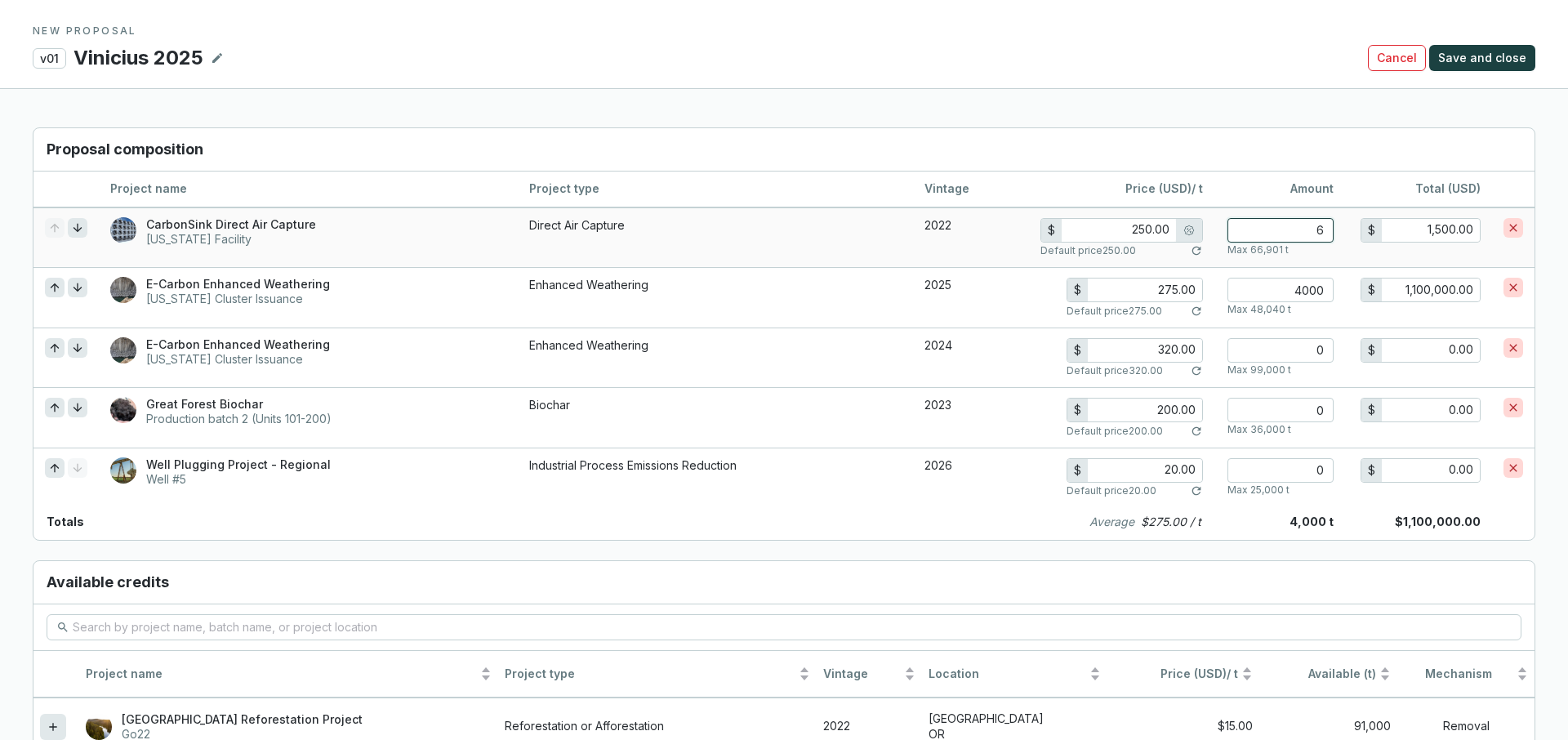
type input "15,000.00"
type input "600"
type input "150,000.00"
type input "225.00"
type input "6000"
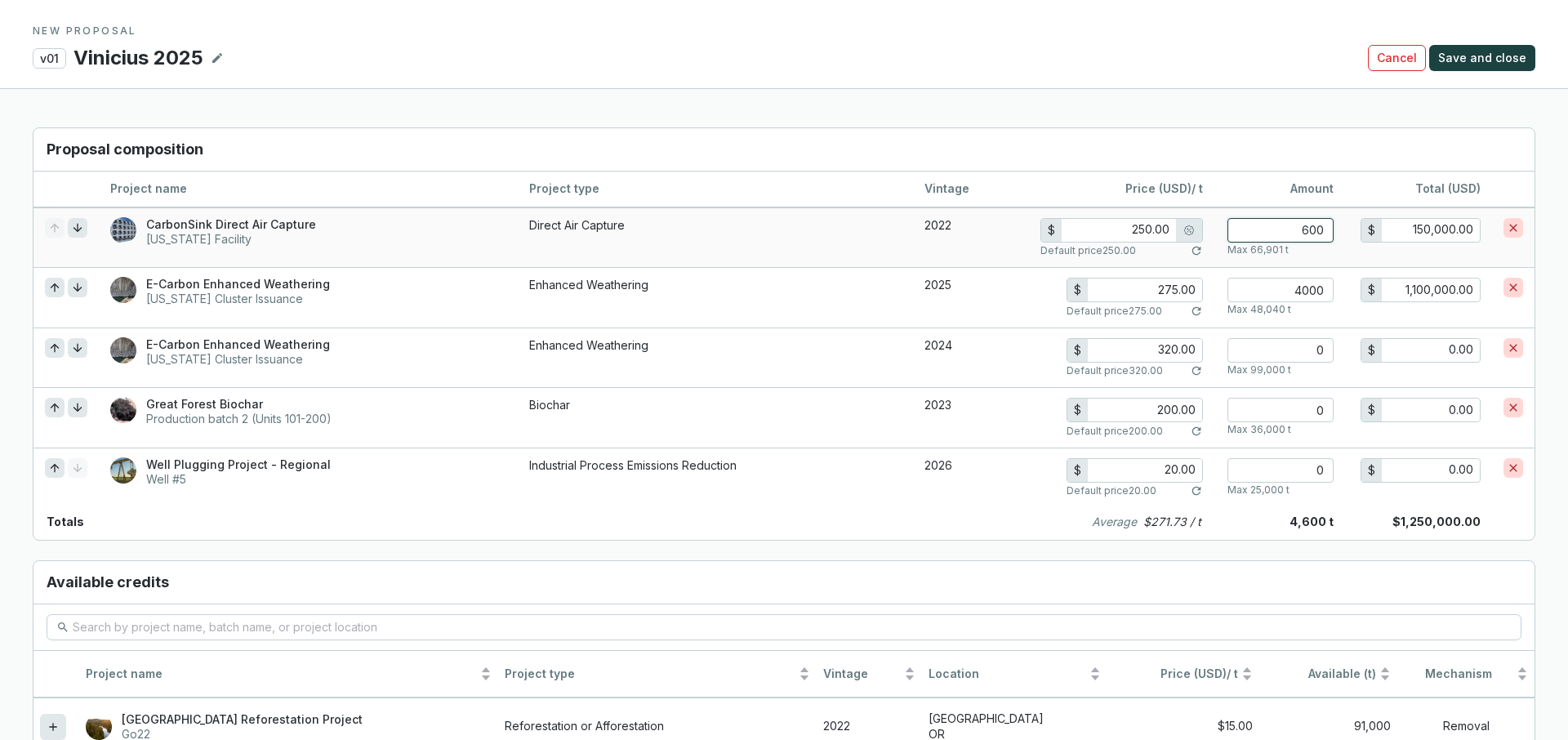
type input "1,350,000.00"
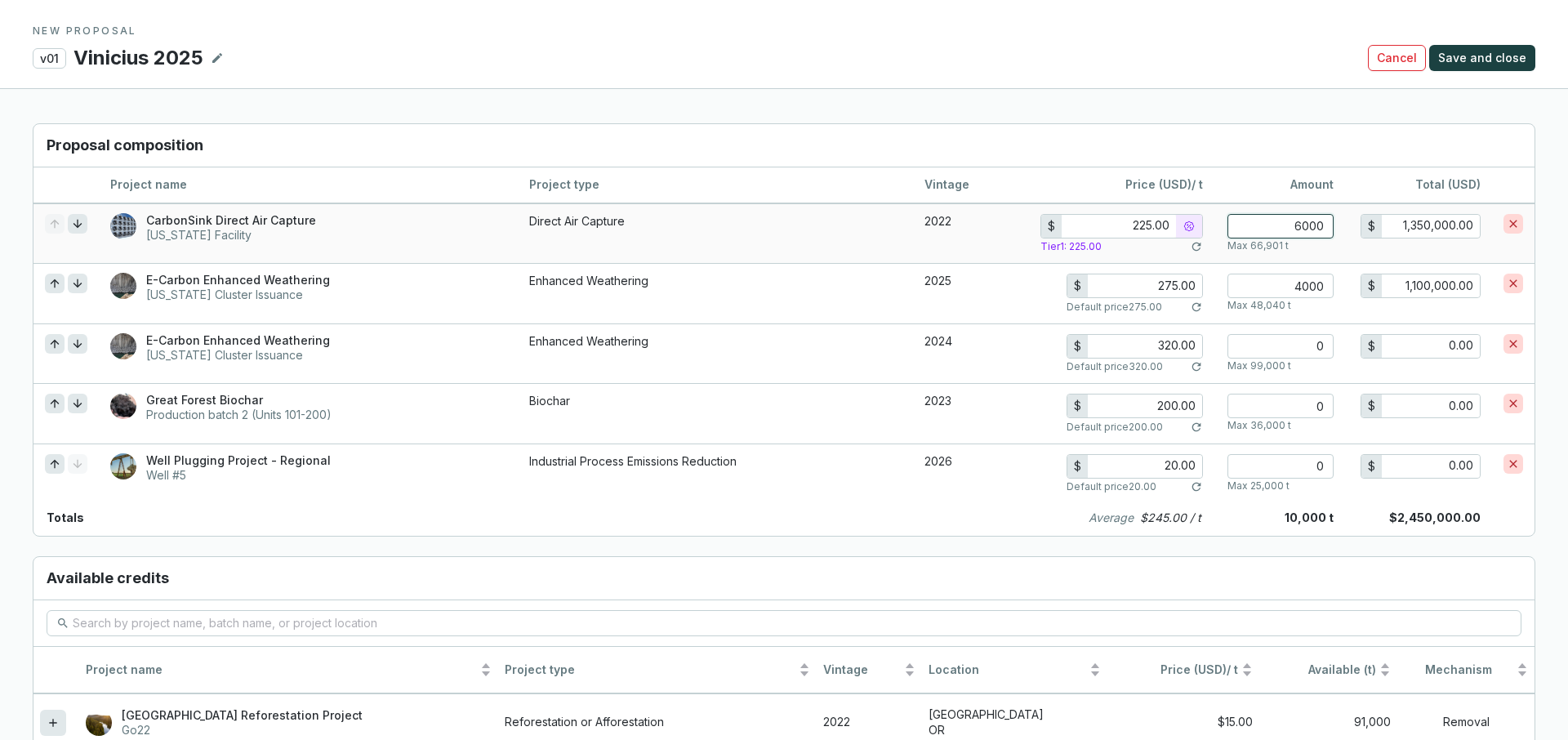
drag, startPoint x: 1326, startPoint y: 226, endPoint x: 1288, endPoint y: 230, distance: 38.2
click at [1288, 230] on input "6000" at bounding box center [1281, 226] width 106 height 24
type input "250.00"
type input "6"
type input "1,500.00"
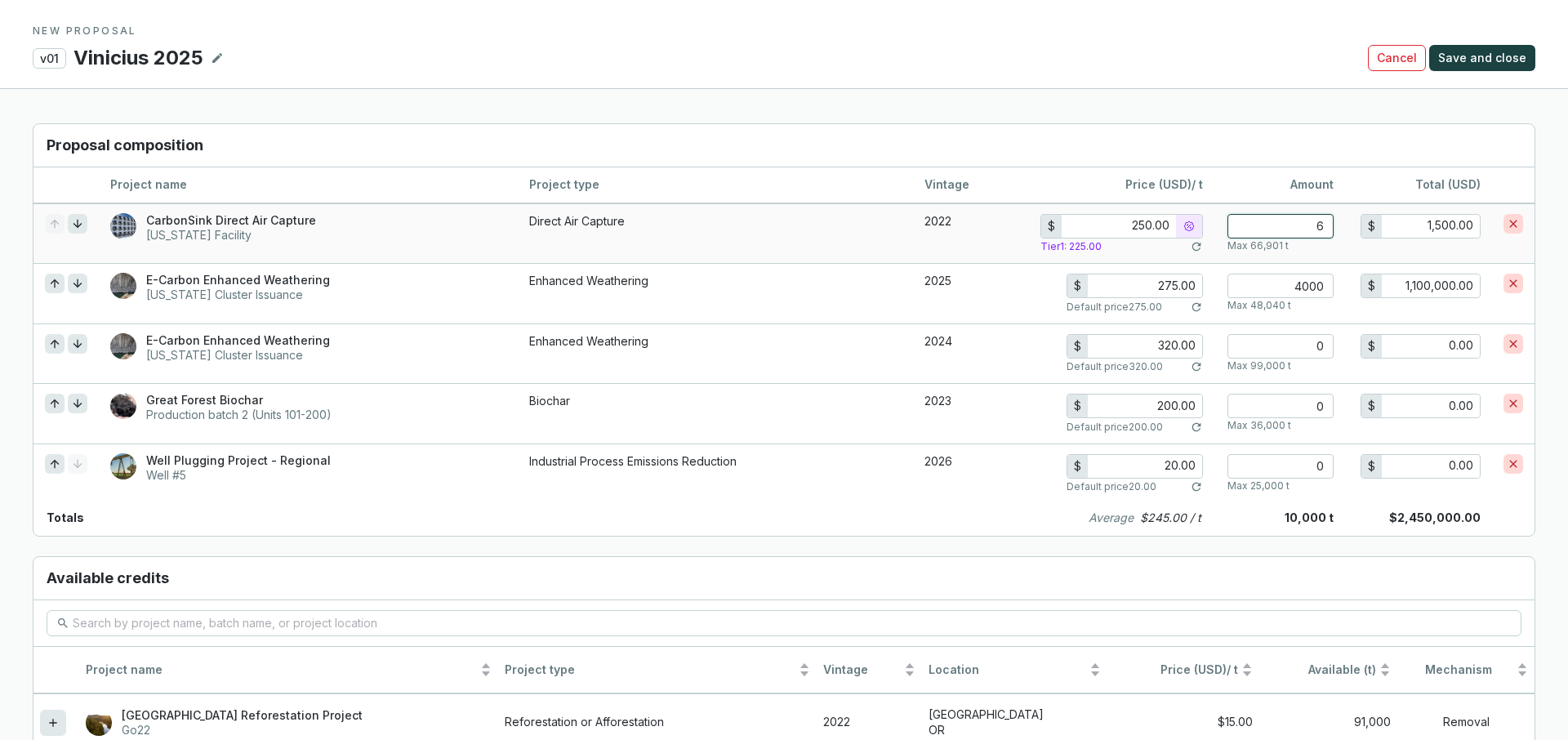
type input "67"
type input "16,750.00"
type input "670"
type input "167,500.00"
type input "225.00"
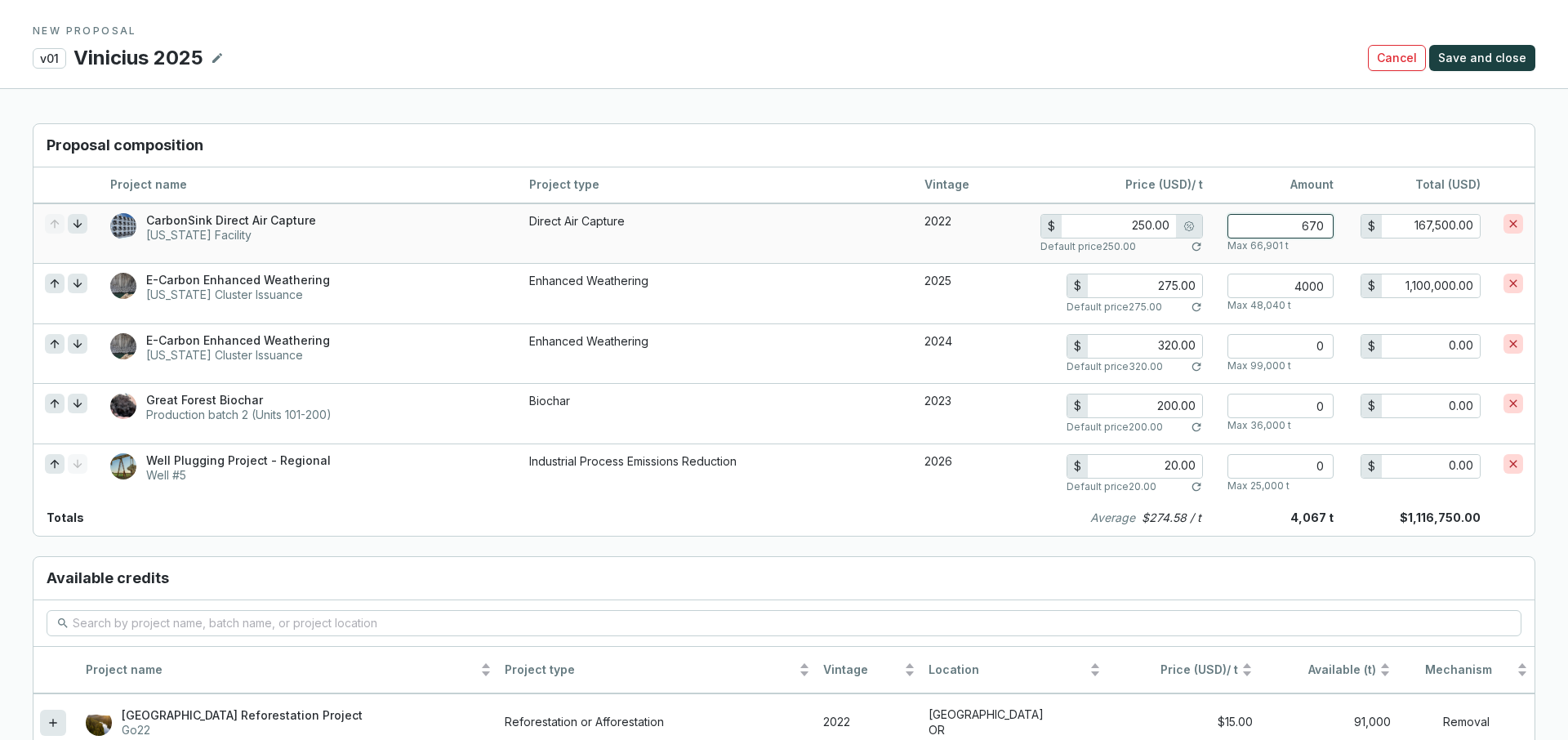
type input "6700"
type input "1,507,500.00"
type input "67000"
type input "15,075,000.00"
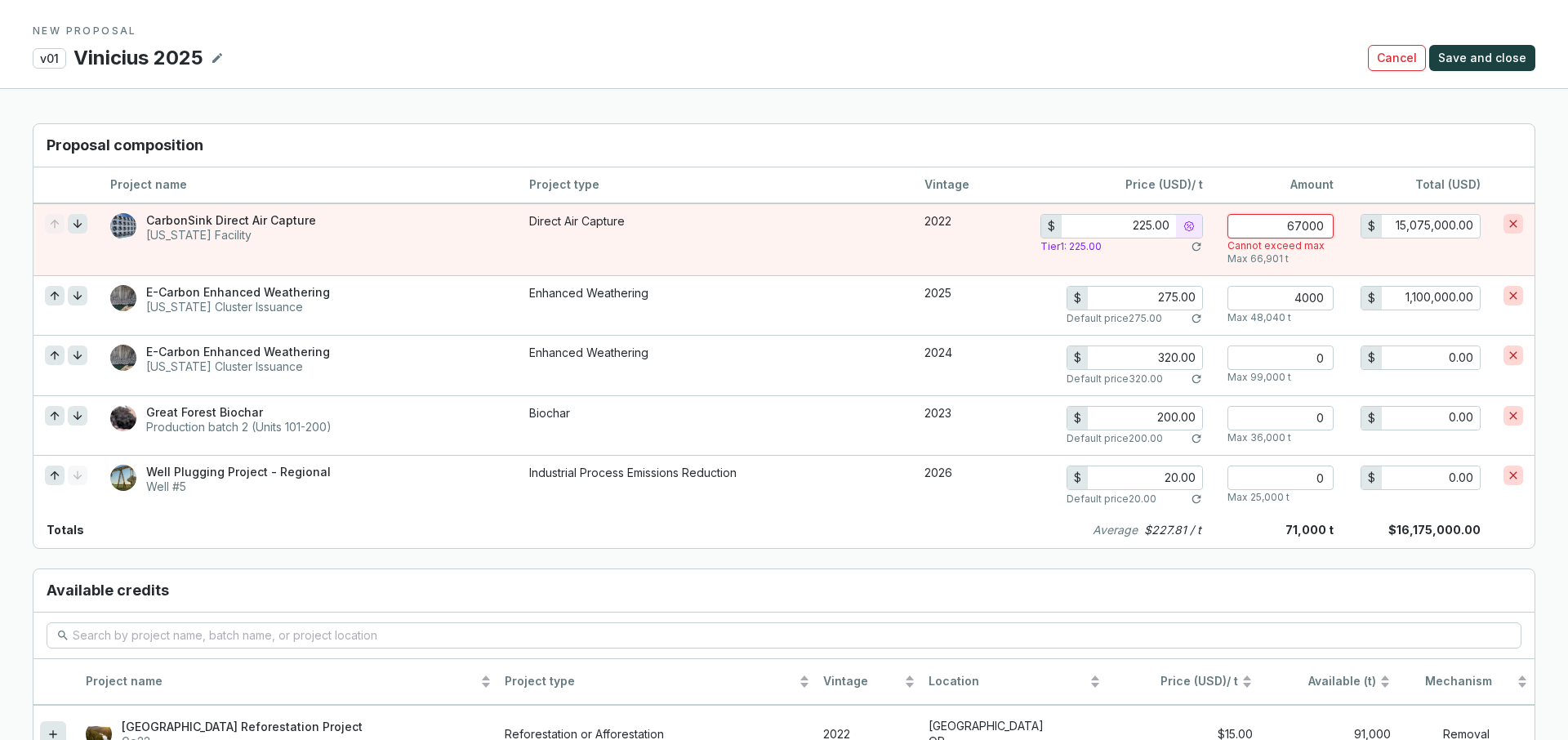
type input "67000"
click at [1278, 227] on input "67000" at bounding box center [1281, 226] width 106 height 24
type input "250.00"
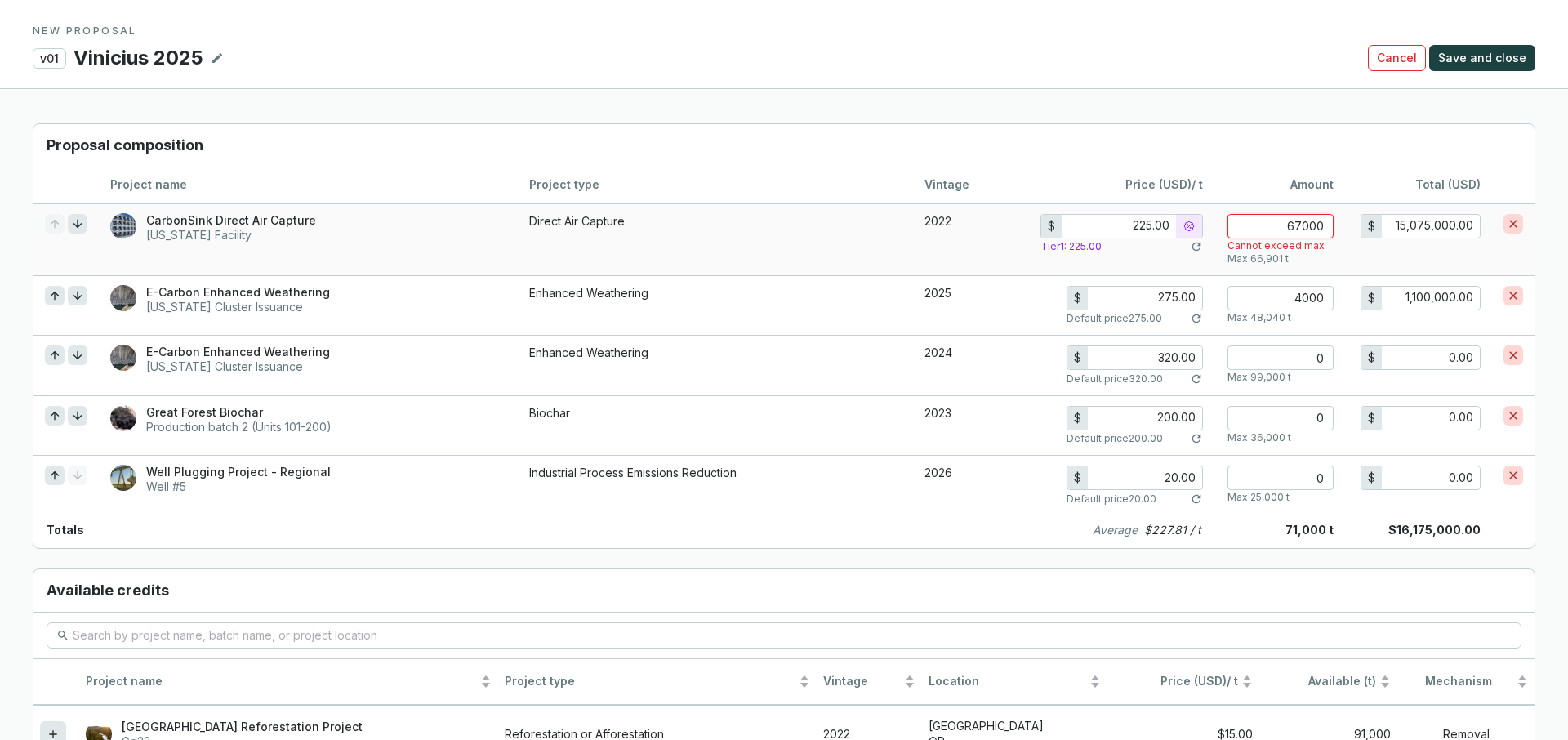
type input "0"
type input "0.00"
type input "0"
click at [1298, 302] on input "4000" at bounding box center [1281, 298] width 106 height 24
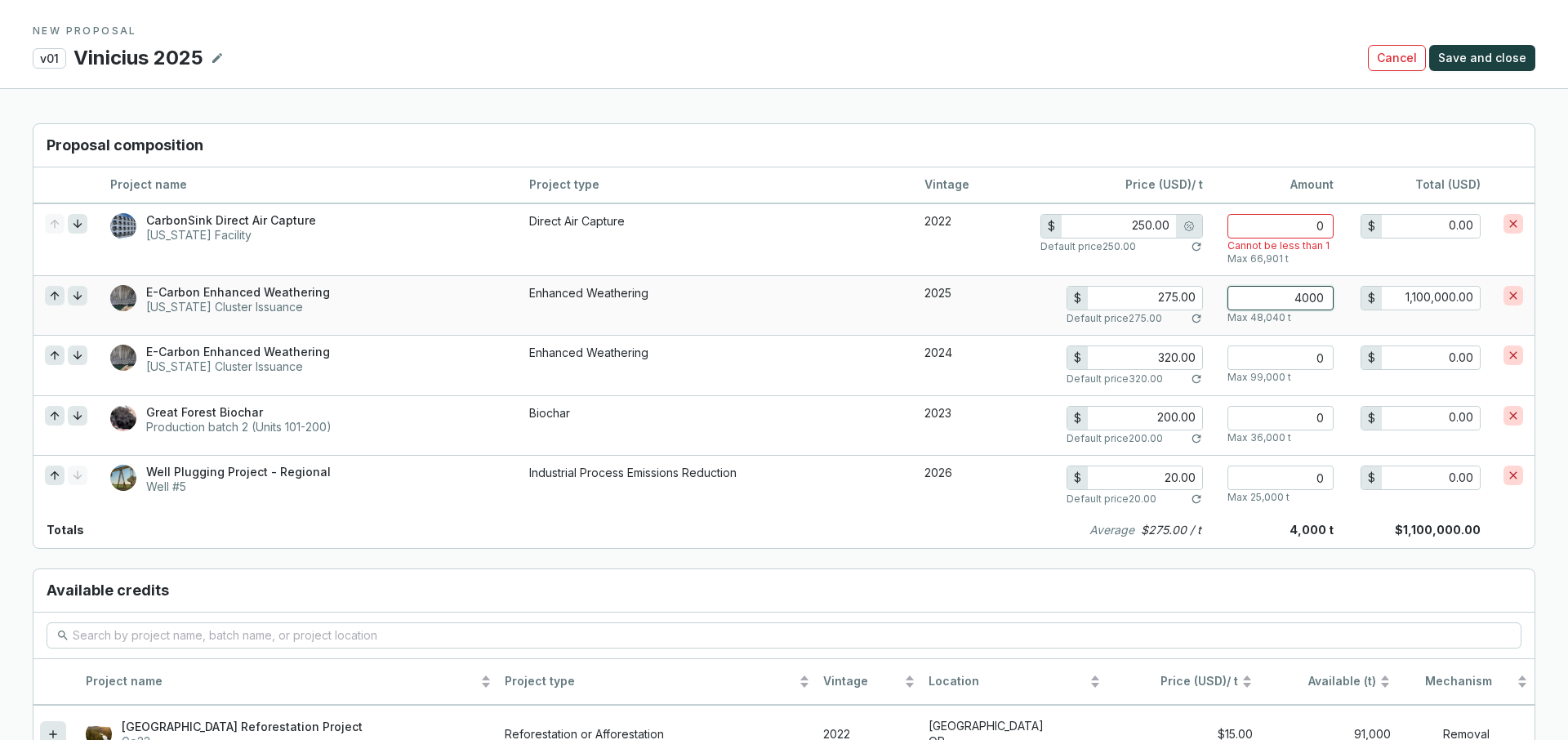
type input "0"
type input "0.00"
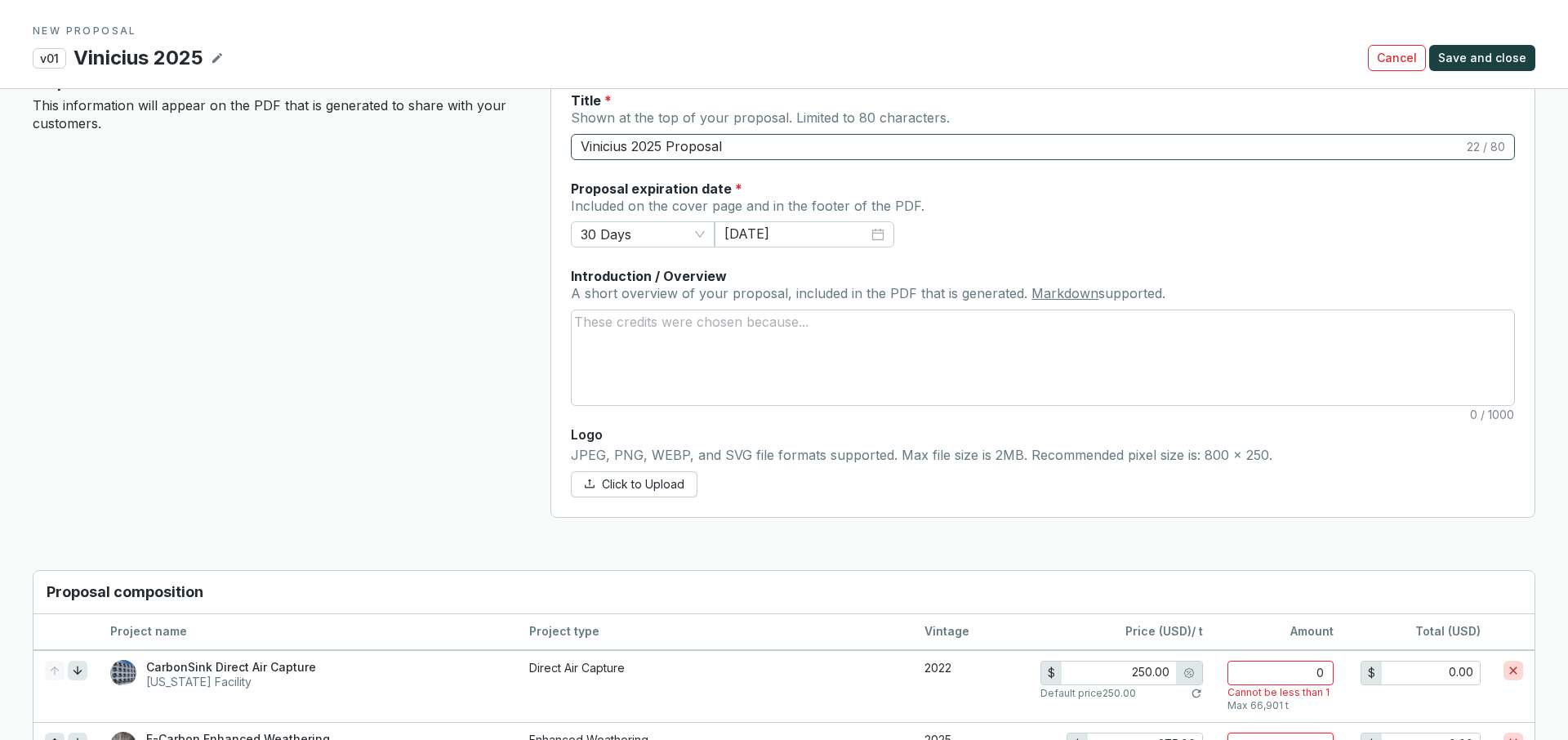
scroll to position [701, 0]
type input "0"
click at [1410, 56] on span "Cancel" at bounding box center [1397, 57] width 40 height 16
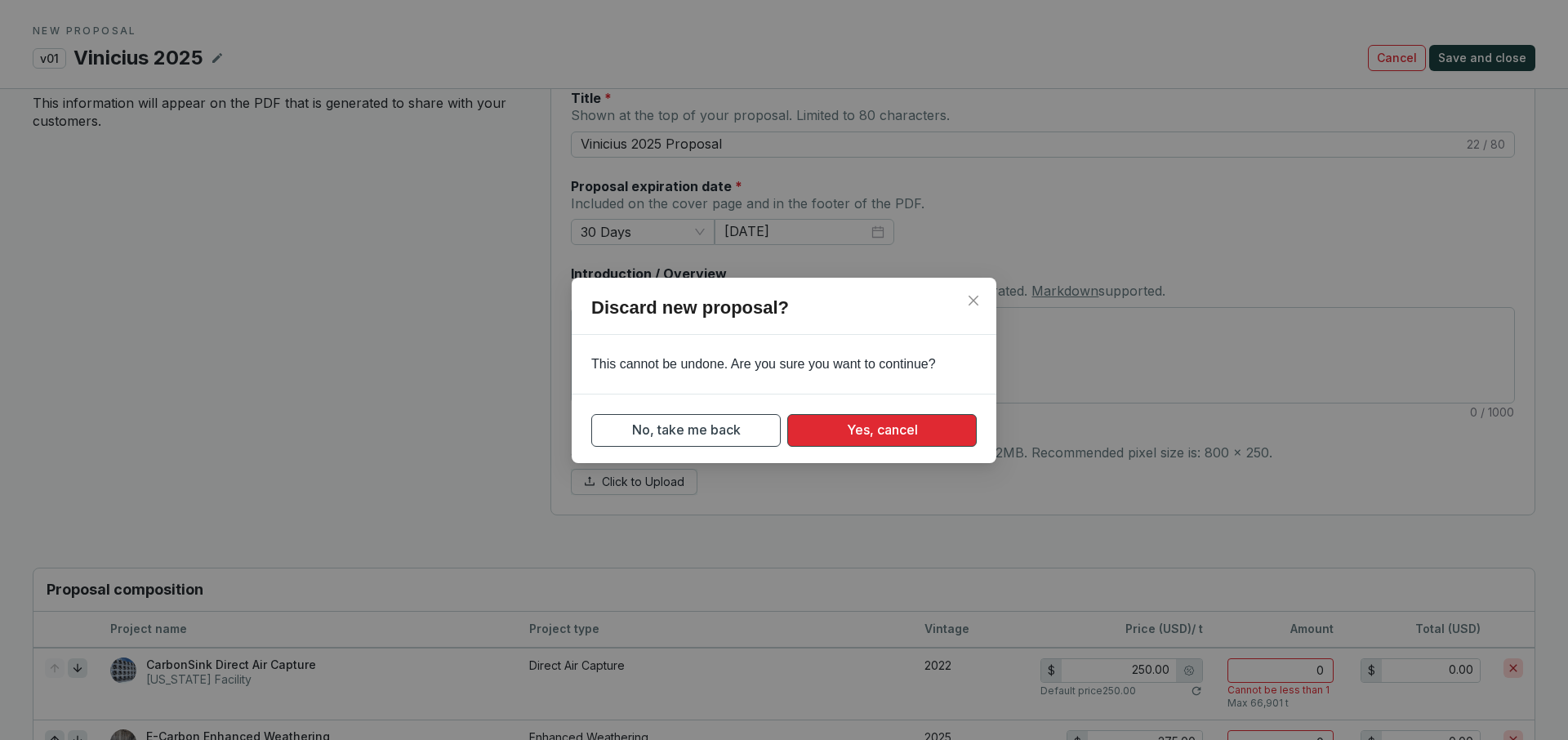
click at [847, 426] on span "Yes, cancel" at bounding box center [883, 430] width 71 height 21
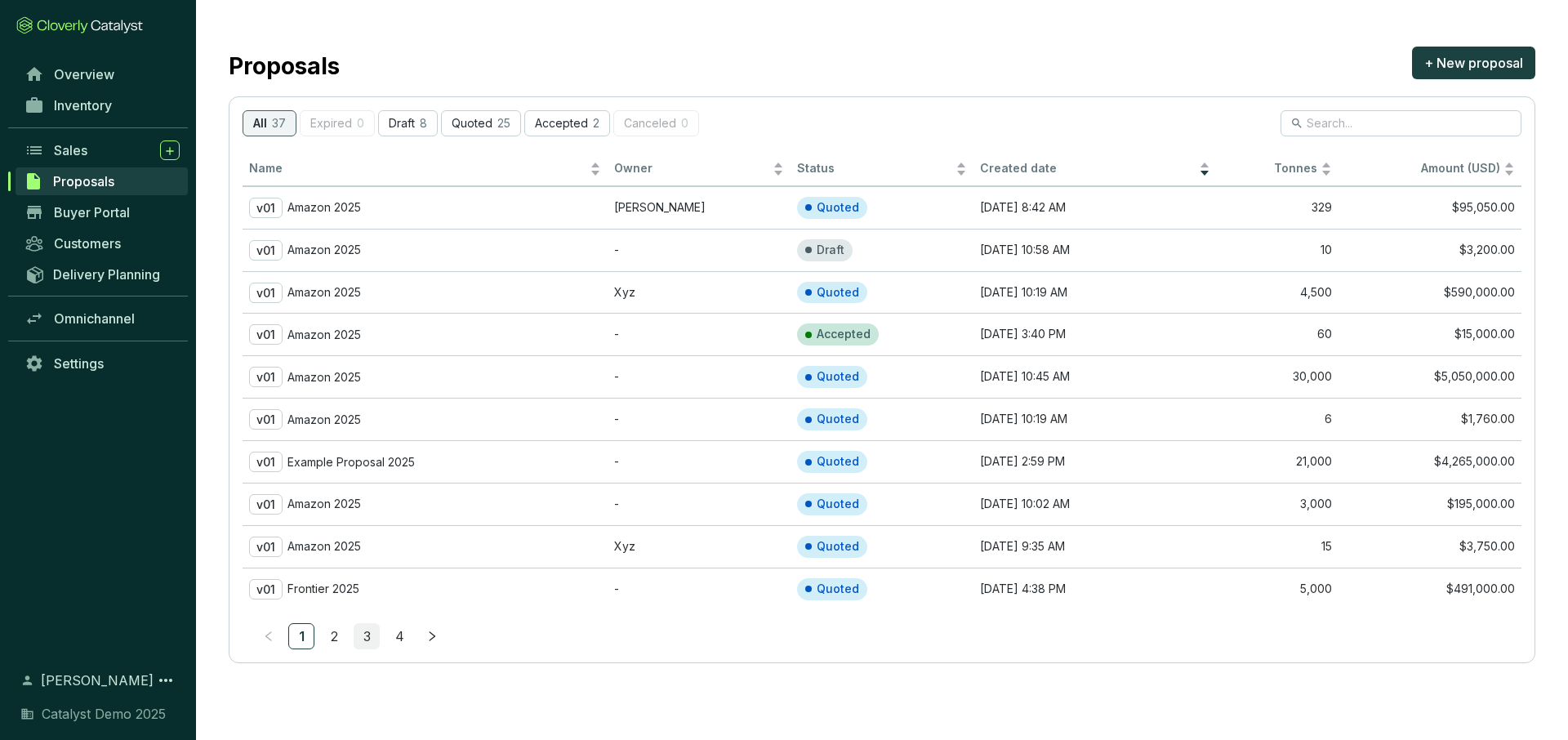
click at [372, 637] on link "3" at bounding box center [367, 637] width 24 height 24
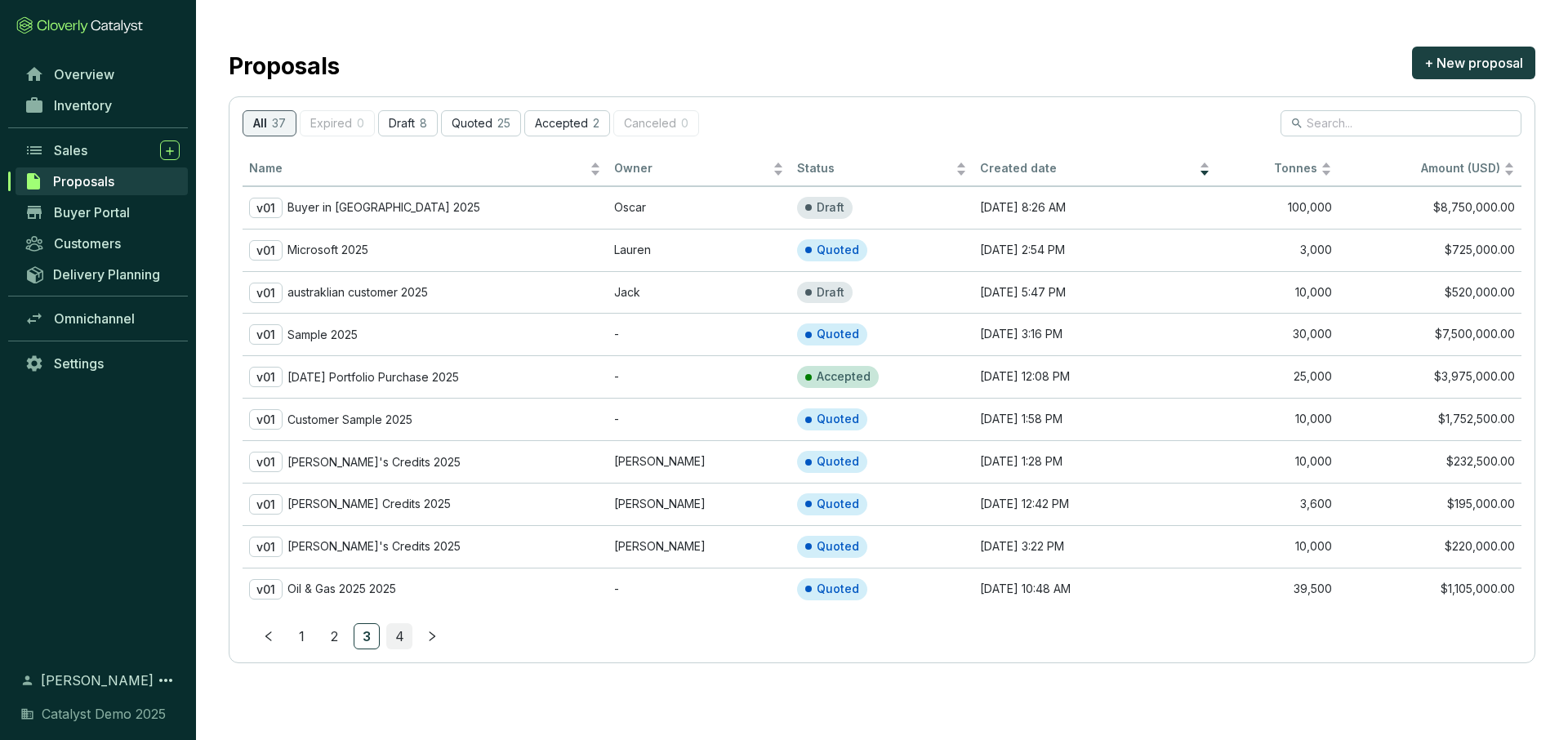
click at [399, 632] on link "4" at bounding box center [399, 637] width 24 height 24
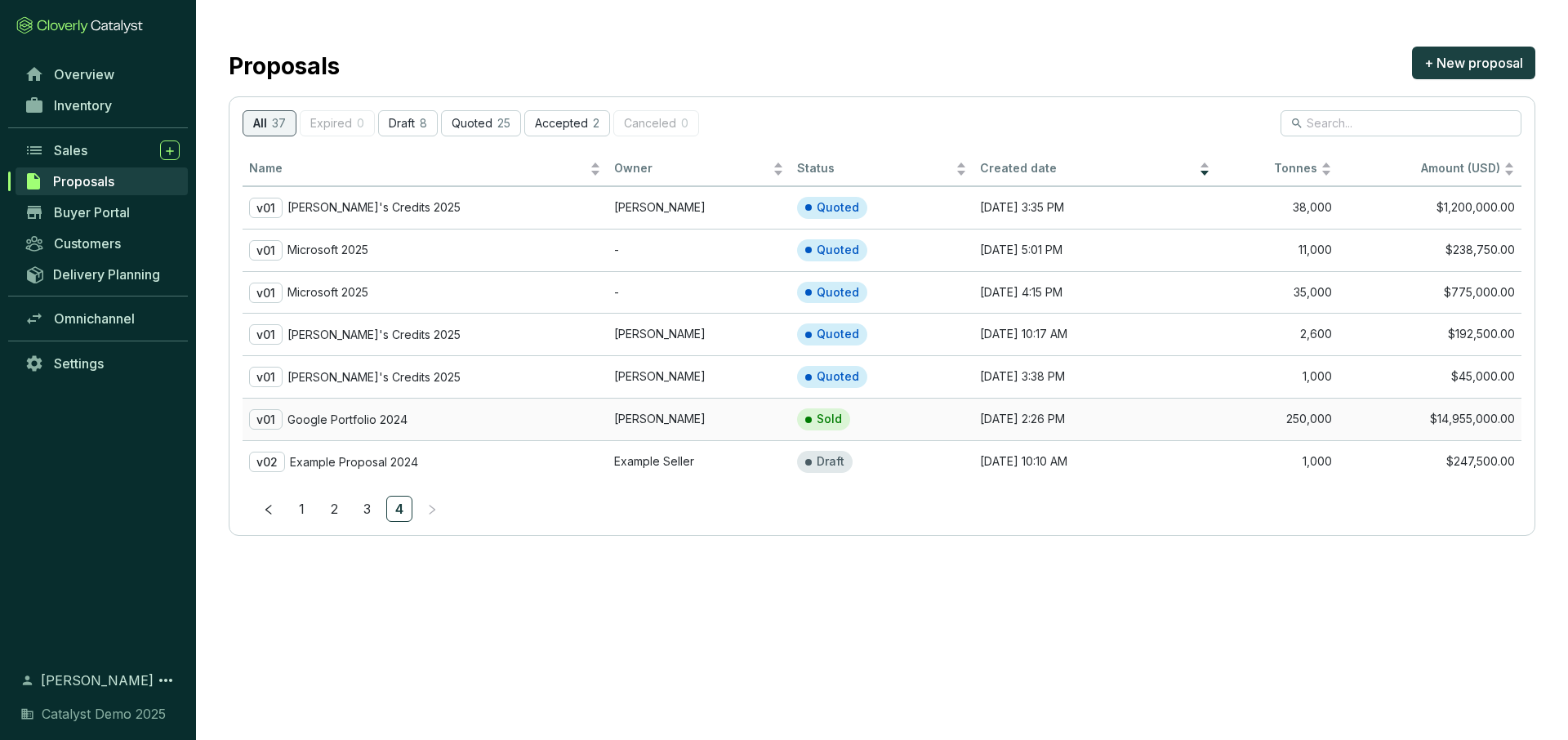
click at [363, 416] on p "Google Portfolio 2024" at bounding box center [348, 420] width 120 height 15
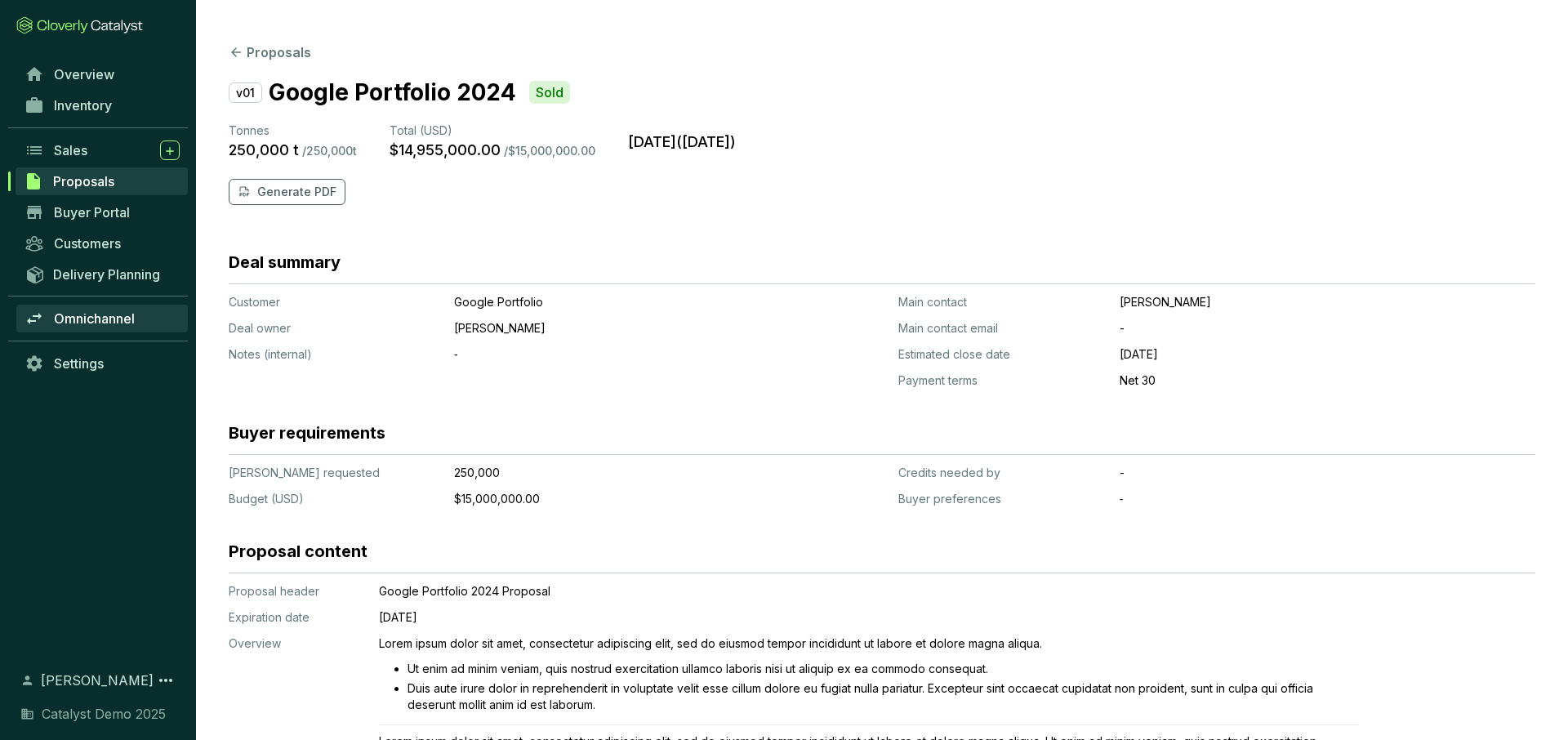
click at [83, 316] on span "Omnichannel" at bounding box center [94, 318] width 81 height 16
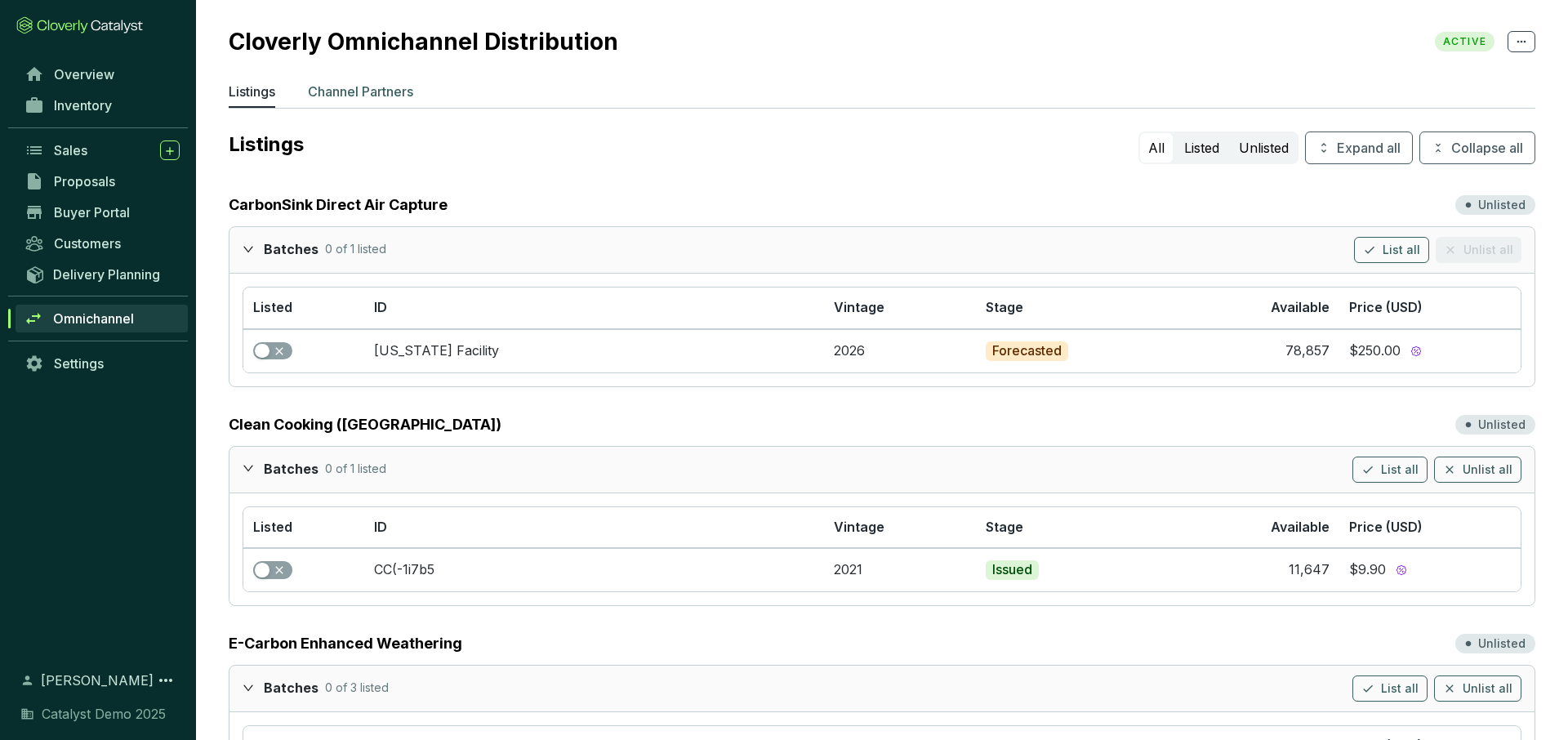
click at [354, 93] on p "Channel Partners" at bounding box center [360, 91] width 105 height 20
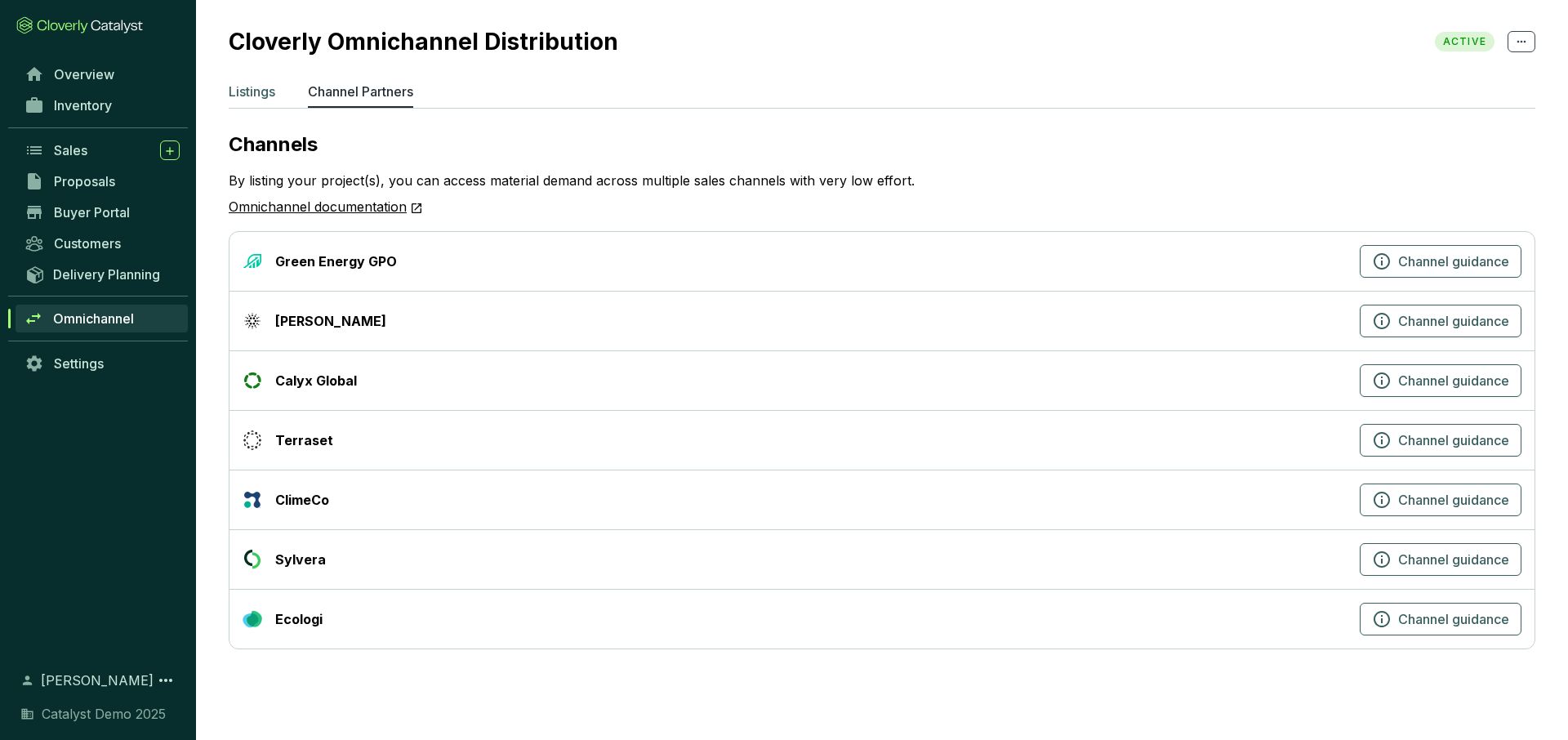
click at [259, 101] on p "Listings" at bounding box center [252, 91] width 47 height 20
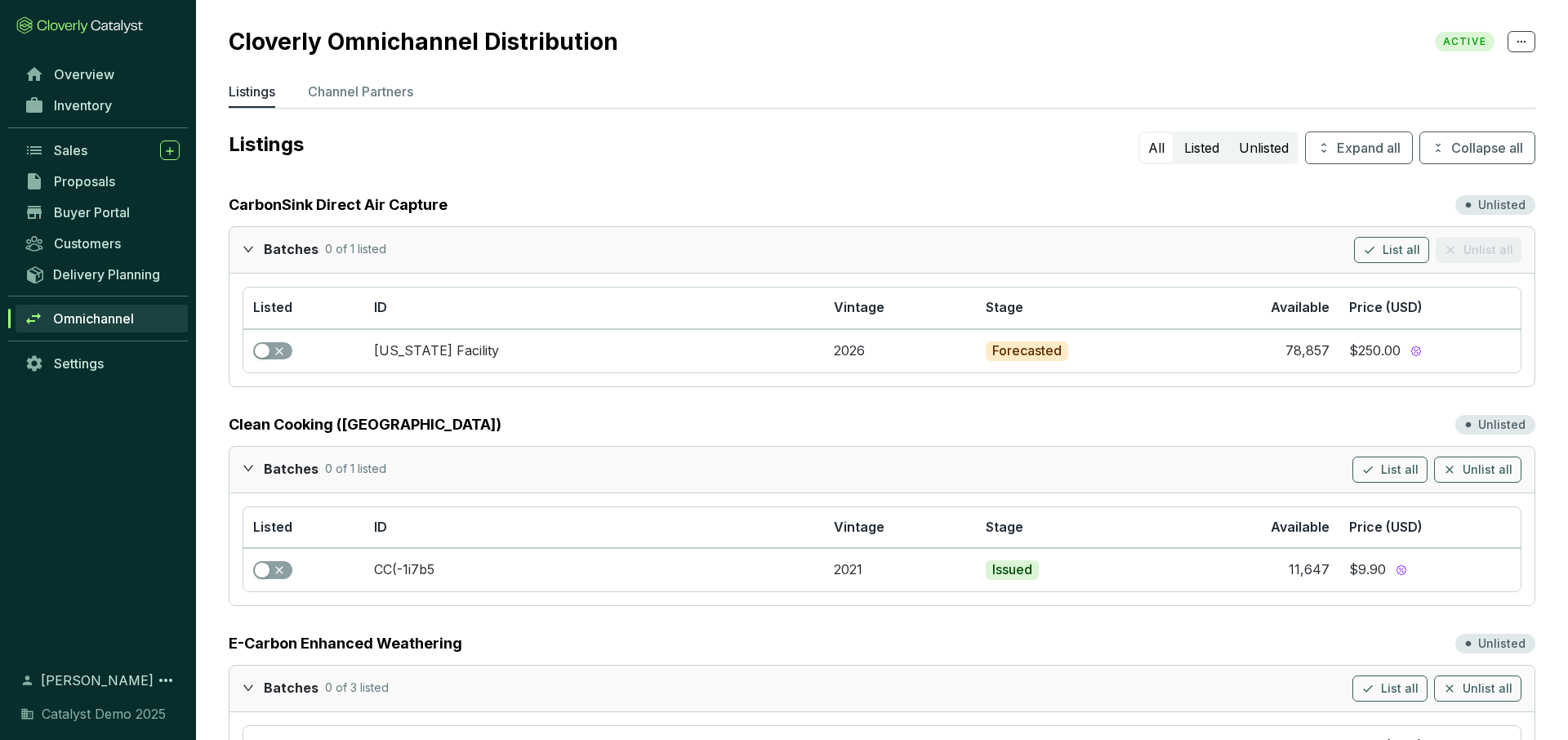
scroll to position [1, 0]
click at [82, 147] on span "Sales" at bounding box center [70, 150] width 34 height 16
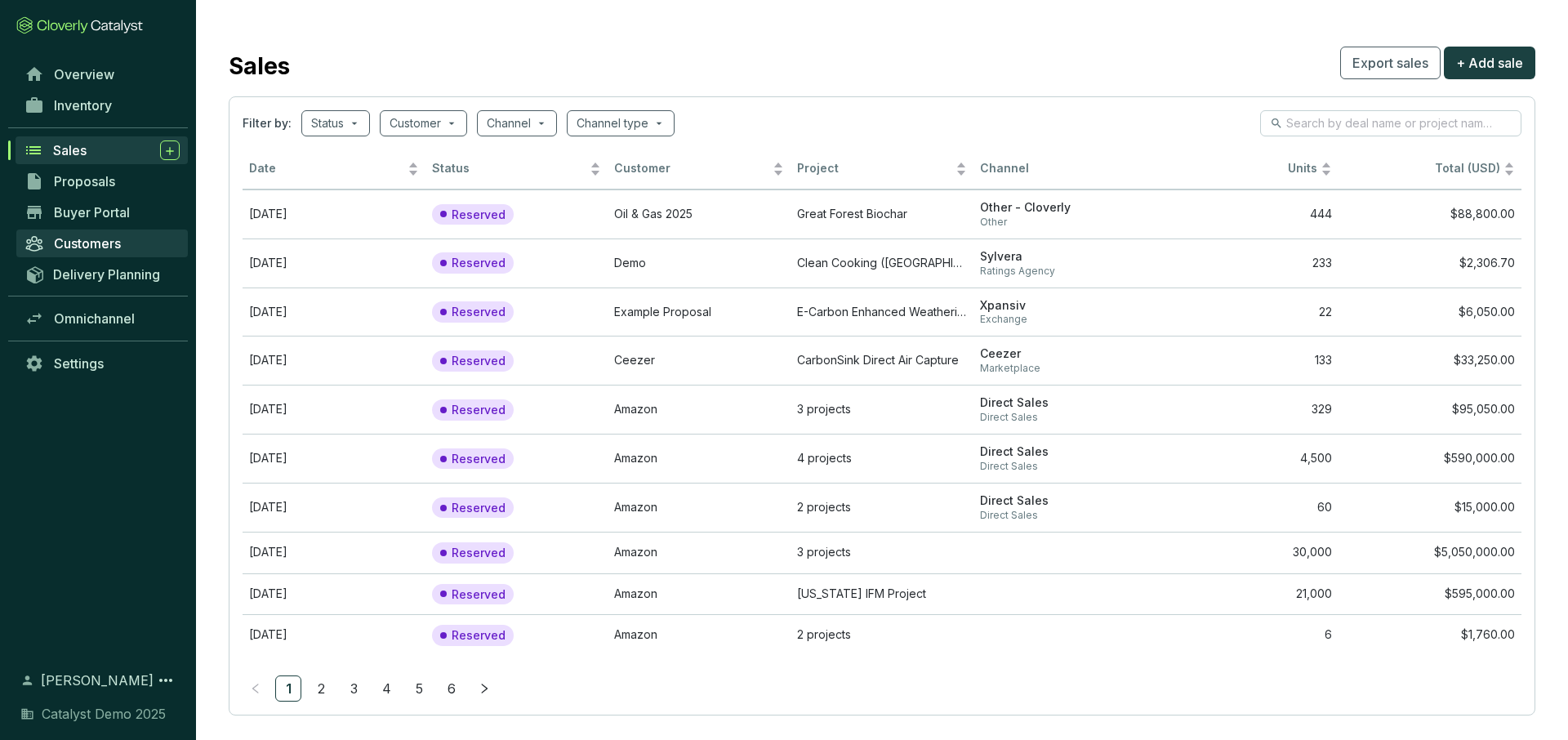
click at [112, 246] on span "Customers" at bounding box center [87, 243] width 67 height 16
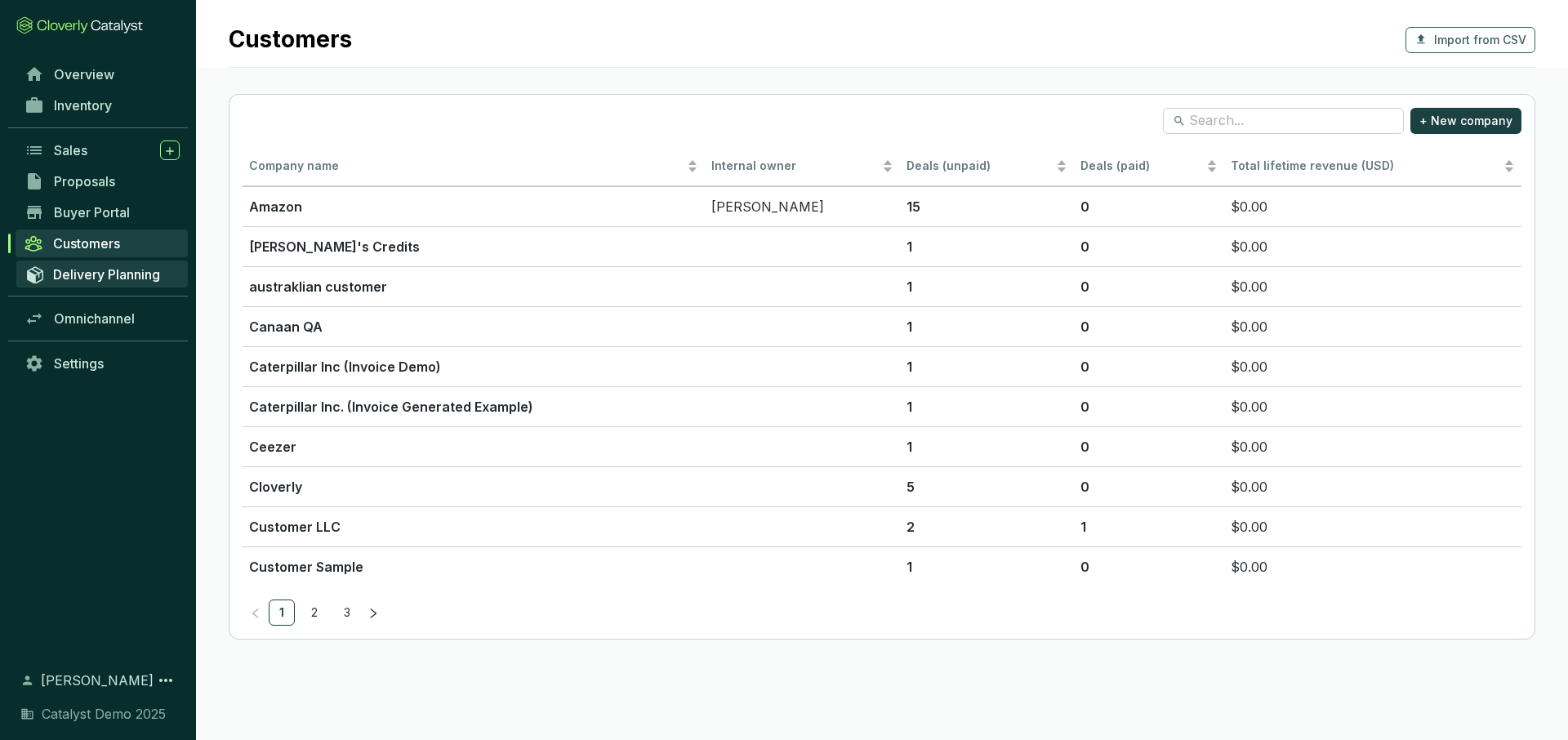
click at [130, 282] on link "Delivery Planning" at bounding box center [102, 273] width 172 height 27
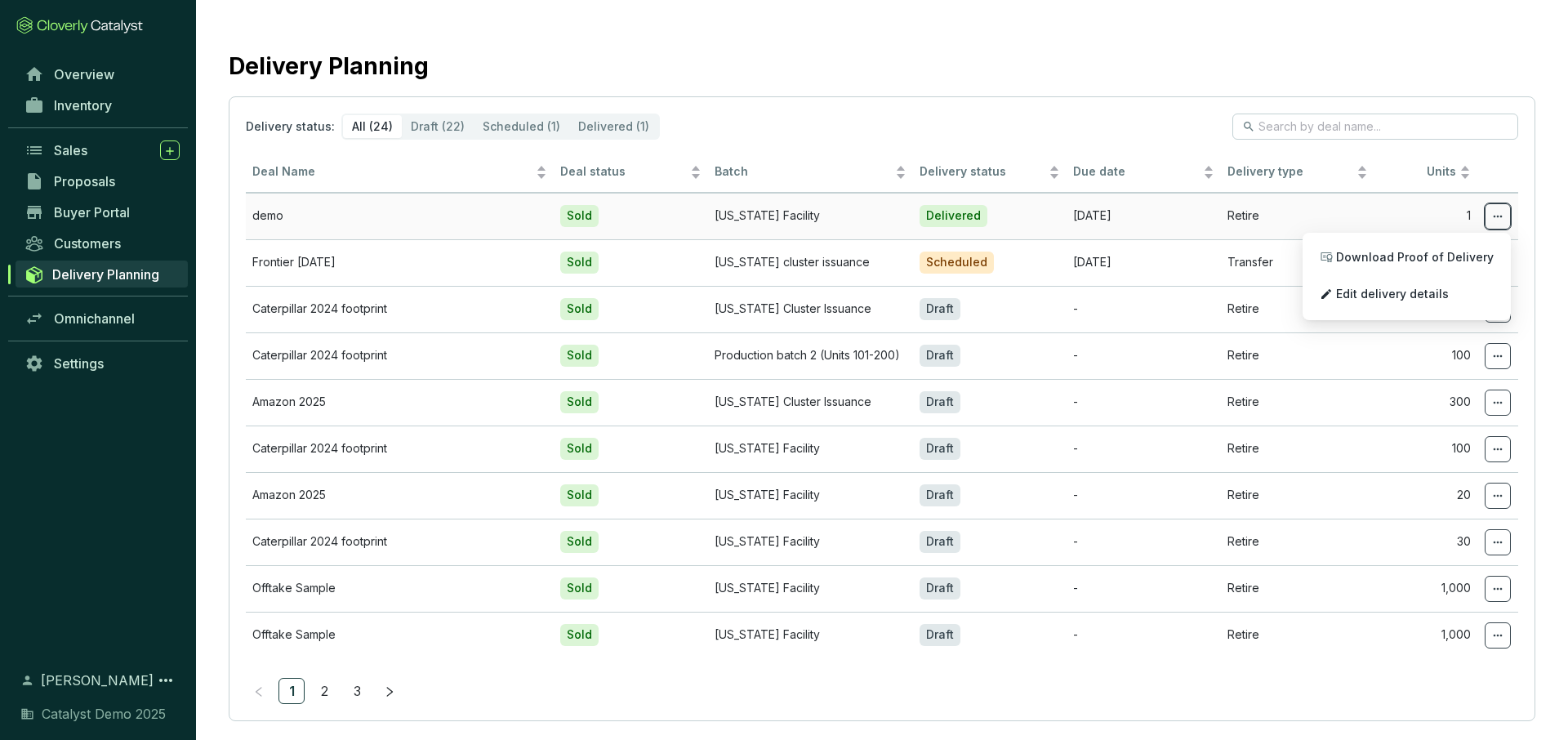
click at [1499, 220] on icon at bounding box center [1498, 216] width 13 height 20
drag, startPoint x: 1421, startPoint y: 287, endPoint x: 1397, endPoint y: 308, distance: 31.9
click at [1421, 288] on span "Edit delivery details" at bounding box center [1393, 294] width 113 height 13
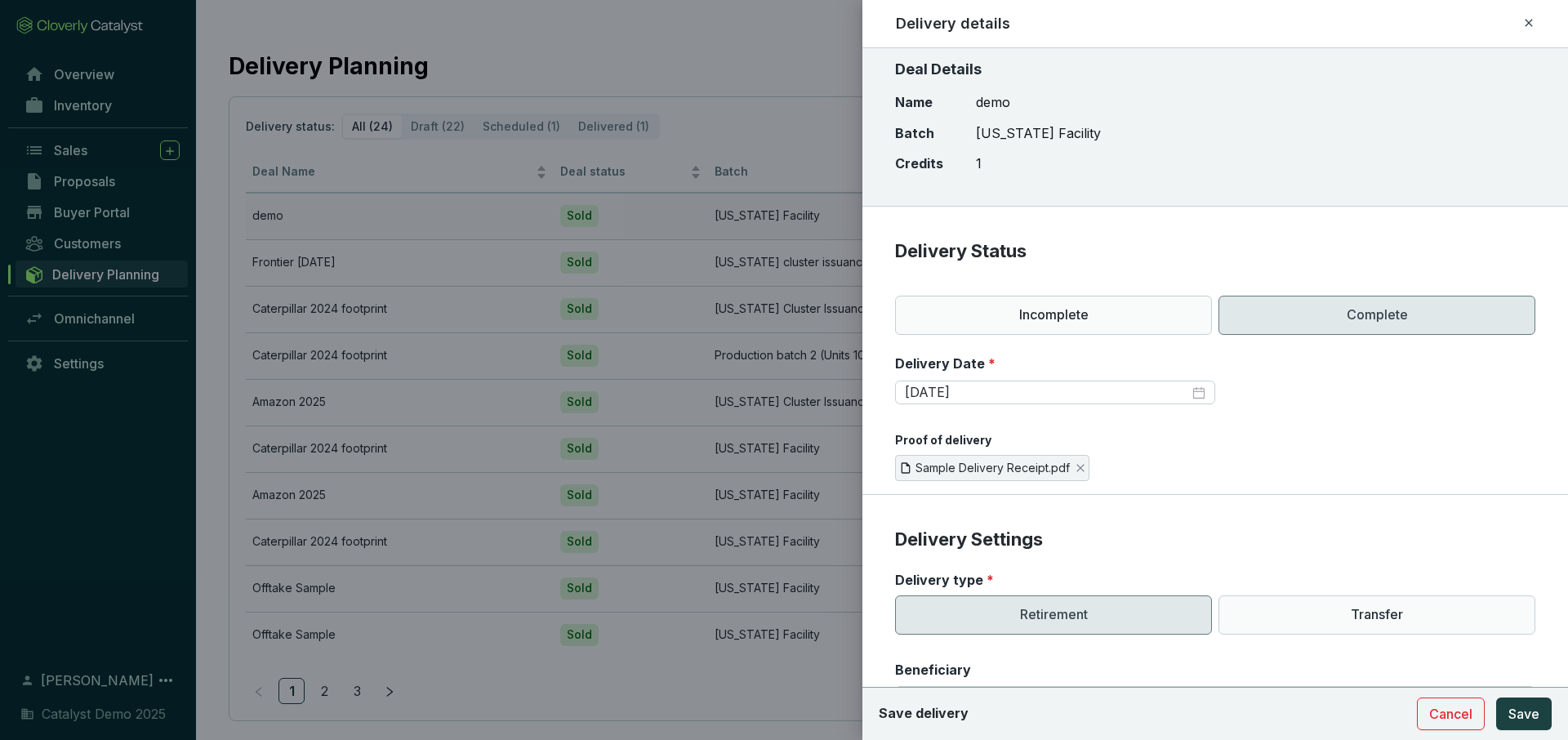
click at [1529, 25] on icon at bounding box center [1528, 23] width 13 height 20
